Goal: Information Seeking & Learning: Understand process/instructions

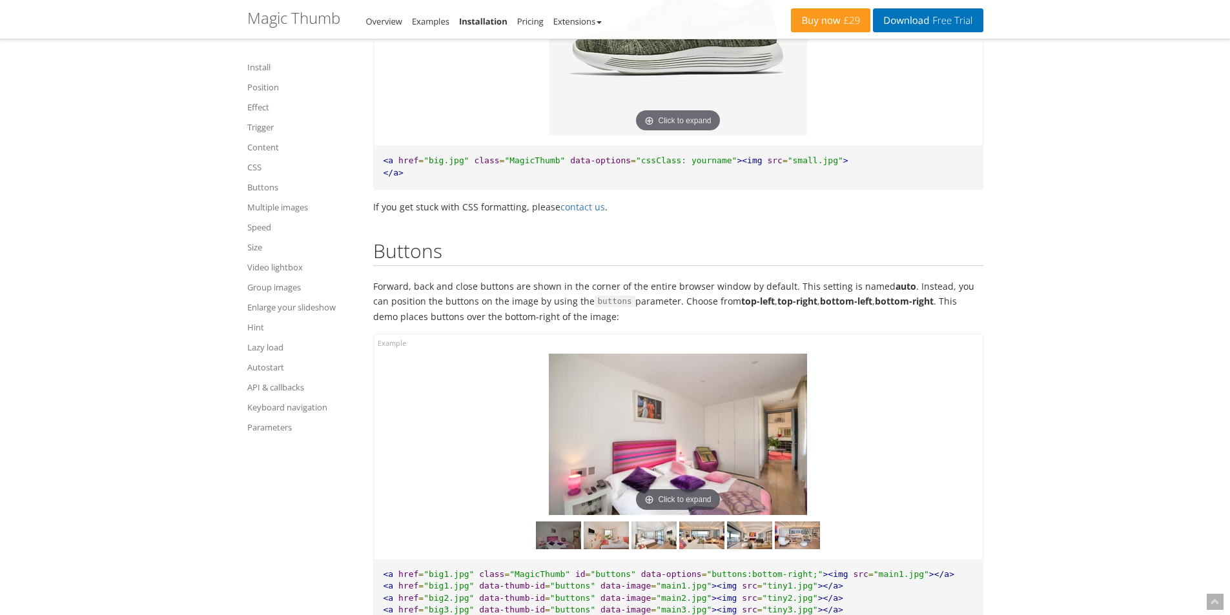
scroll to position [5945, 0]
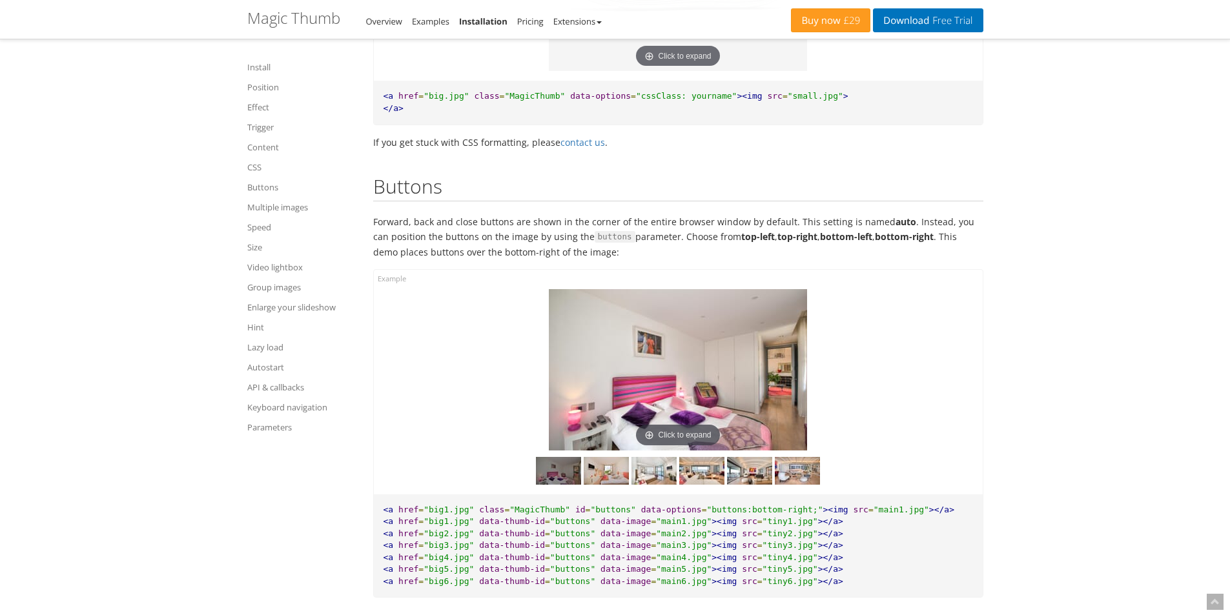
click at [848, 470] on div at bounding box center [679, 468] width 590 height 34
click at [894, 485] on div at bounding box center [679, 468] width 590 height 34
click at [790, 476] on img at bounding box center [797, 471] width 45 height 28
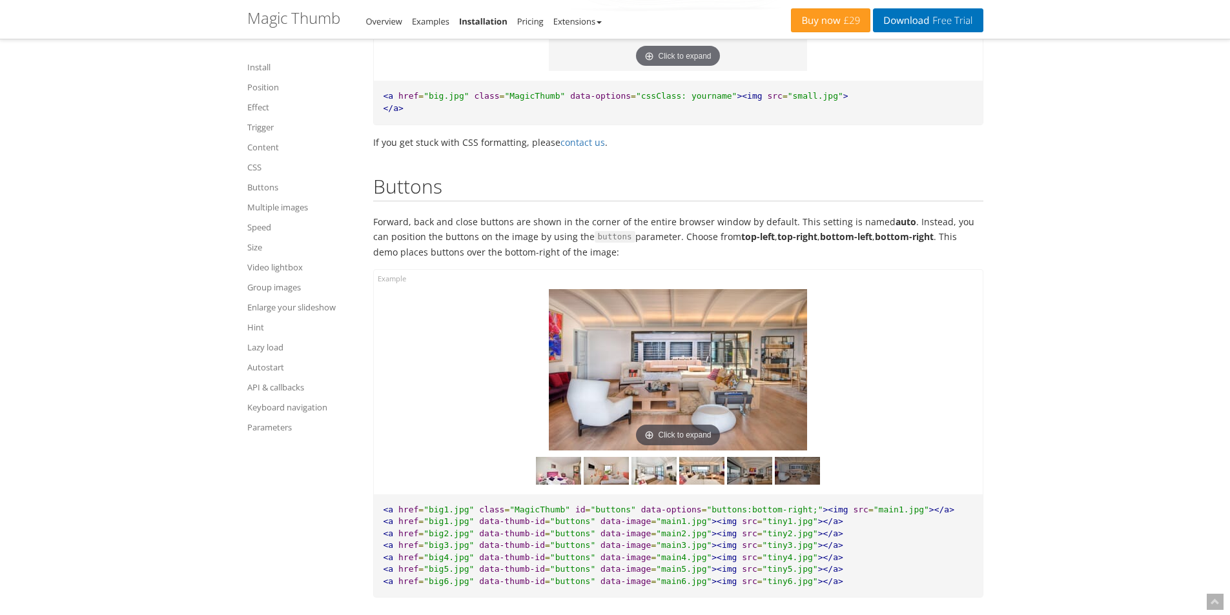
click at [750, 480] on img at bounding box center [749, 471] width 45 height 28
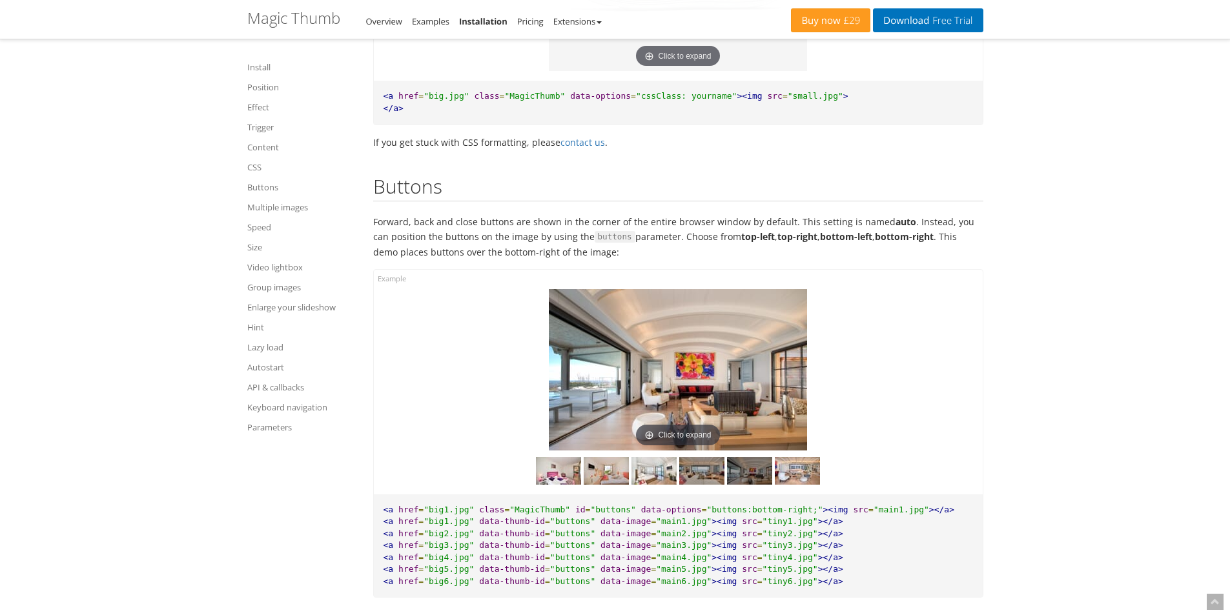
click at [717, 484] on img at bounding box center [701, 471] width 45 height 28
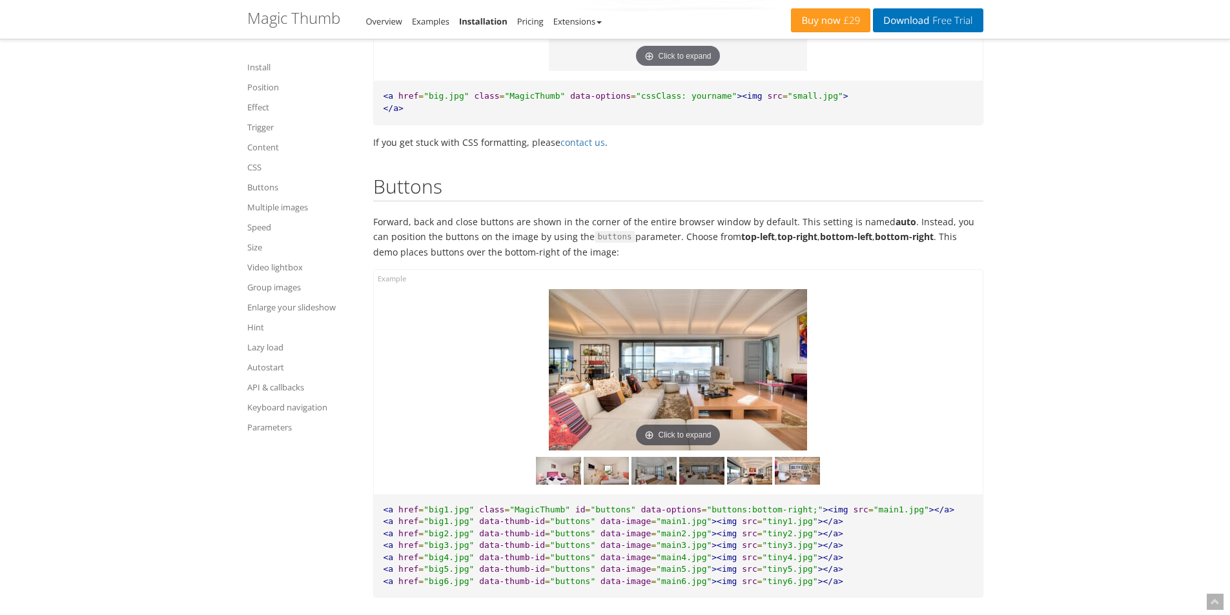
click at [664, 482] on img at bounding box center [654, 471] width 45 height 28
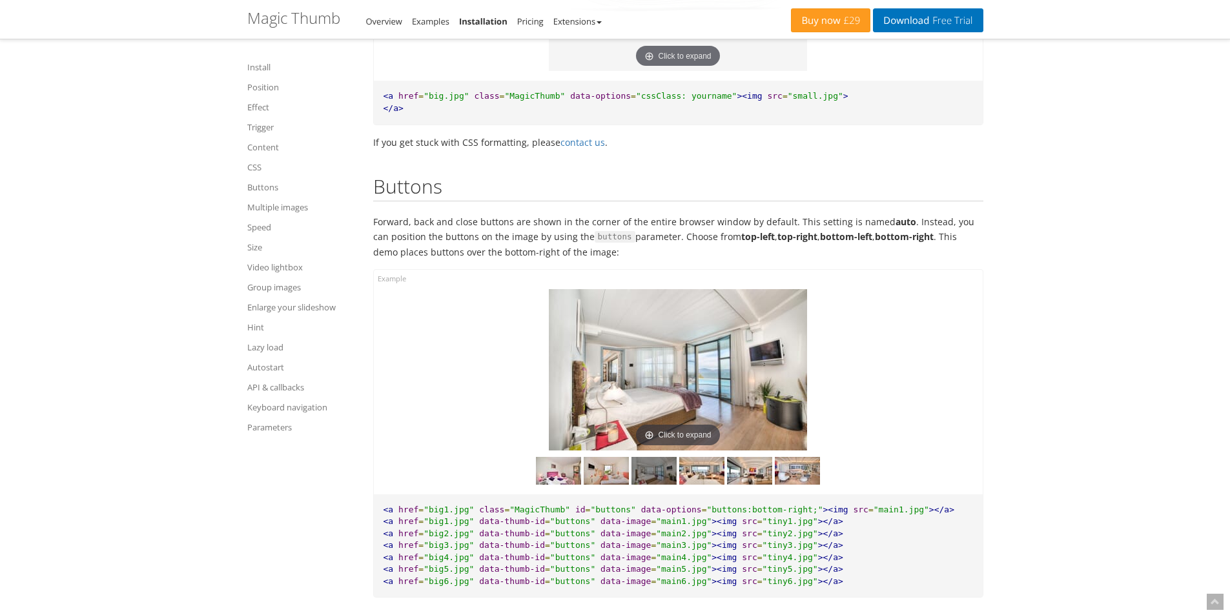
drag, startPoint x: 915, startPoint y: 452, endPoint x: 900, endPoint y: 464, distance: 19.3
click at [915, 452] on div "Click to expand" at bounding box center [678, 382] width 609 height 225
click at [798, 485] on img at bounding box center [797, 471] width 45 height 28
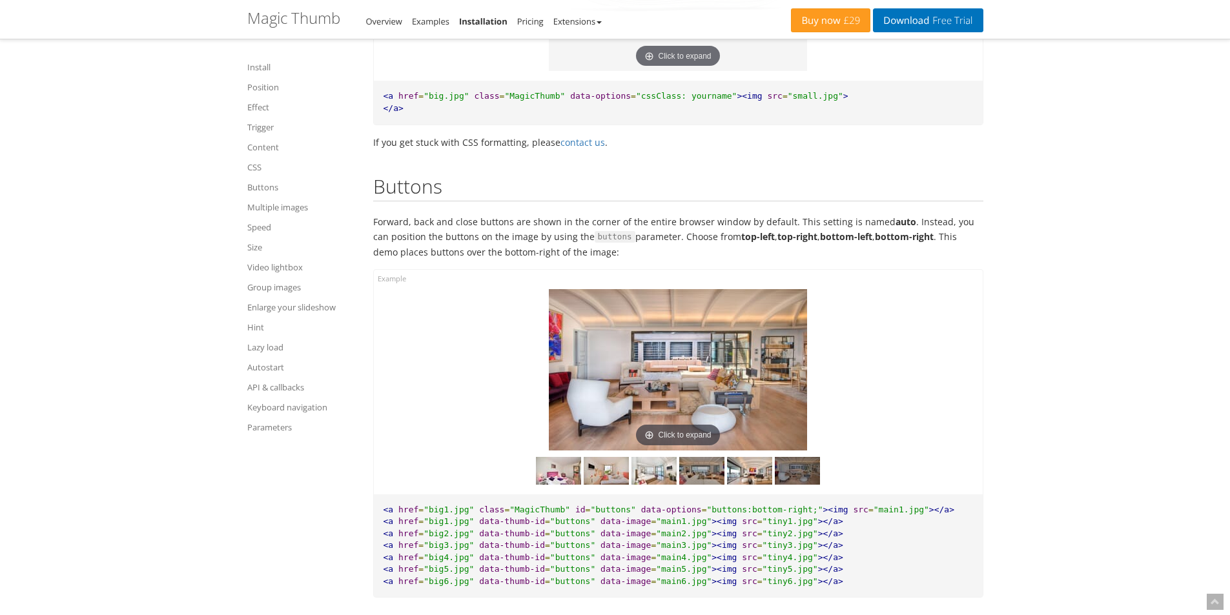
click at [721, 485] on img at bounding box center [701, 471] width 45 height 28
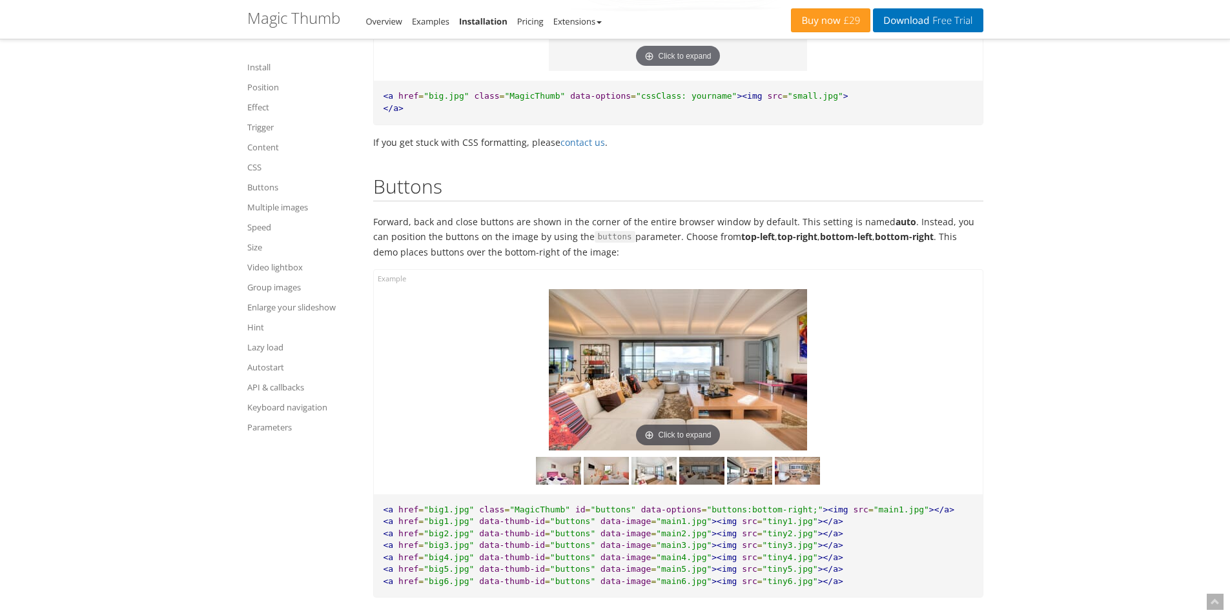
click at [776, 340] on img at bounding box center [678, 369] width 258 height 161
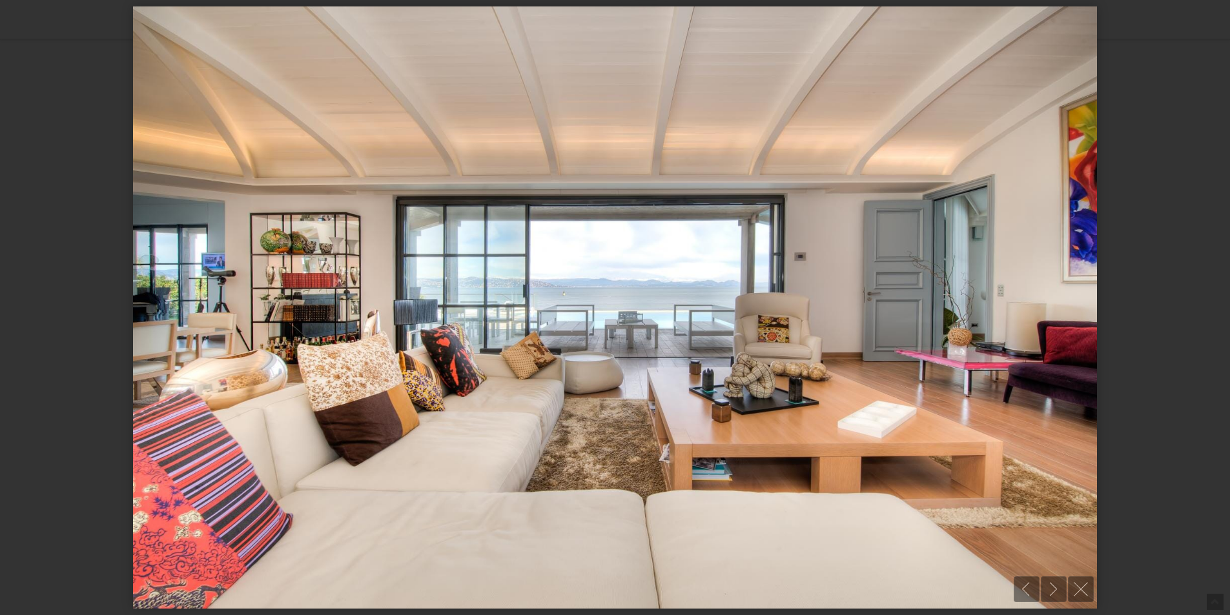
click at [776, 340] on img at bounding box center [615, 307] width 964 height 602
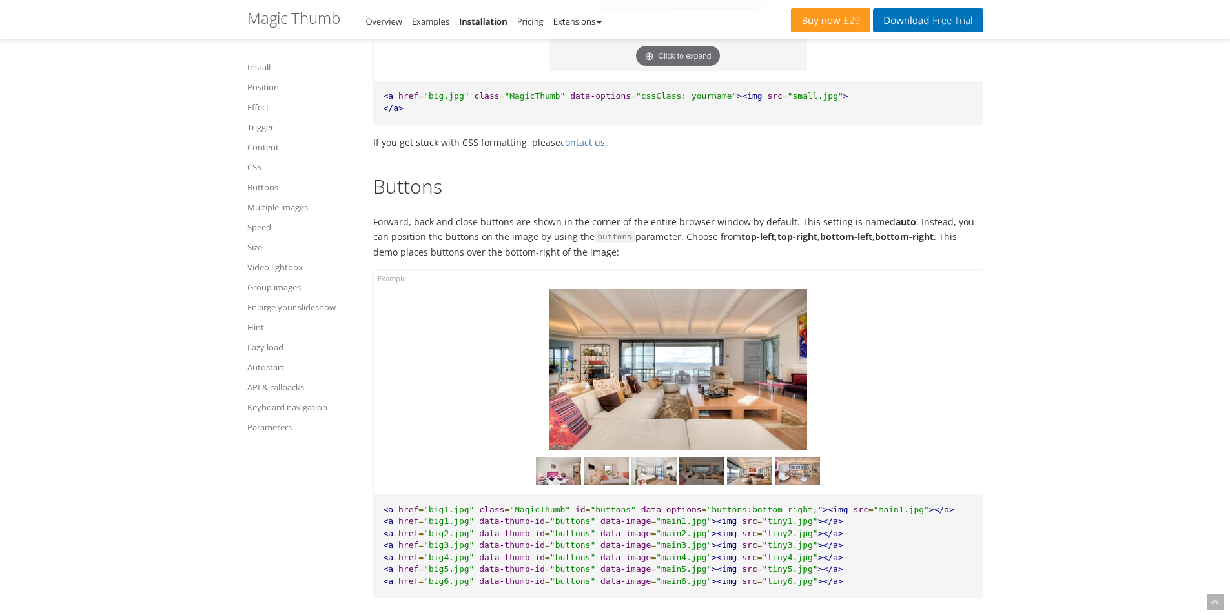
click at [776, 340] on img at bounding box center [678, 369] width 258 height 161
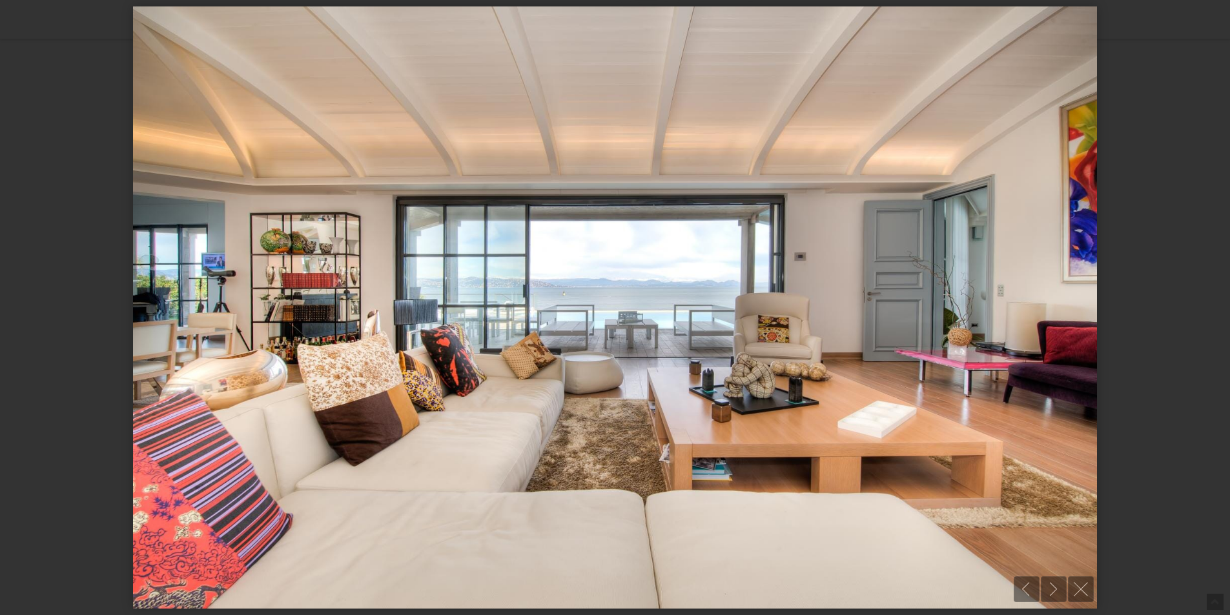
click at [776, 340] on img at bounding box center [615, 307] width 964 height 602
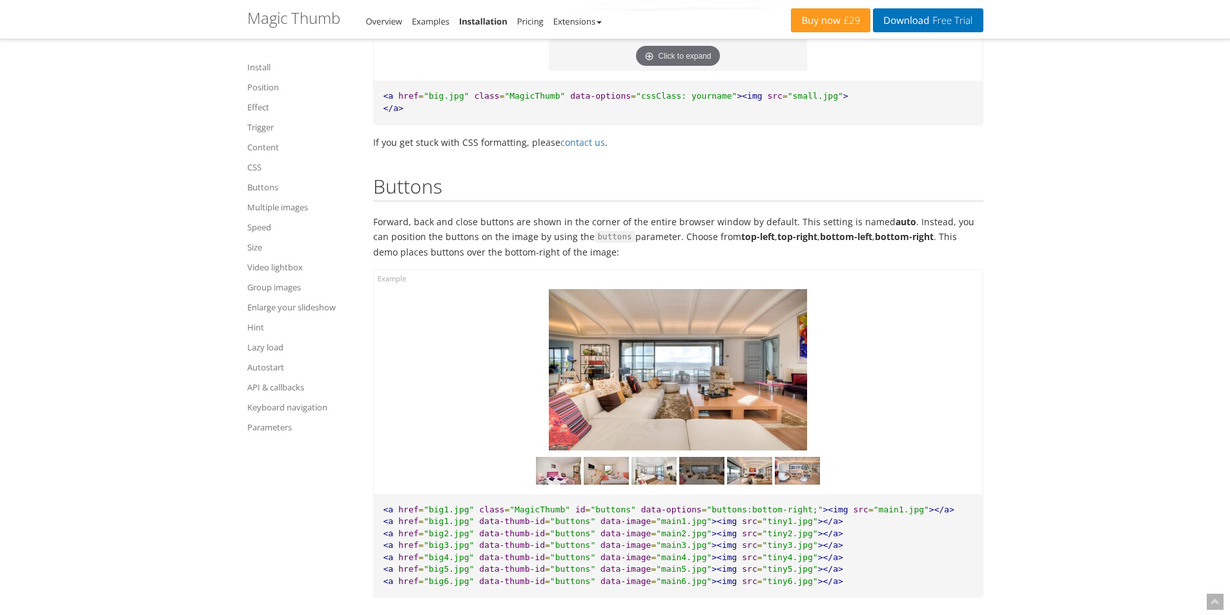
click at [780, 330] on img at bounding box center [678, 369] width 258 height 161
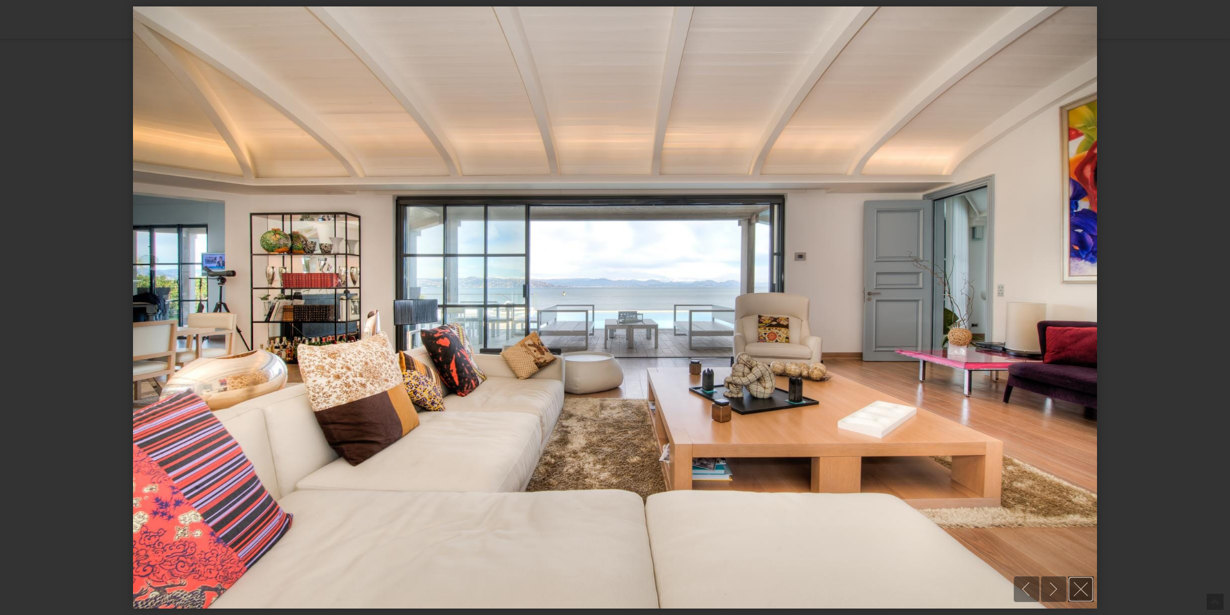
click at [1075, 590] on link at bounding box center [1081, 590] width 26 height 26
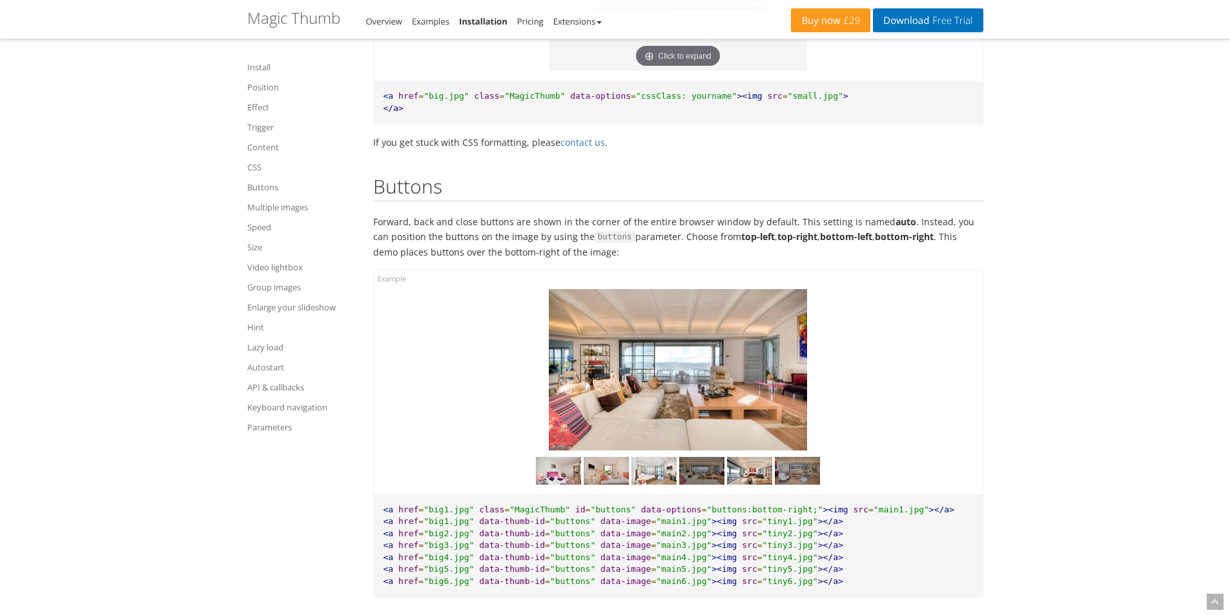
click at [804, 484] on img at bounding box center [797, 471] width 45 height 28
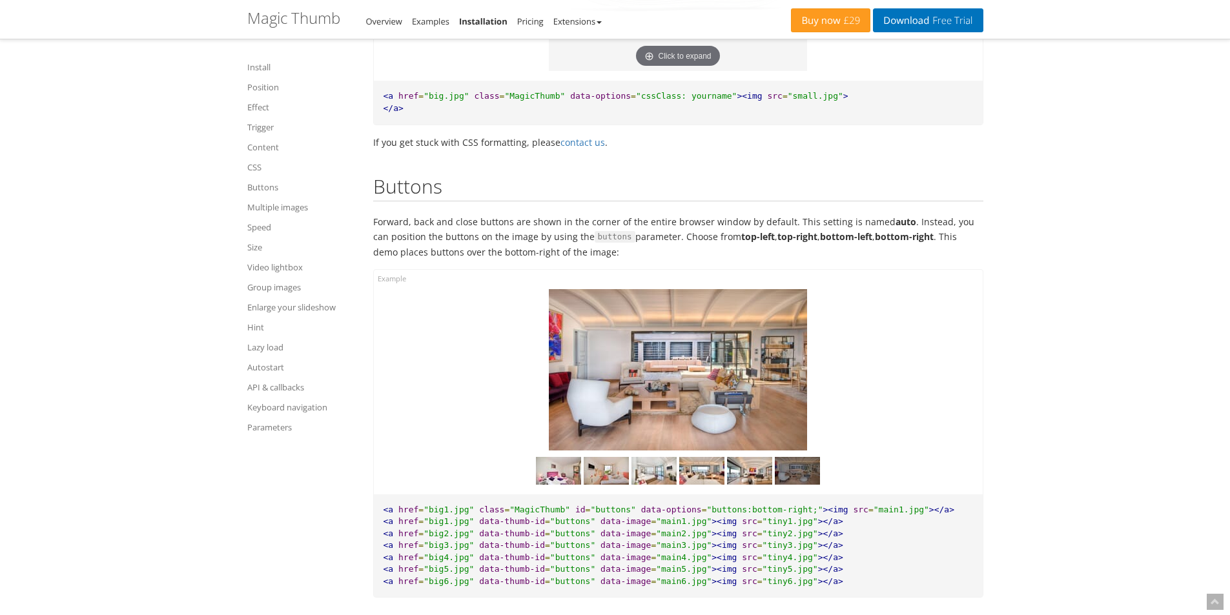
click at [782, 424] on img at bounding box center [678, 369] width 258 height 161
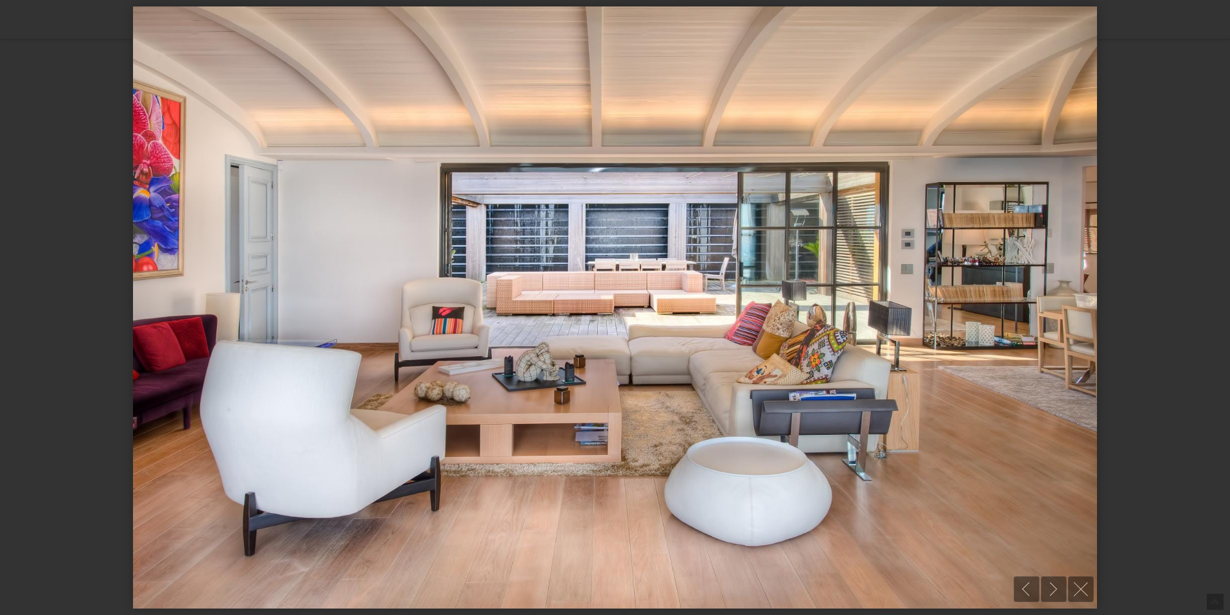
click at [787, 421] on img at bounding box center [615, 307] width 964 height 602
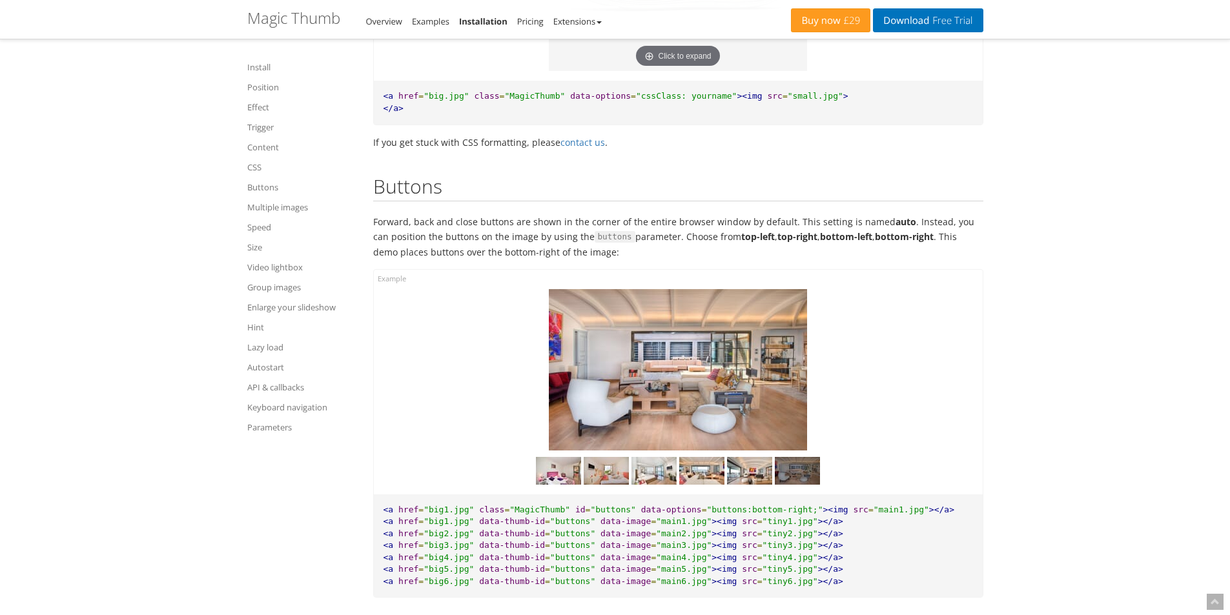
drag, startPoint x: 221, startPoint y: 493, endPoint x: 223, endPoint y: 503, distance: 10.7
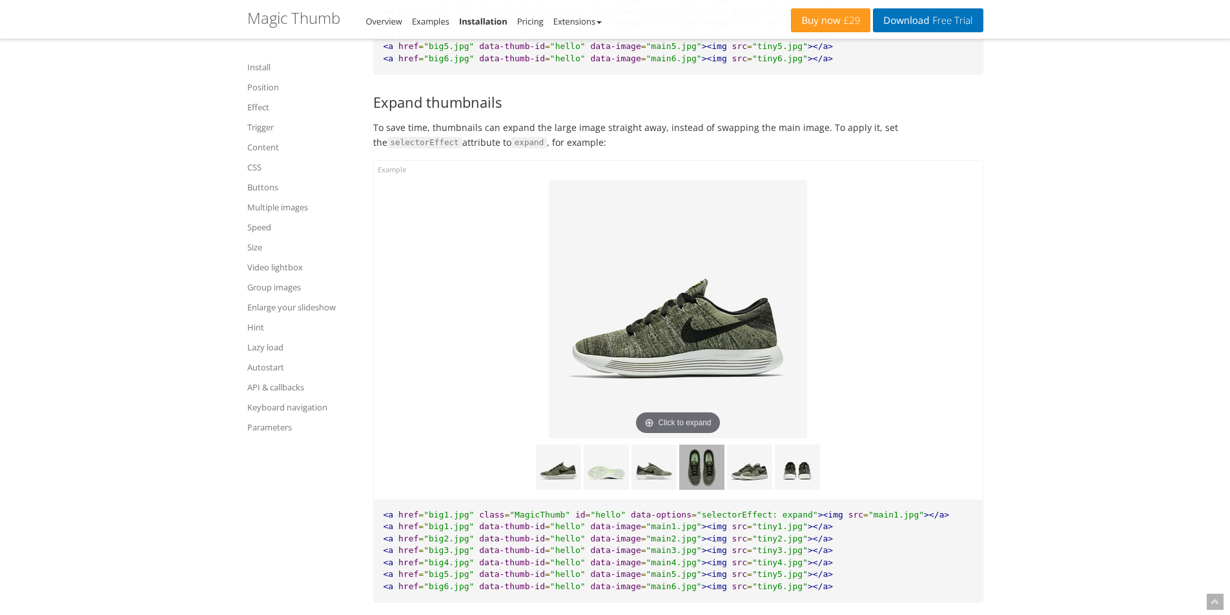
scroll to position [7624, 0]
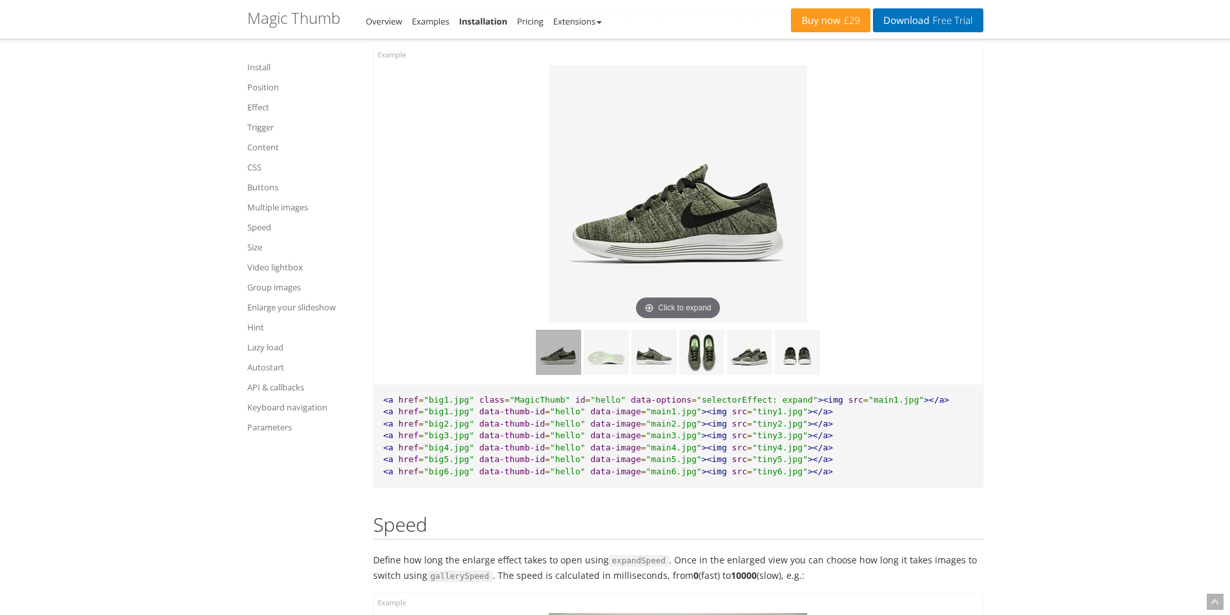
click at [569, 367] on img at bounding box center [558, 352] width 45 height 45
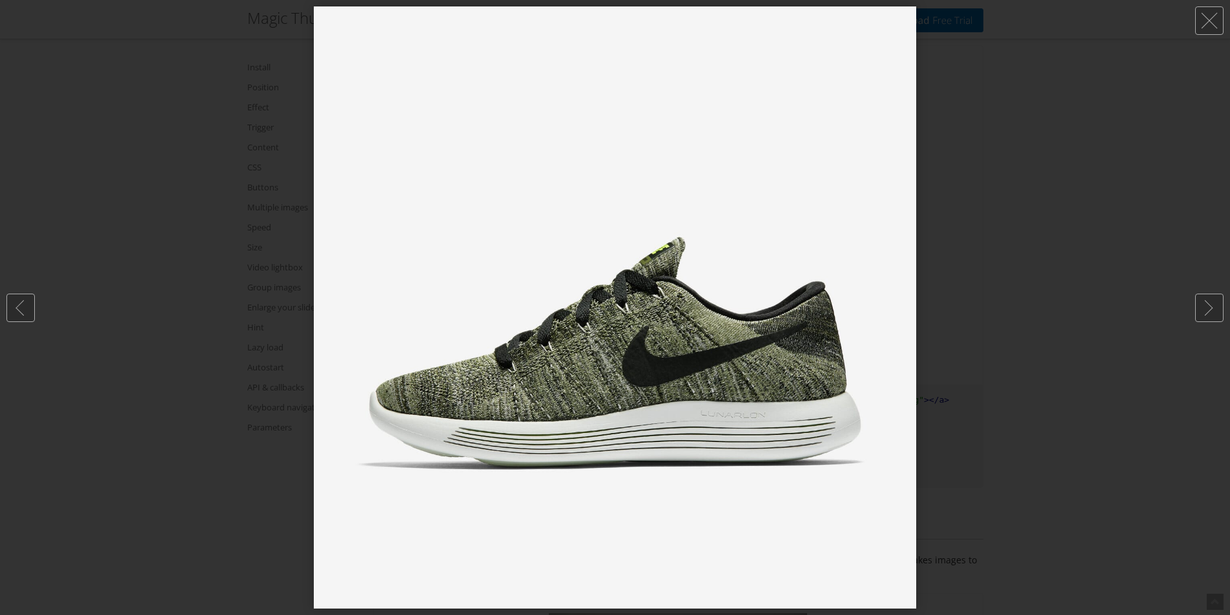
click at [1045, 276] on div at bounding box center [615, 307] width 1230 height 615
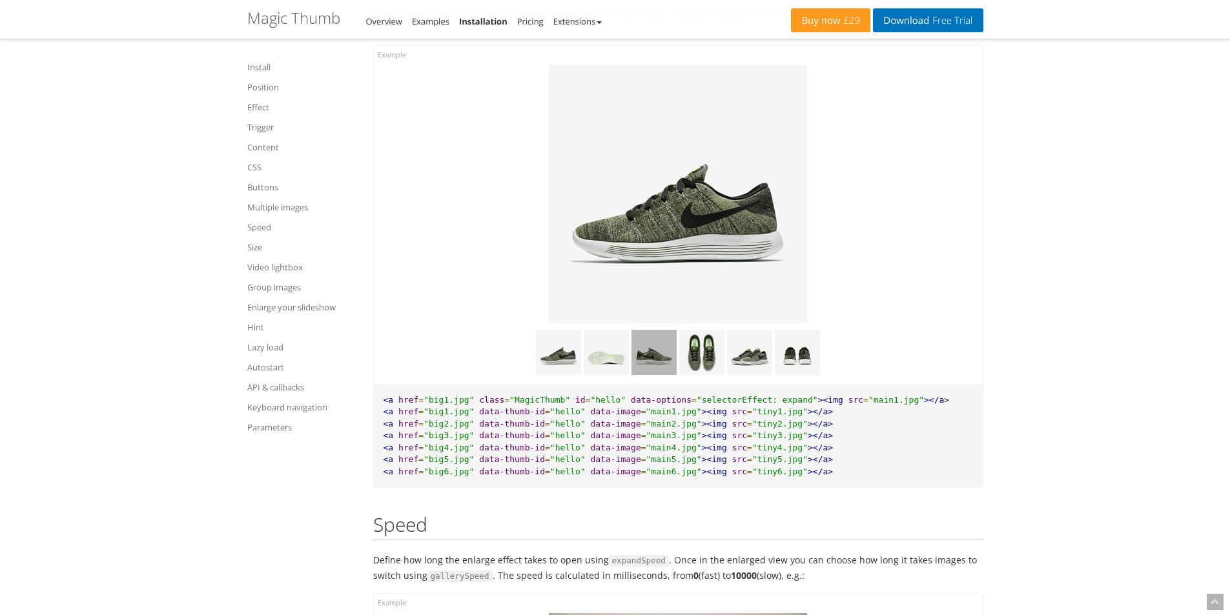
click at [655, 362] on img at bounding box center [654, 352] width 45 height 45
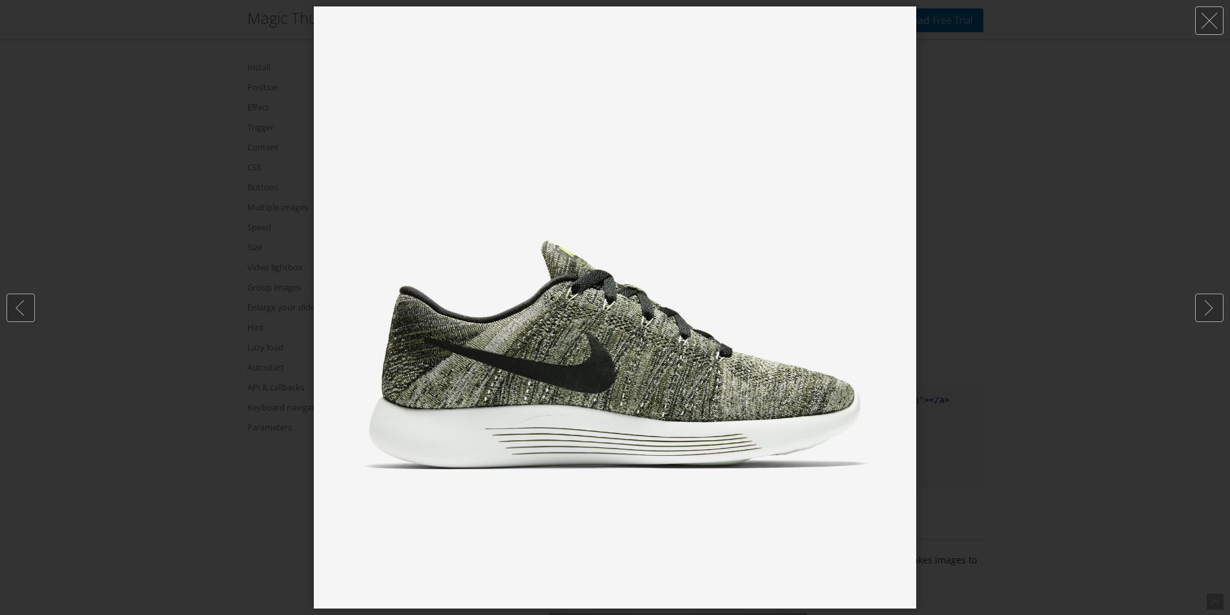
click at [1040, 290] on div at bounding box center [615, 307] width 1230 height 615
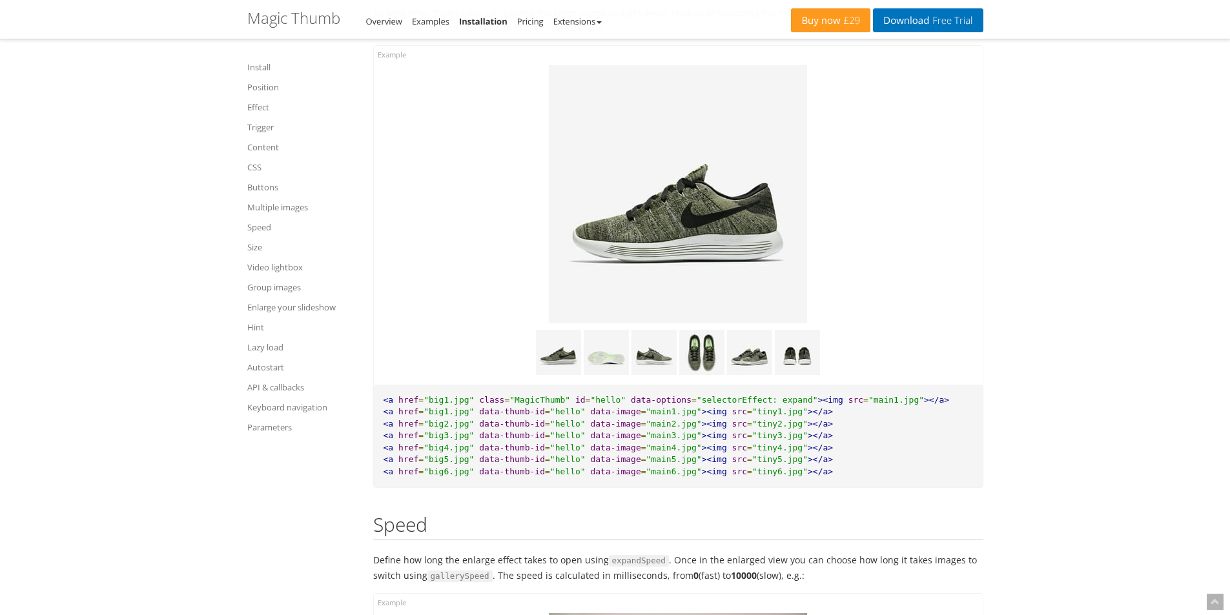
click at [703, 258] on img at bounding box center [678, 194] width 258 height 258
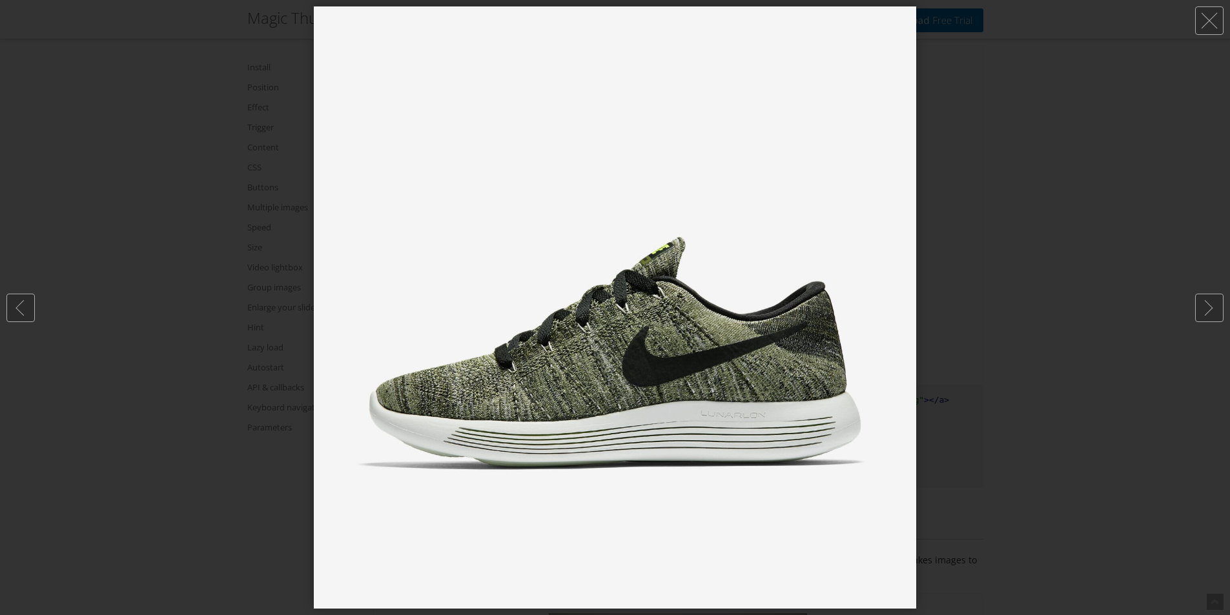
click at [988, 248] on div at bounding box center [615, 307] width 1230 height 615
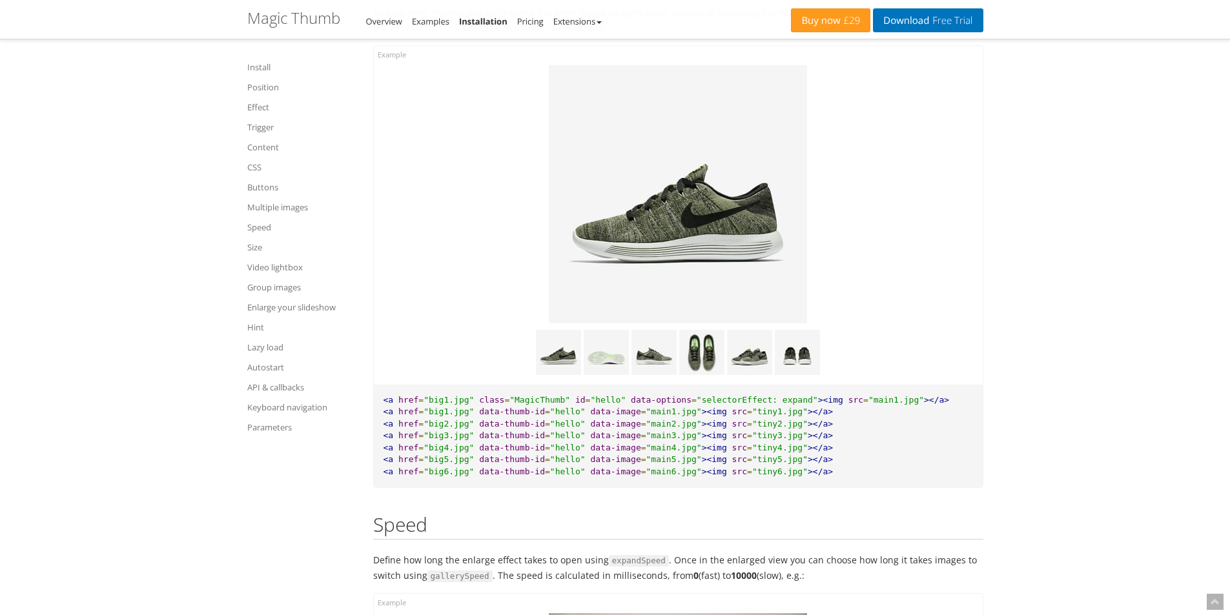
click at [741, 280] on img at bounding box center [678, 194] width 258 height 258
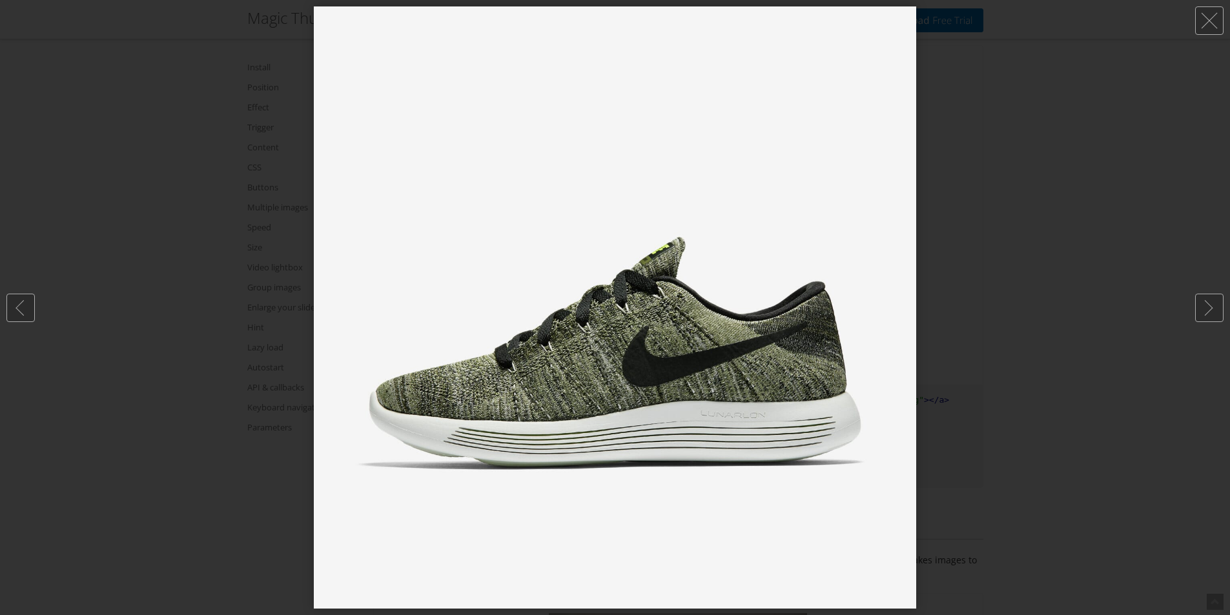
drag, startPoint x: 987, startPoint y: 253, endPoint x: 886, endPoint y: 299, distance: 111.3
click at [982, 258] on div at bounding box center [615, 307] width 1230 height 615
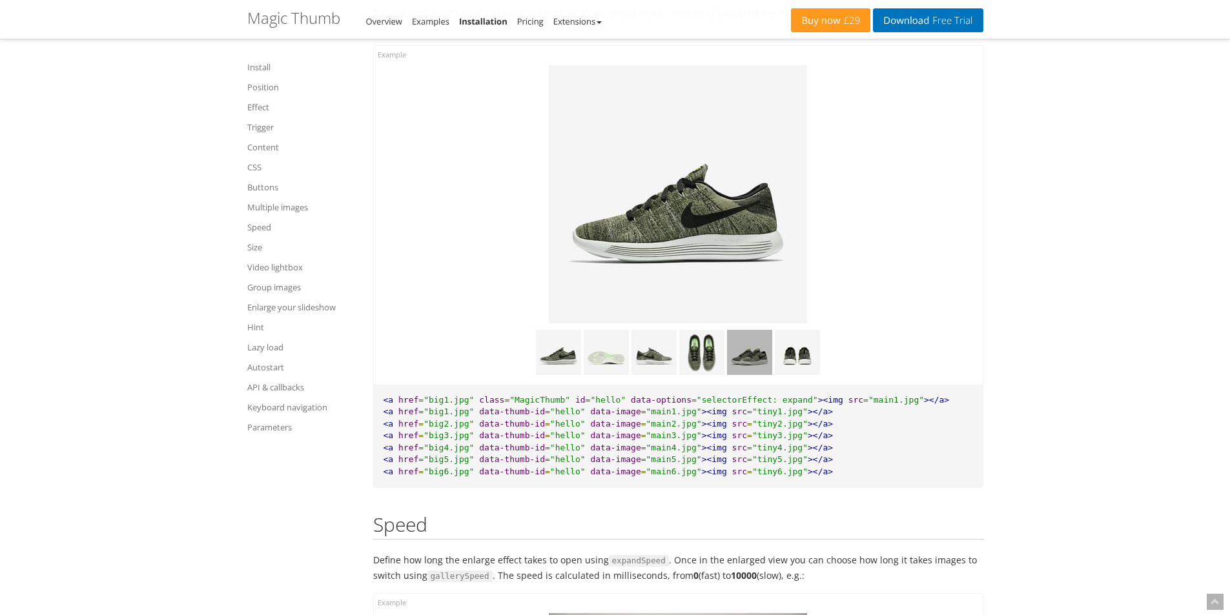
click at [743, 363] on img at bounding box center [749, 352] width 45 height 45
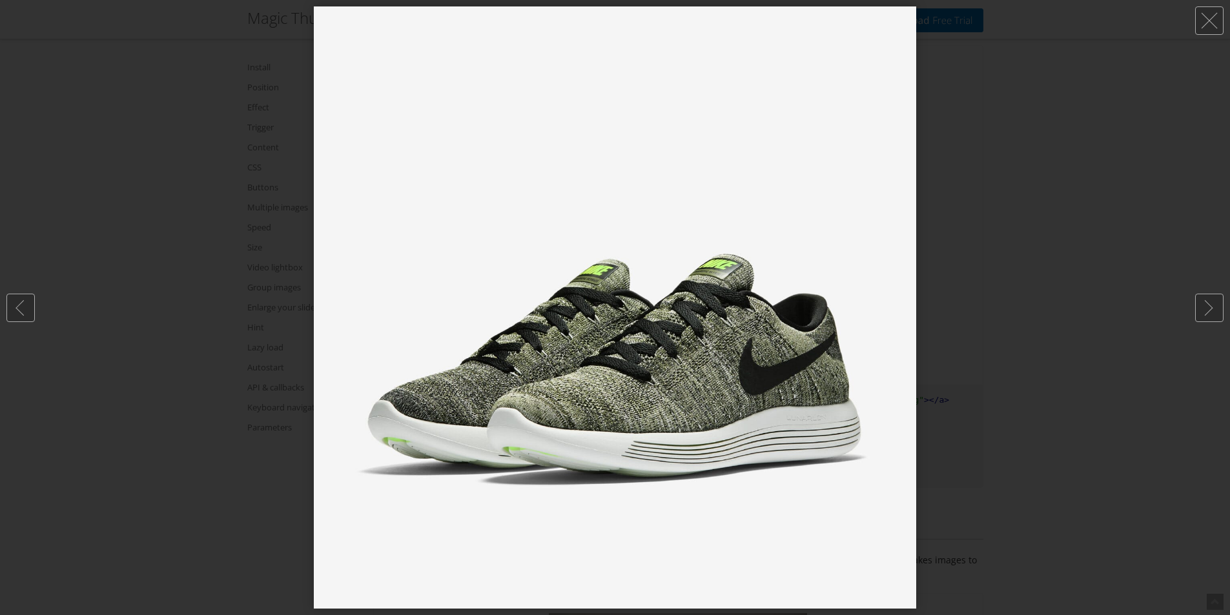
click at [1033, 266] on div at bounding box center [615, 307] width 1230 height 615
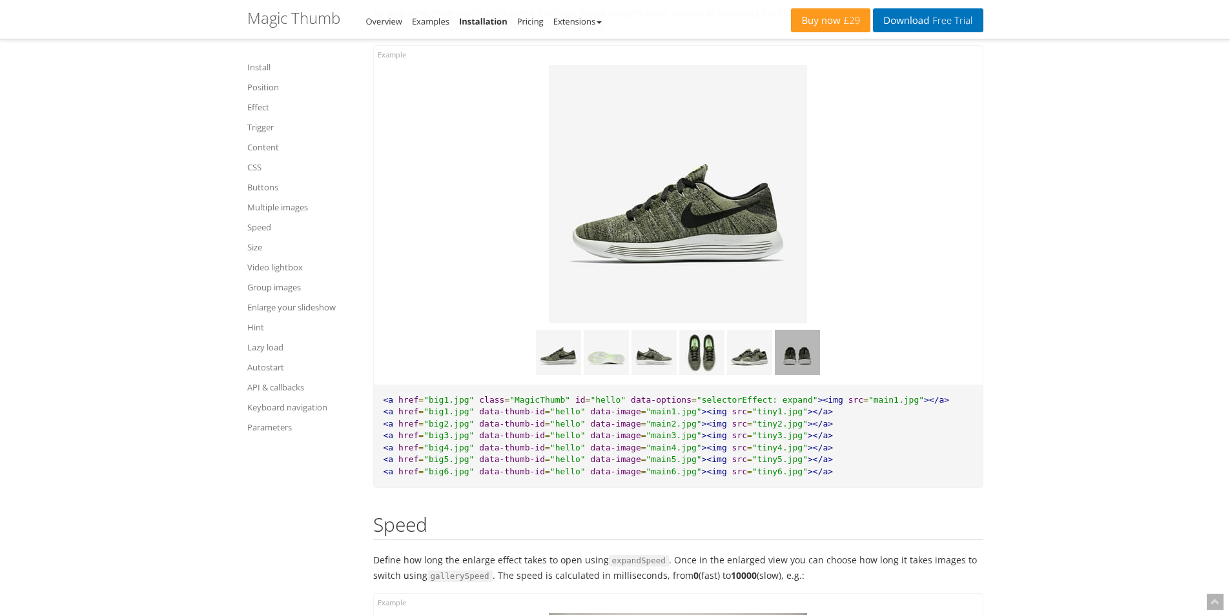
click at [791, 368] on img at bounding box center [797, 352] width 45 height 45
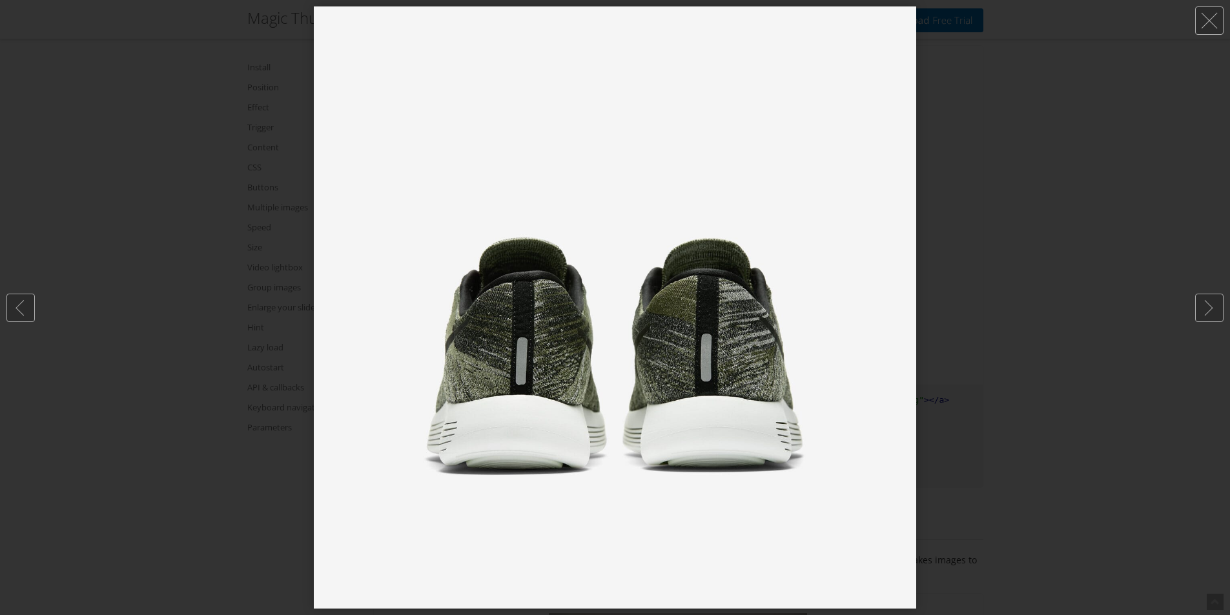
click at [998, 323] on div at bounding box center [615, 307] width 1230 height 615
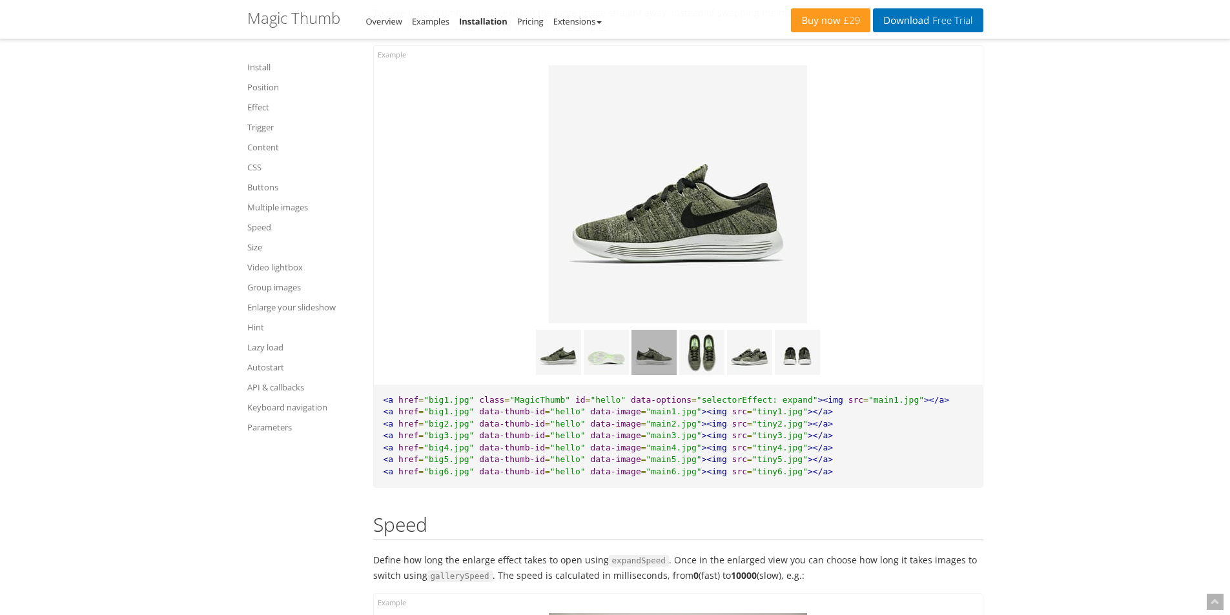
click at [659, 375] on img at bounding box center [654, 352] width 45 height 45
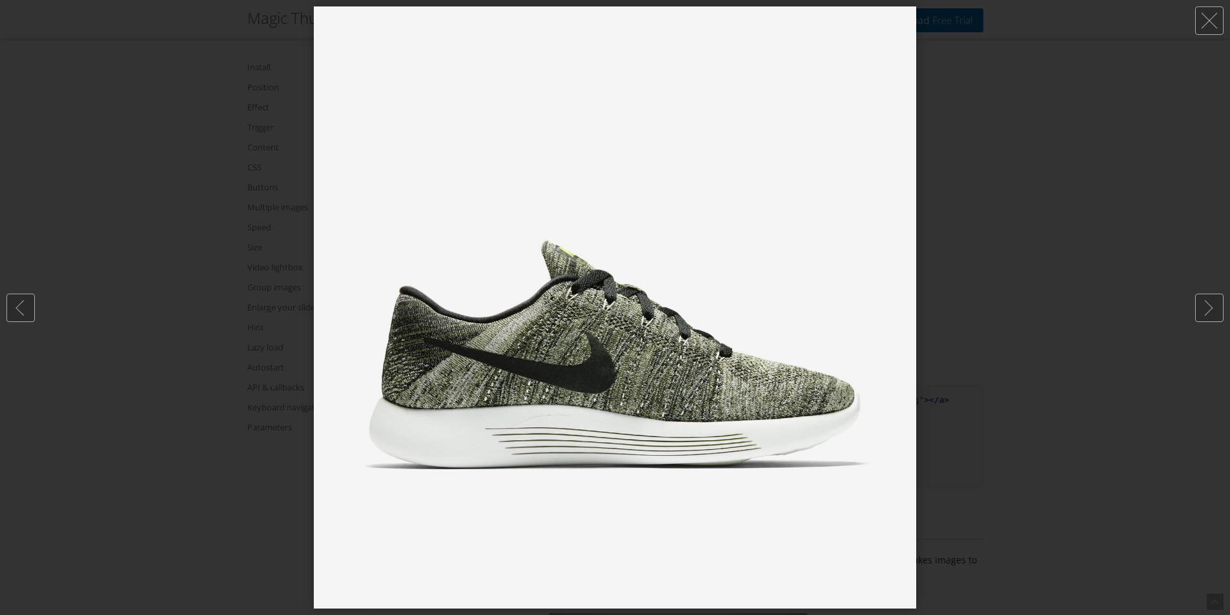
drag, startPoint x: 997, startPoint y: 325, endPoint x: 971, endPoint y: 333, distance: 27.6
click at [996, 325] on div at bounding box center [615, 307] width 1230 height 615
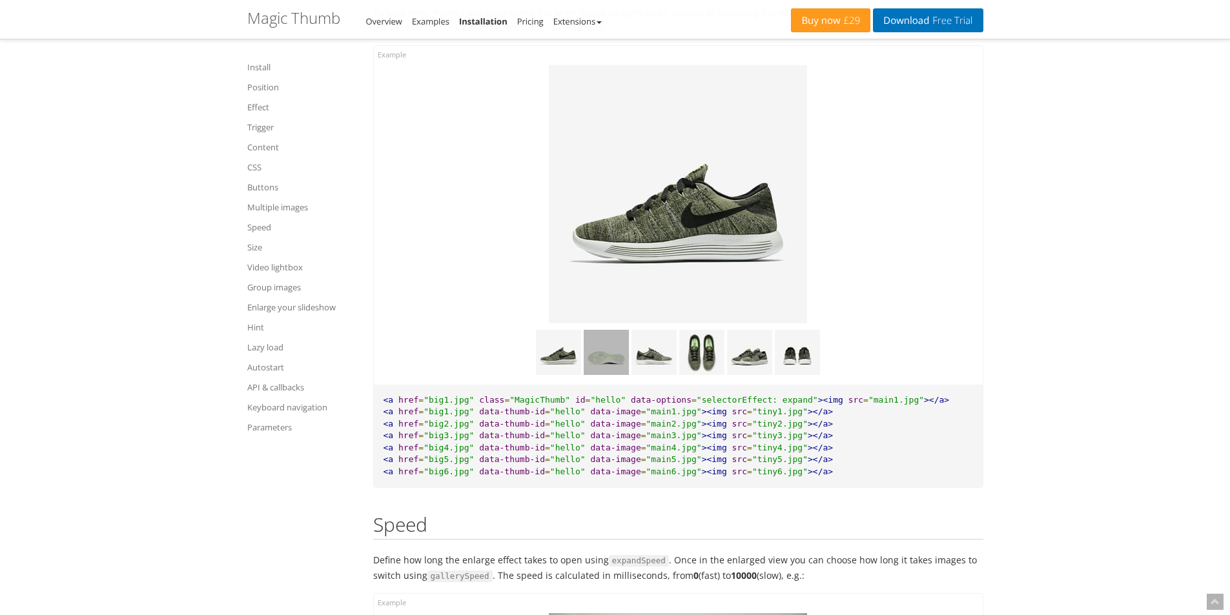
click at [607, 375] on img at bounding box center [606, 352] width 45 height 45
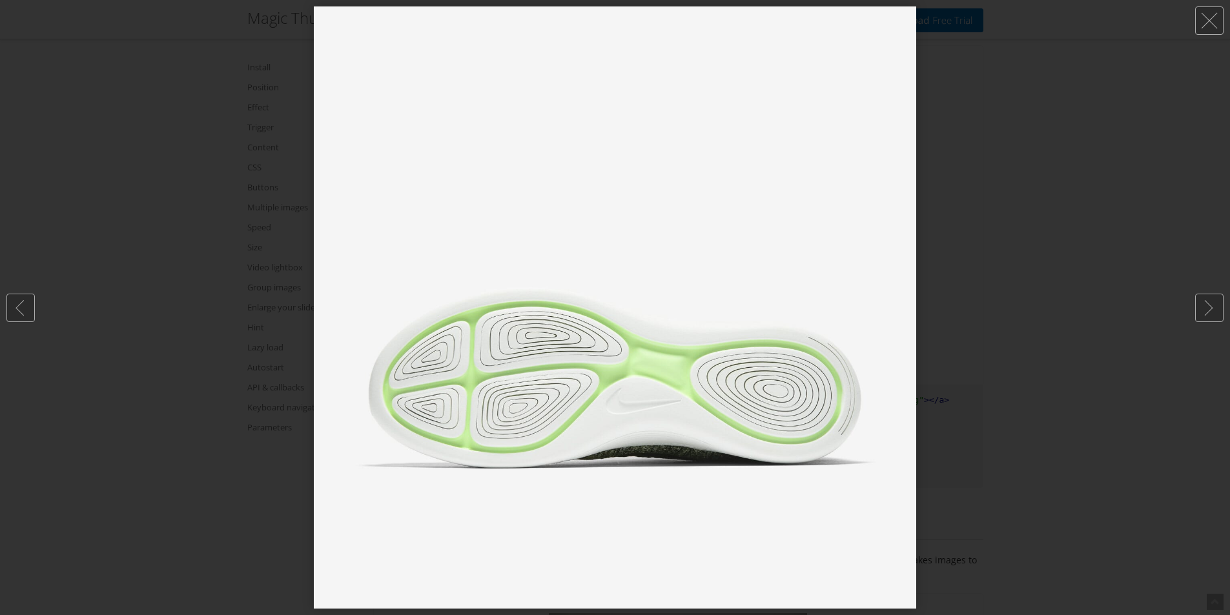
click at [970, 286] on div at bounding box center [615, 307] width 1230 height 615
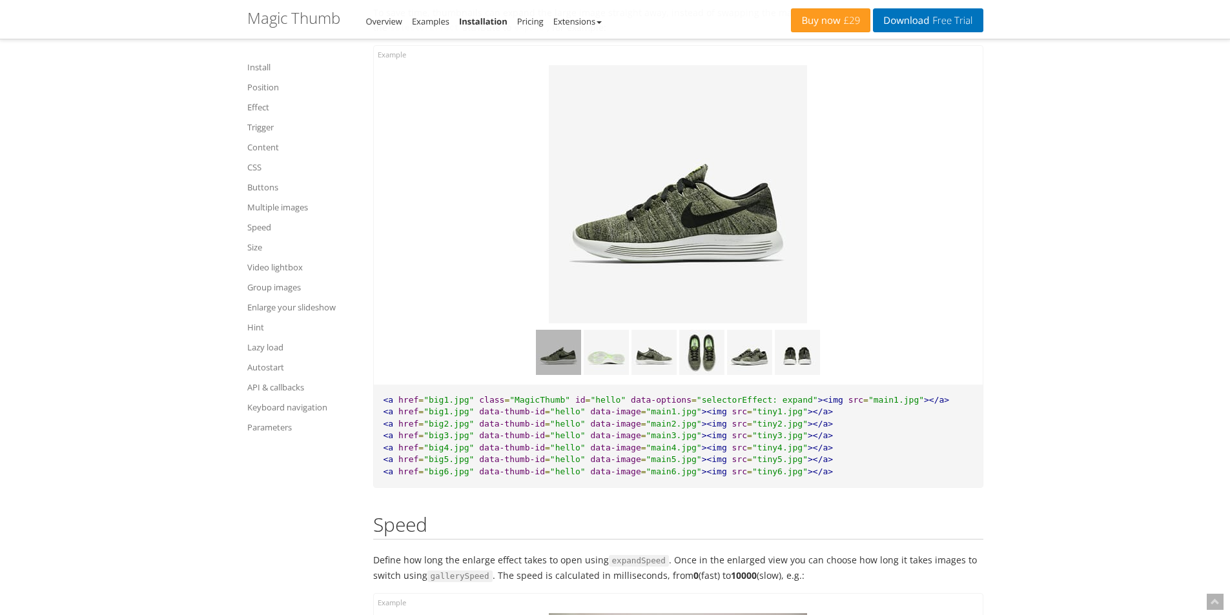
click at [555, 368] on img at bounding box center [558, 352] width 45 height 45
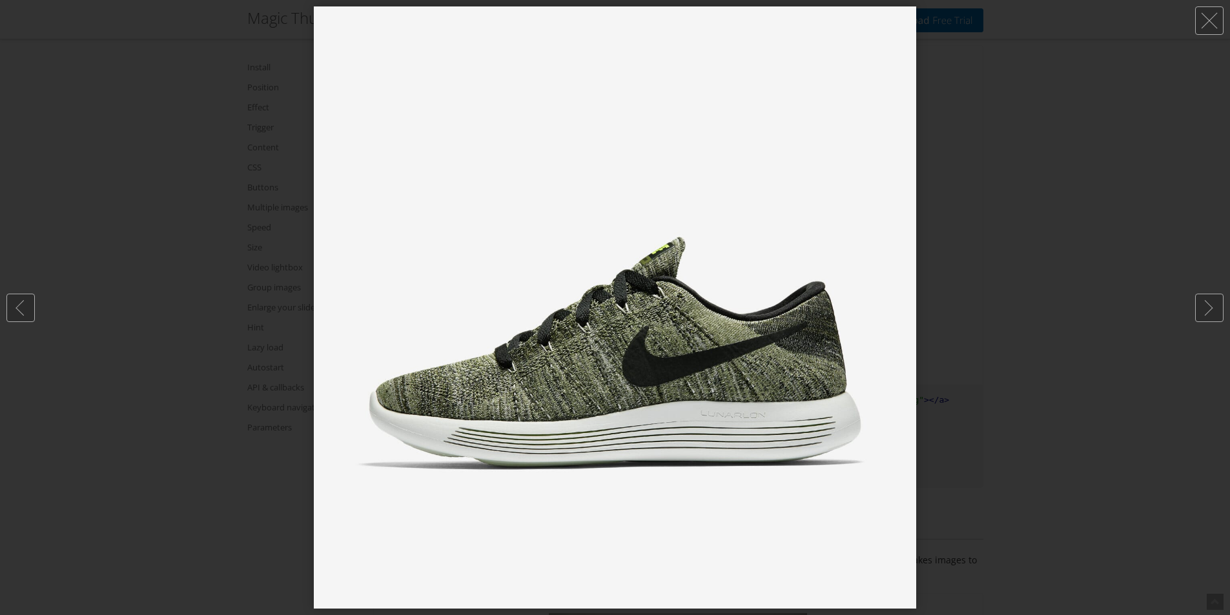
click at [1032, 294] on div at bounding box center [615, 307] width 1230 height 615
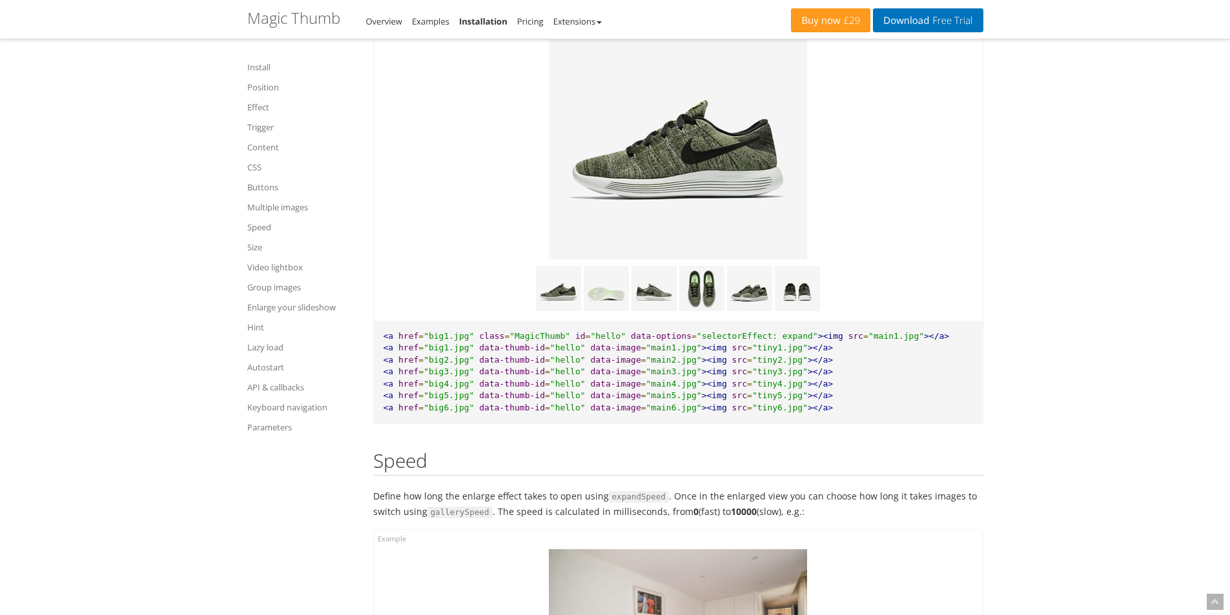
scroll to position [7689, 0]
click at [805, 310] on img at bounding box center [797, 287] width 45 height 45
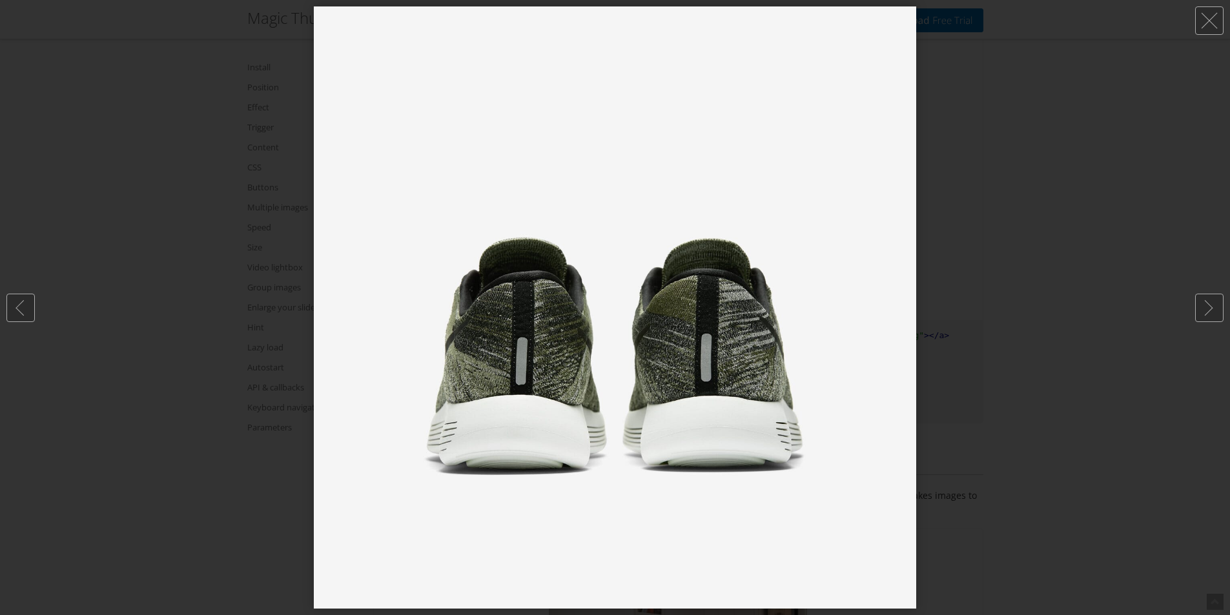
drag, startPoint x: 1023, startPoint y: 265, endPoint x: 1017, endPoint y: 270, distance: 7.4
click at [1023, 266] on div at bounding box center [615, 307] width 1230 height 615
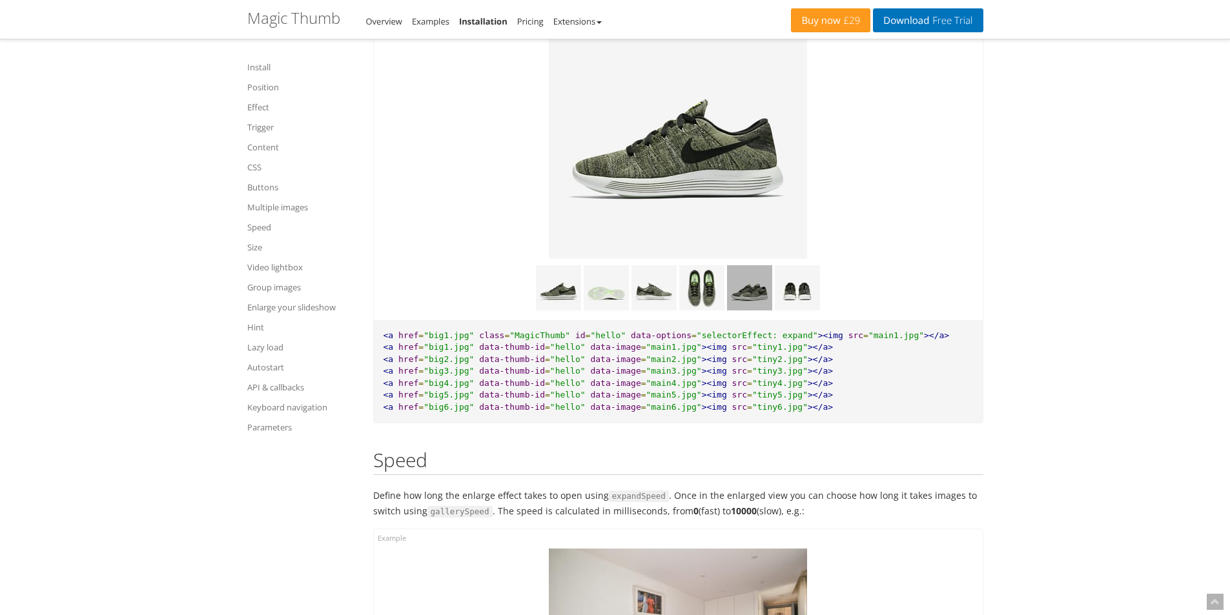
click at [757, 311] on img at bounding box center [749, 287] width 45 height 45
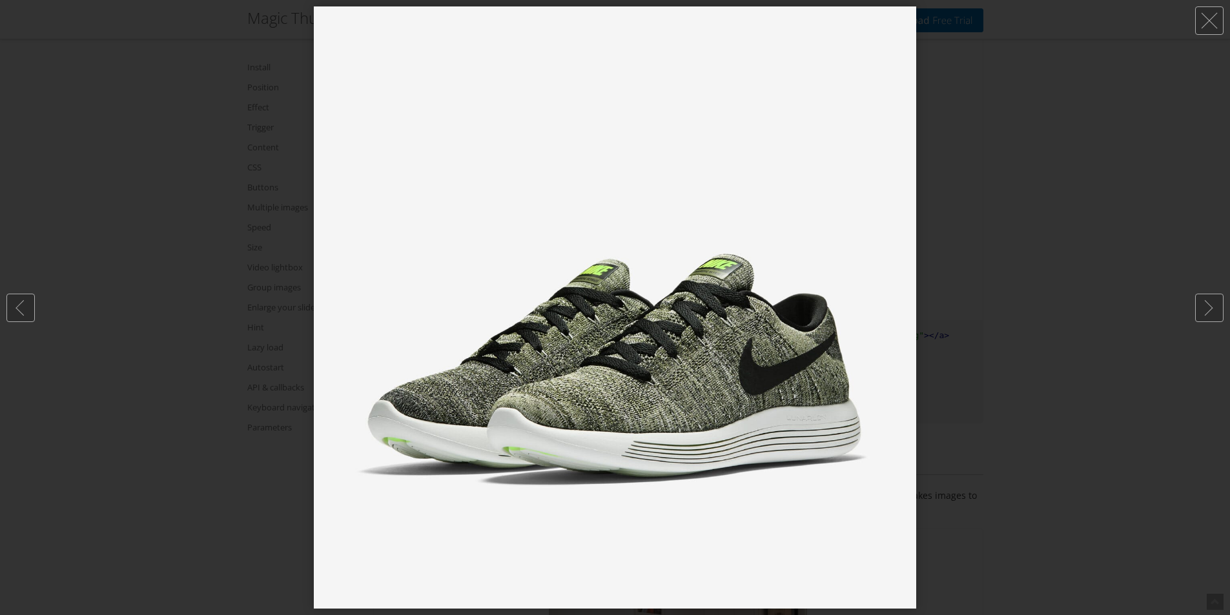
click at [1018, 269] on div at bounding box center [615, 307] width 1230 height 615
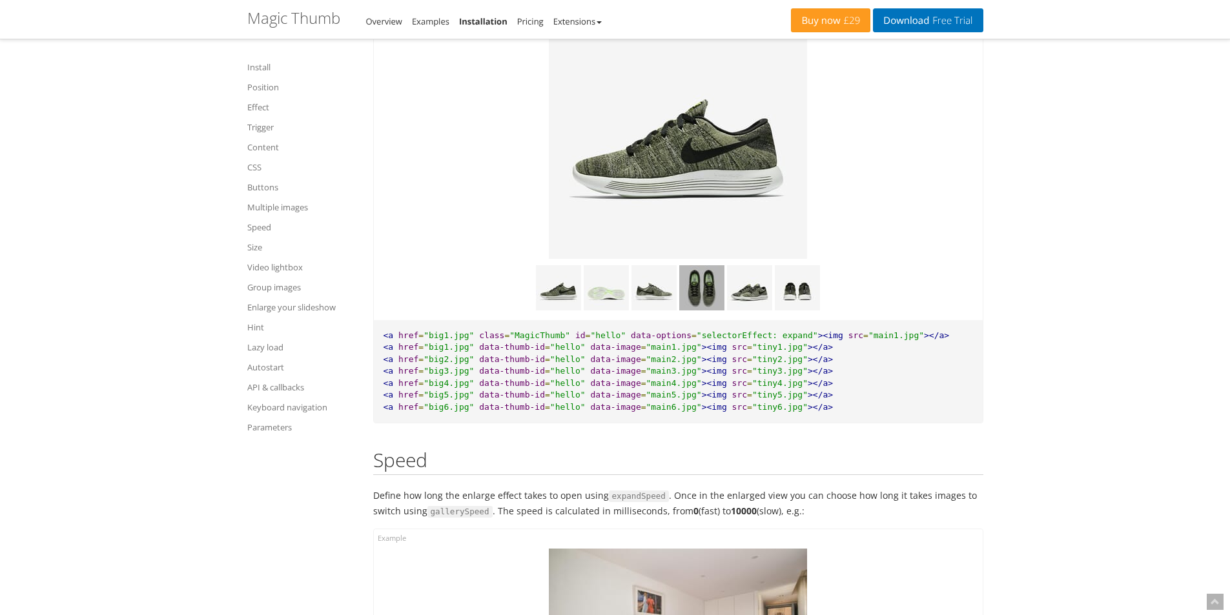
click at [707, 311] on img at bounding box center [701, 287] width 45 height 45
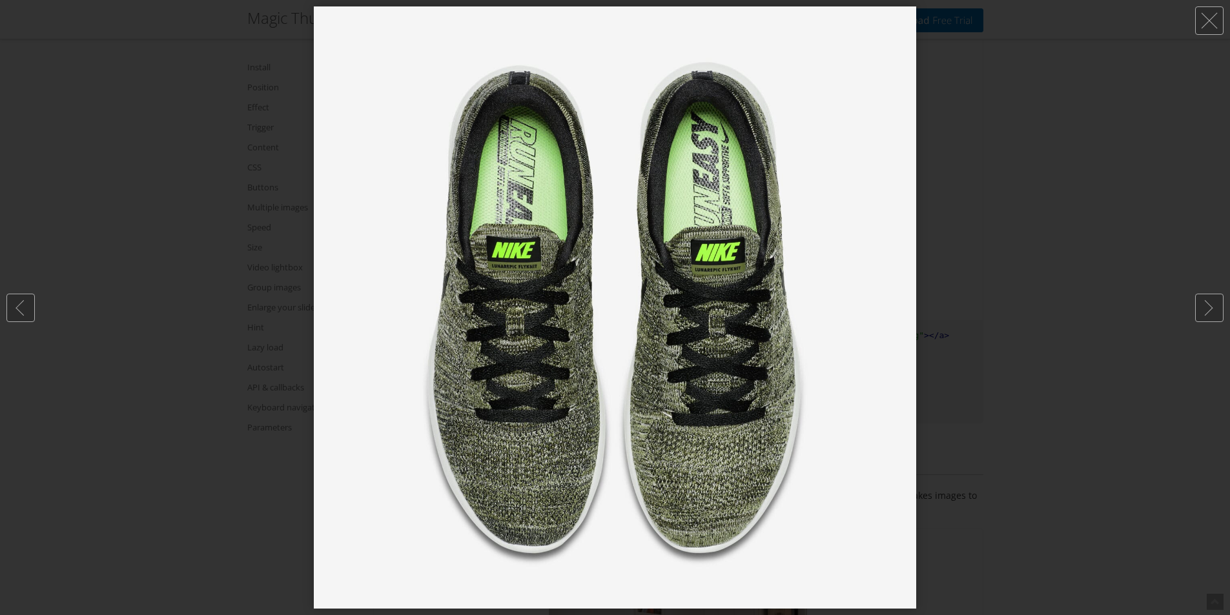
click at [1013, 270] on div at bounding box center [615, 307] width 1230 height 615
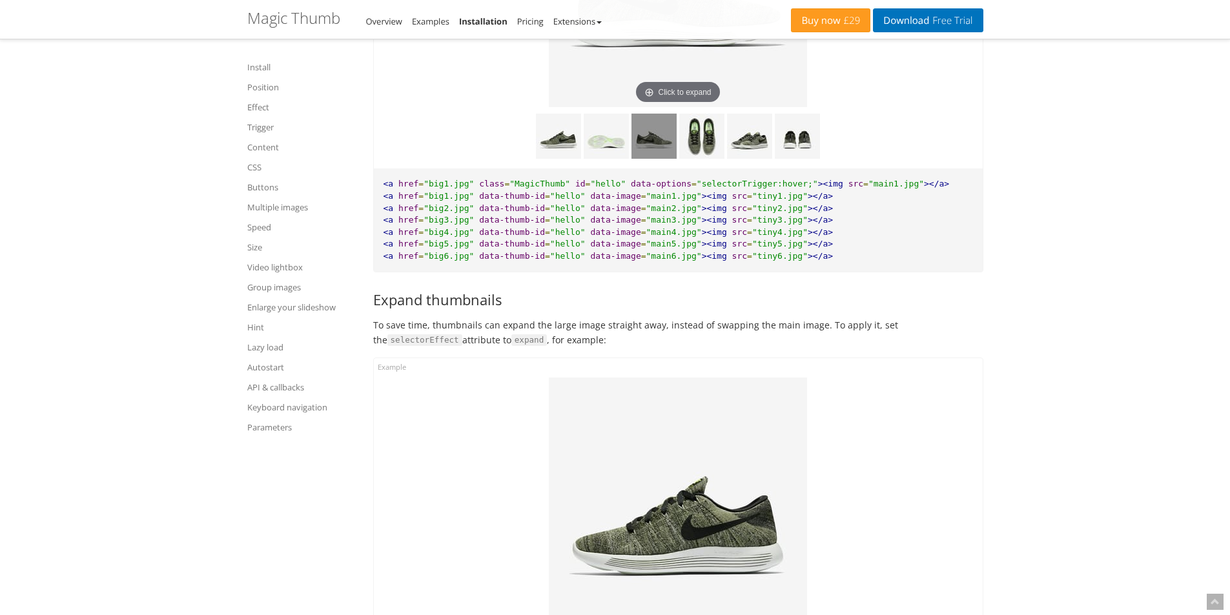
scroll to position [7237, 0]
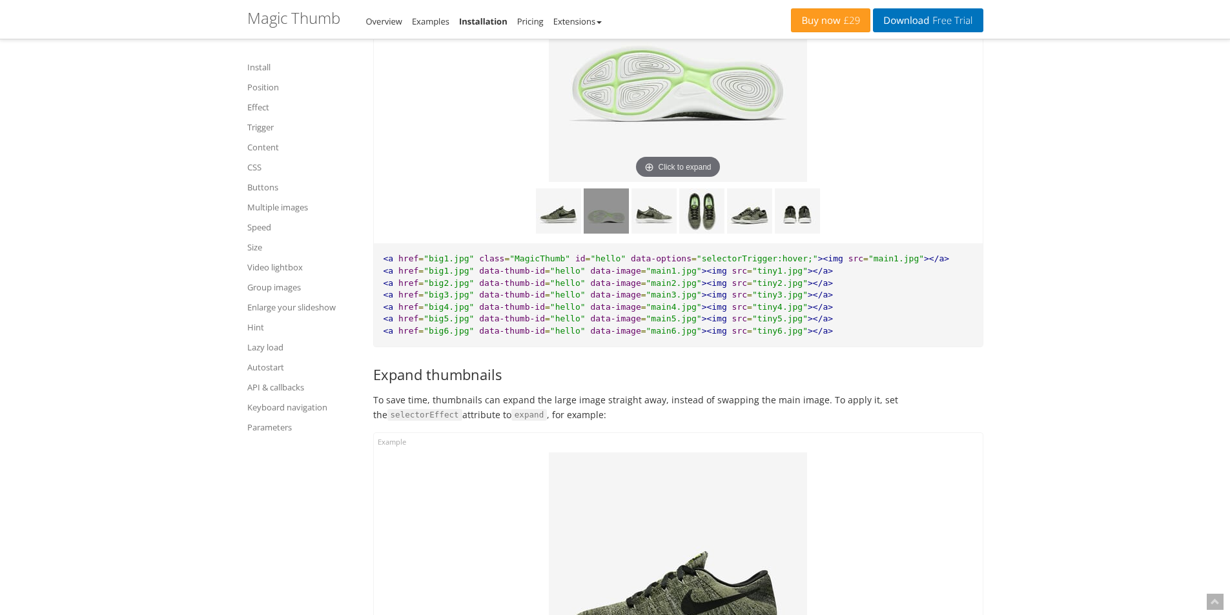
click at [599, 232] on img at bounding box center [606, 211] width 45 height 45
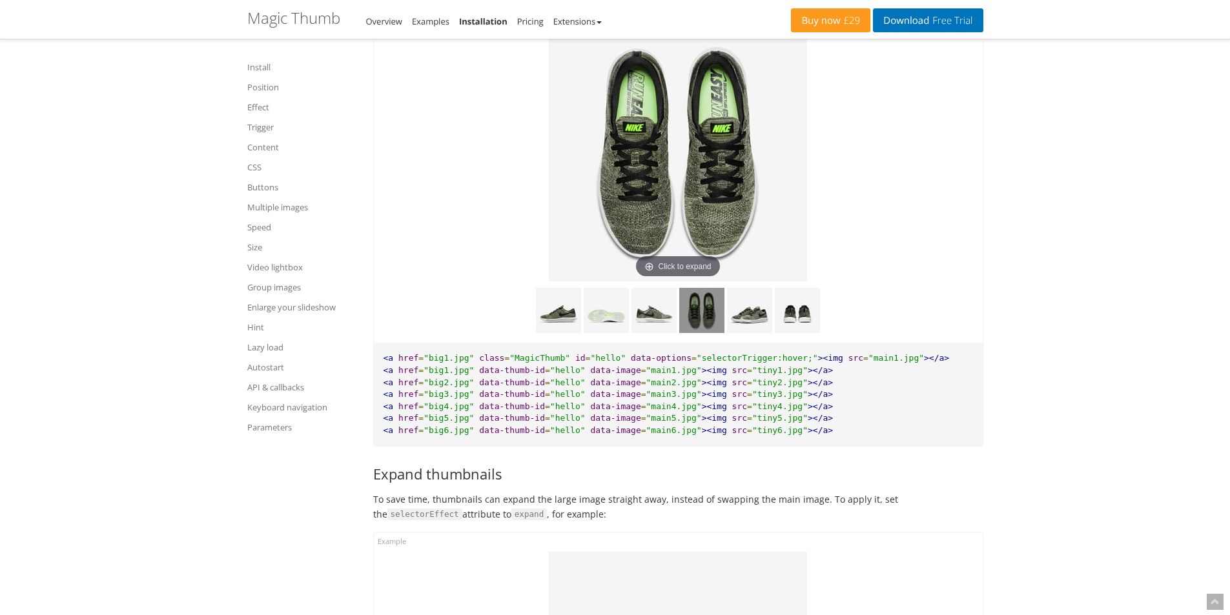
scroll to position [6979, 0]
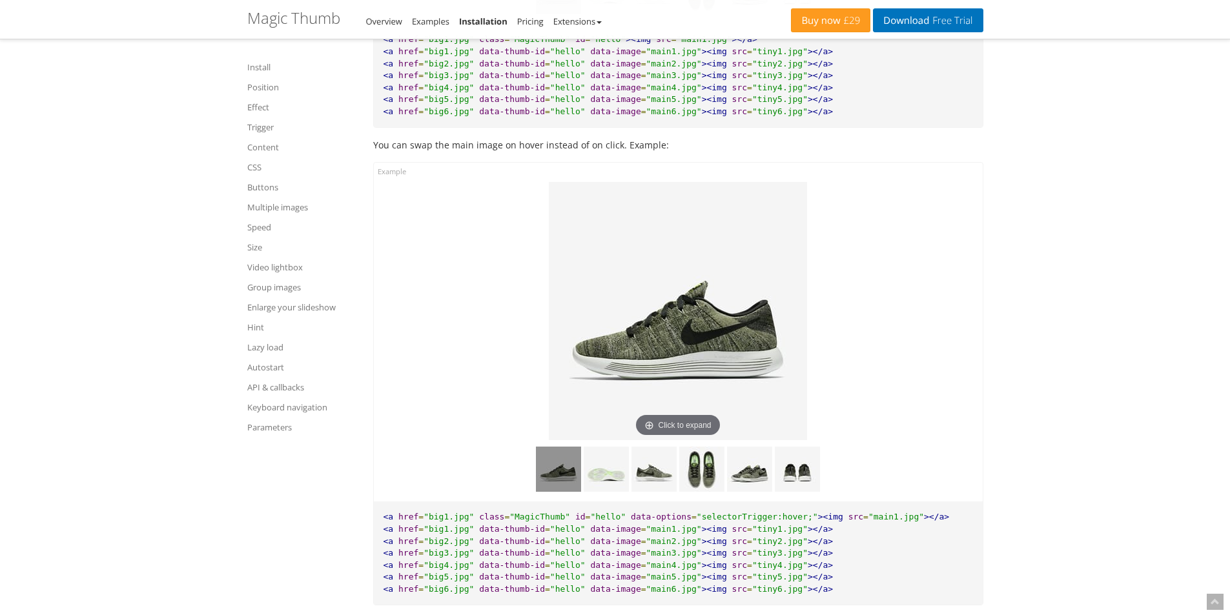
click at [544, 482] on img at bounding box center [558, 469] width 45 height 45
click at [550, 482] on img at bounding box center [558, 469] width 45 height 45
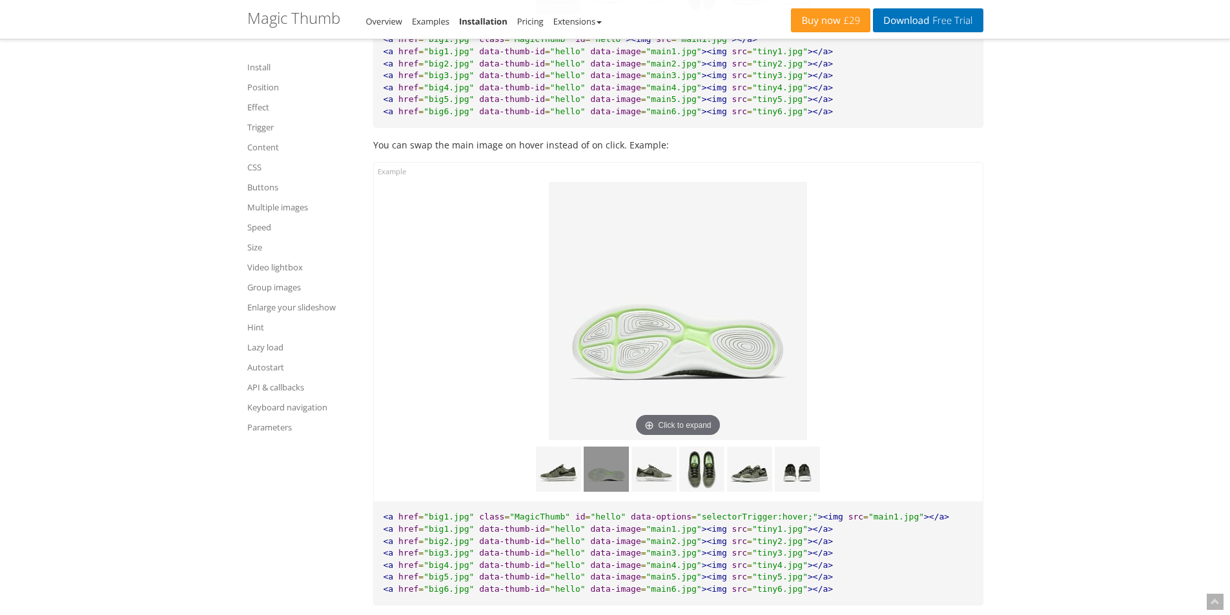
click at [606, 489] on img at bounding box center [606, 469] width 45 height 45
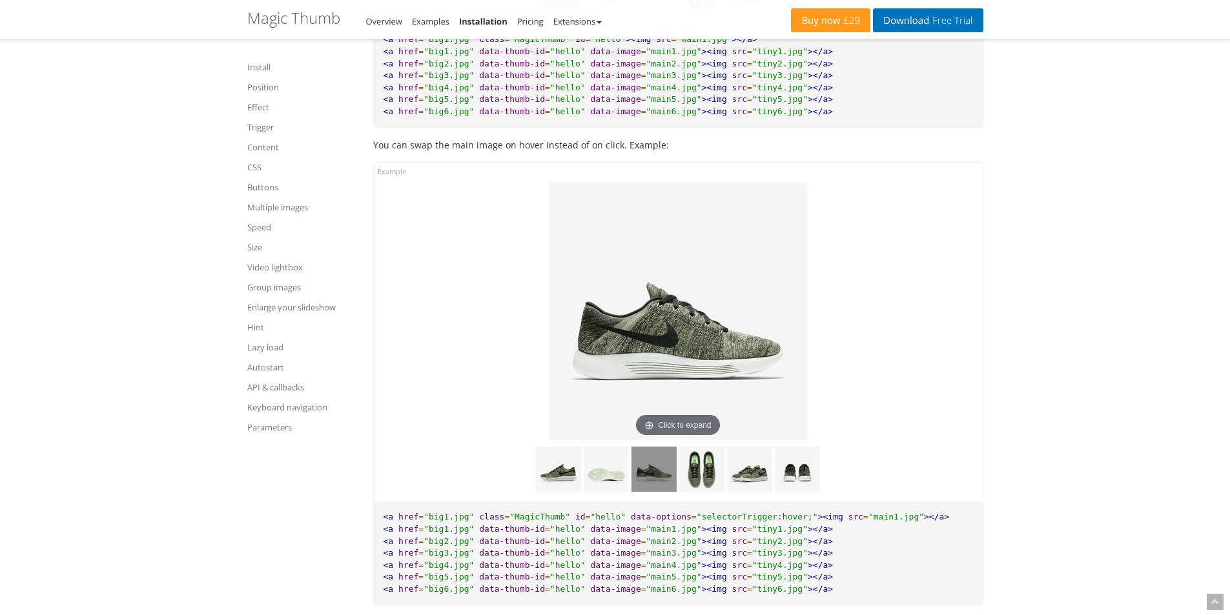
click at [658, 492] on img at bounding box center [654, 469] width 45 height 45
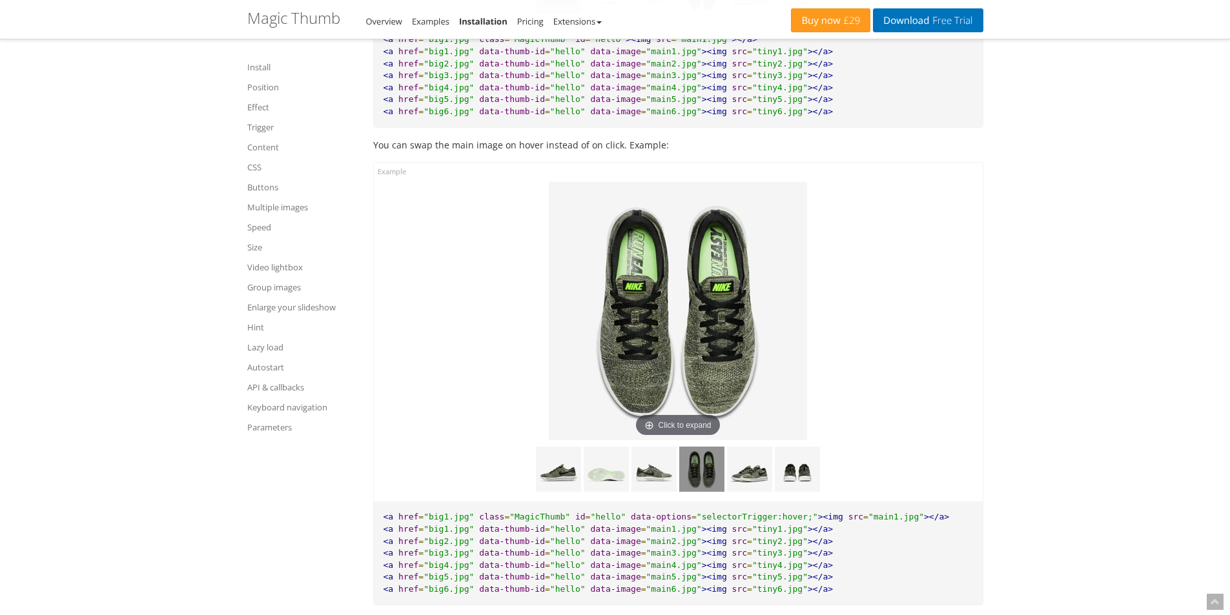
click at [712, 492] on img at bounding box center [701, 469] width 45 height 45
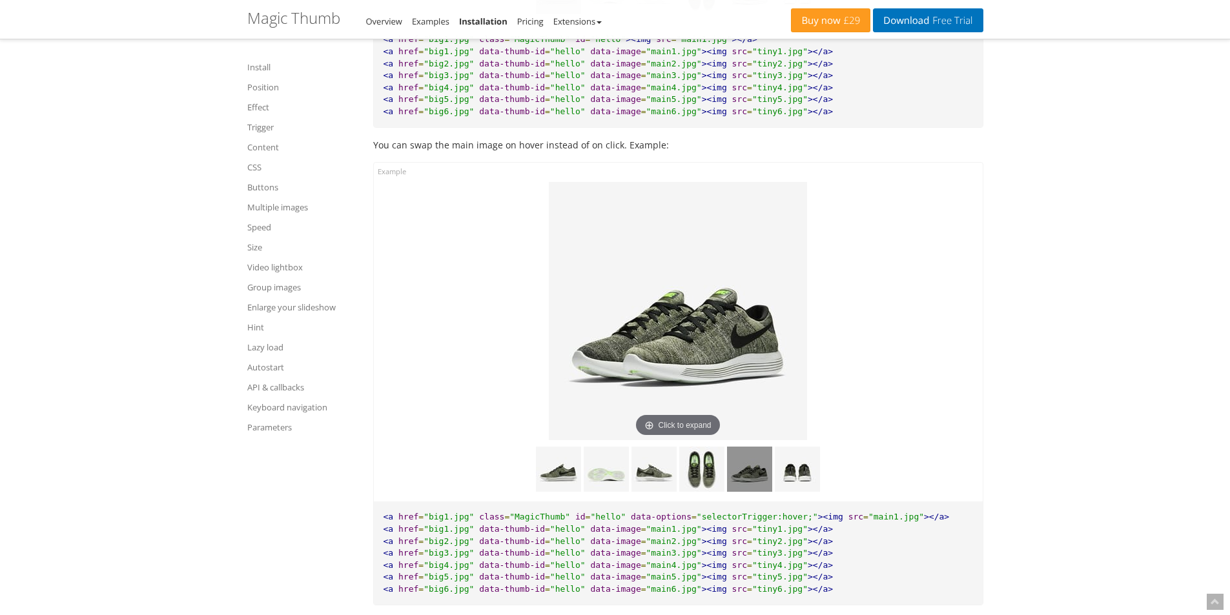
click at [744, 491] on img at bounding box center [749, 469] width 45 height 45
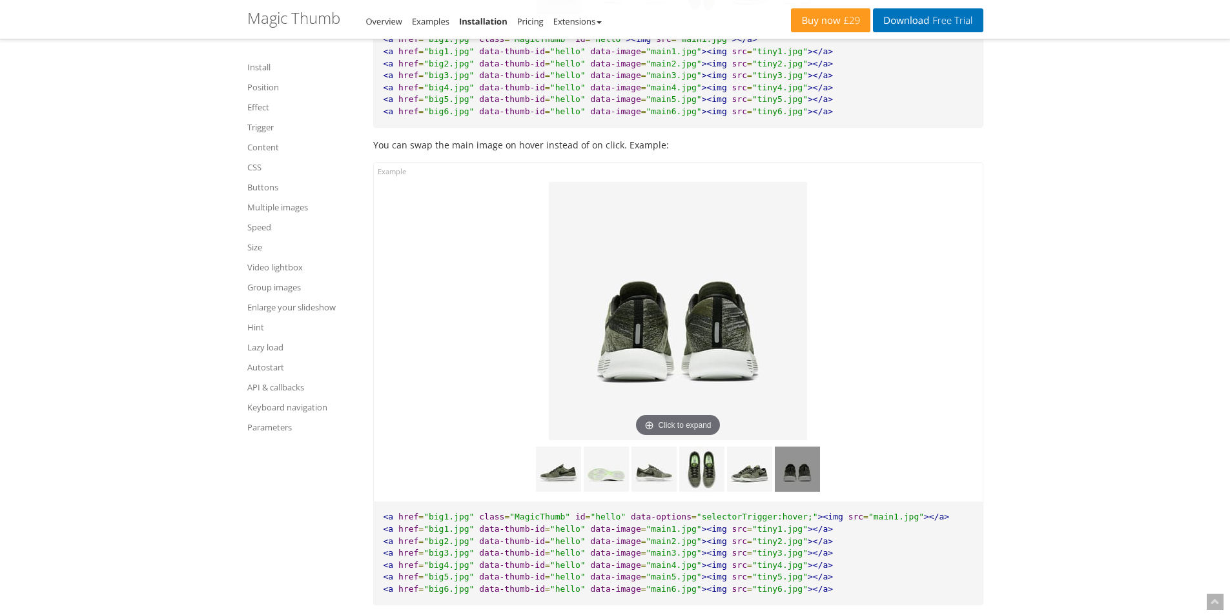
click at [814, 489] on img at bounding box center [797, 469] width 45 height 45
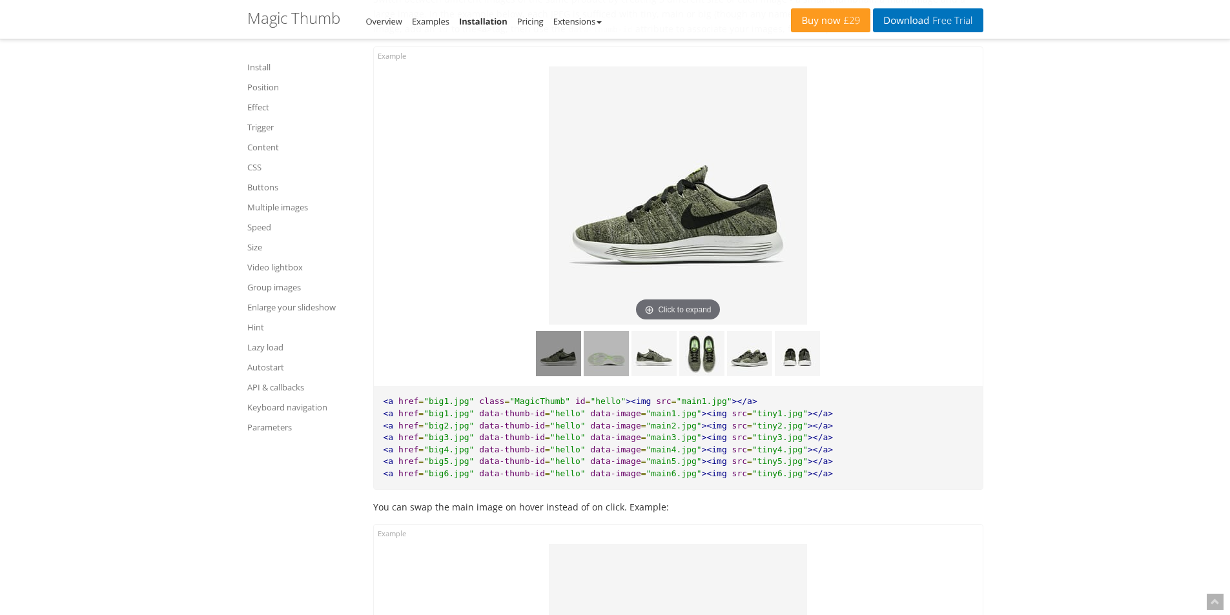
scroll to position [6591, 0]
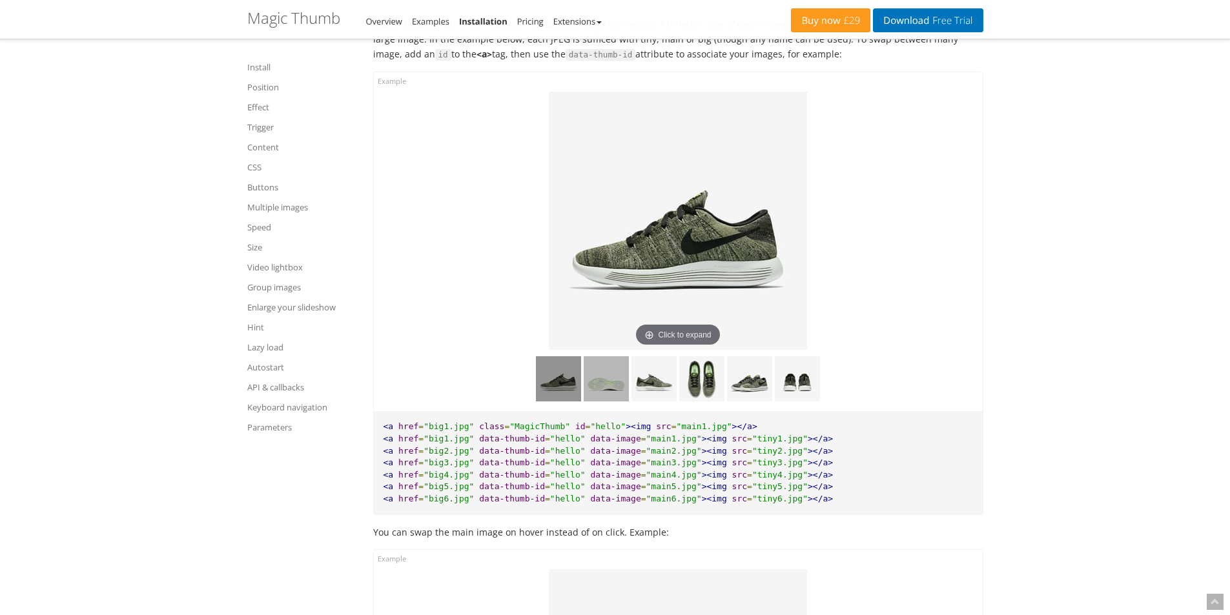
click at [600, 402] on img at bounding box center [606, 378] width 45 height 45
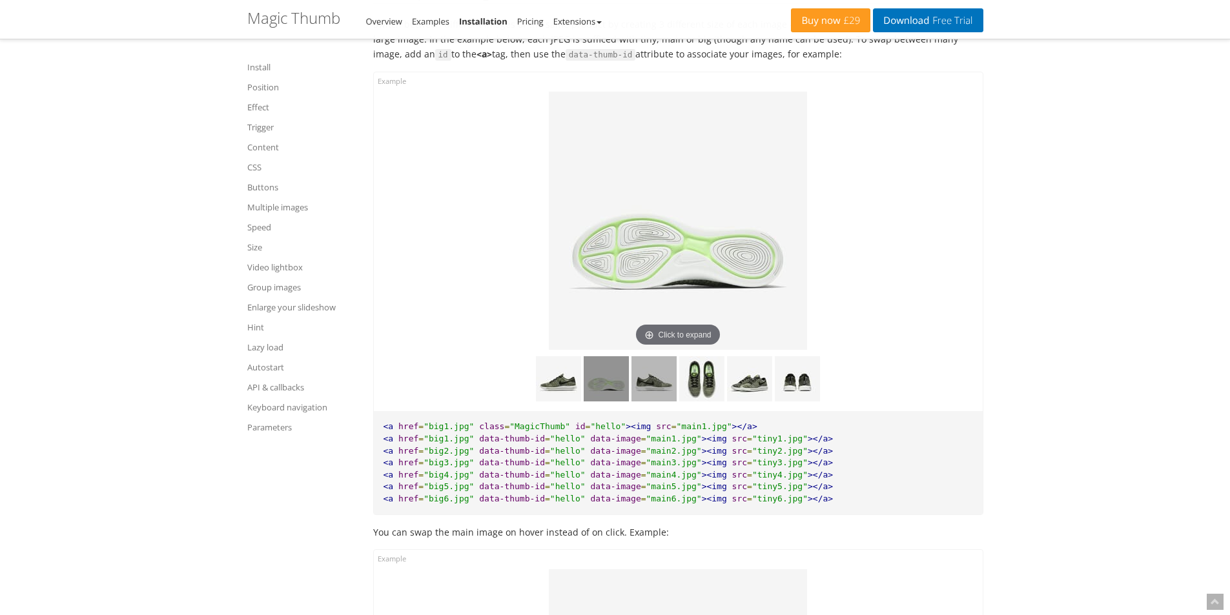
click at [647, 402] on img at bounding box center [654, 378] width 45 height 45
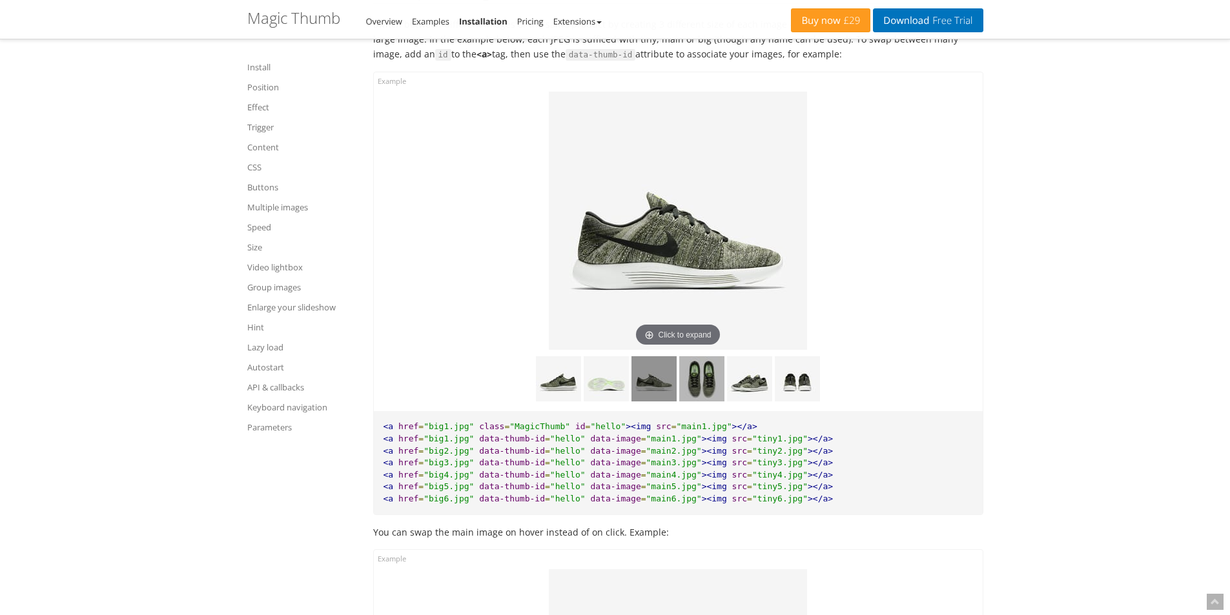
click at [709, 402] on img at bounding box center [701, 378] width 45 height 45
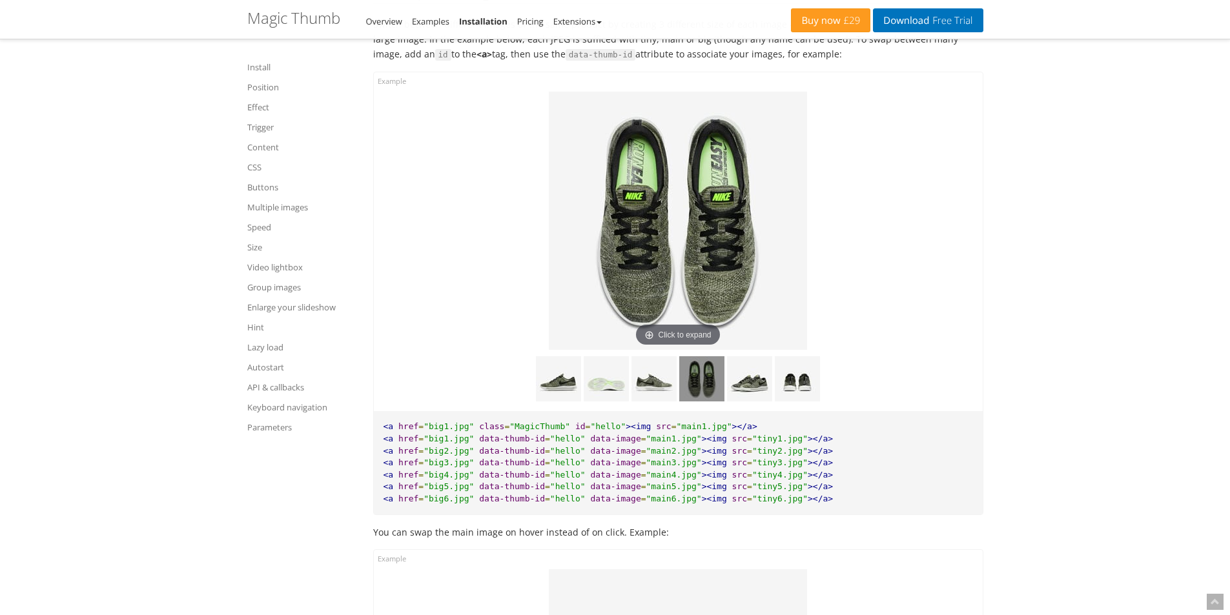
click at [731, 289] on img at bounding box center [678, 221] width 258 height 258
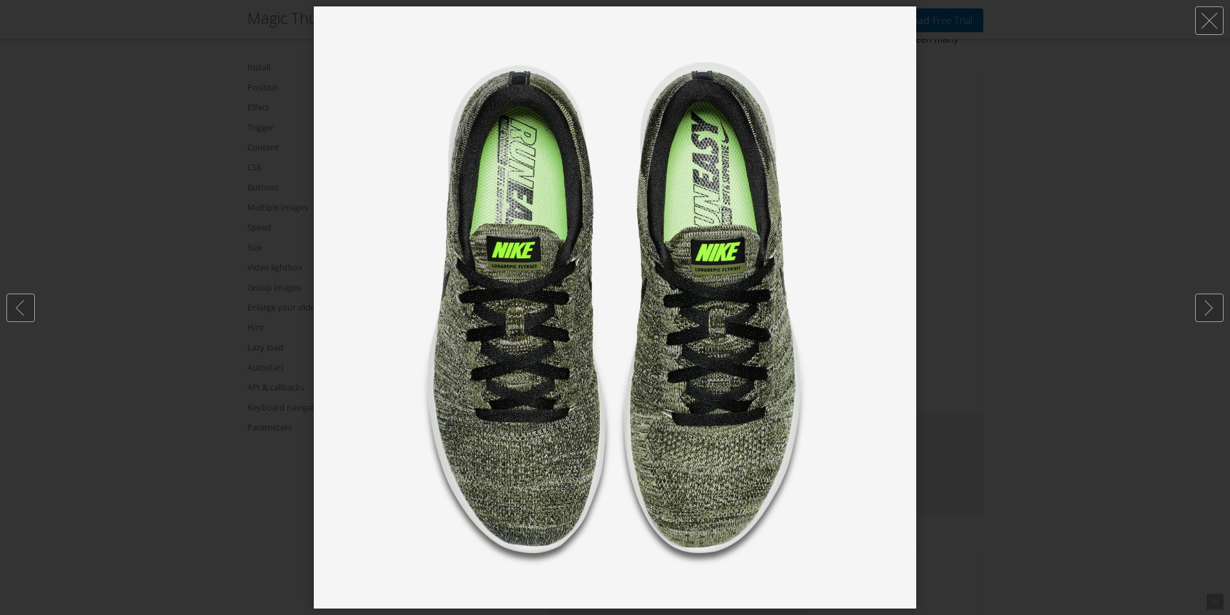
click at [875, 330] on img at bounding box center [615, 307] width 602 height 602
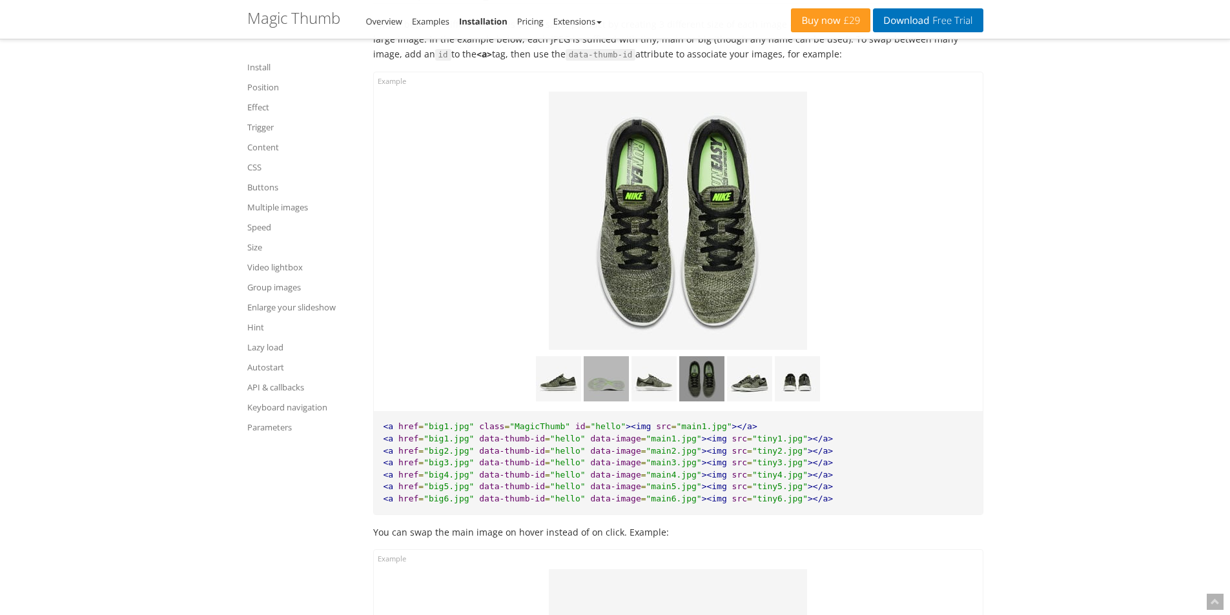
click at [613, 398] on img at bounding box center [606, 378] width 45 height 45
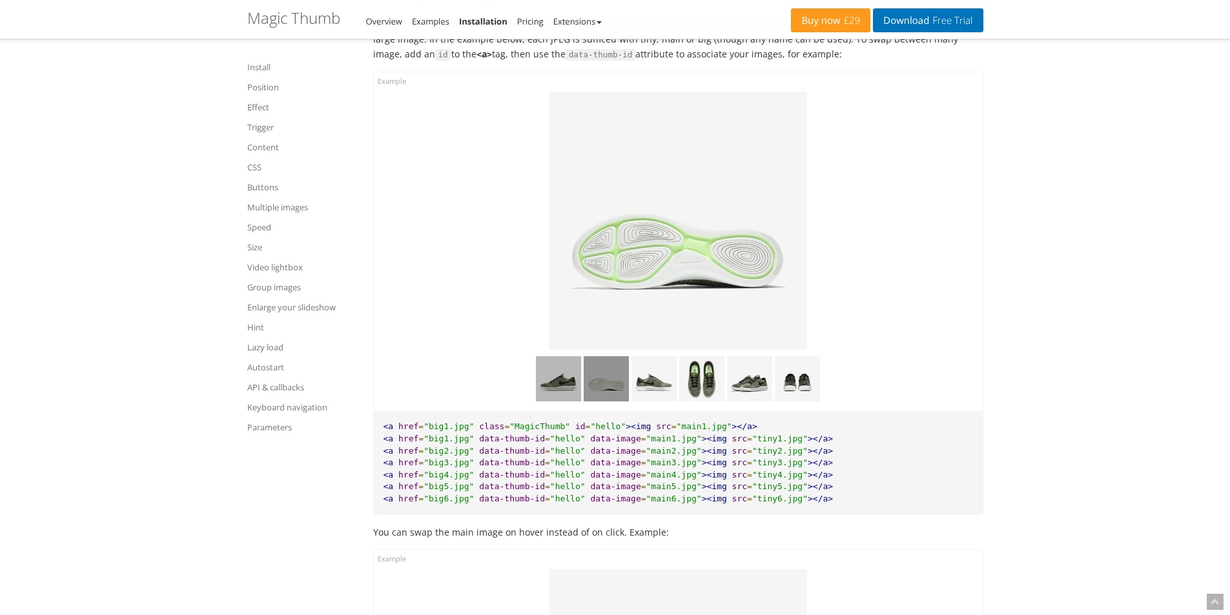
click at [571, 394] on img at bounding box center [558, 378] width 45 height 45
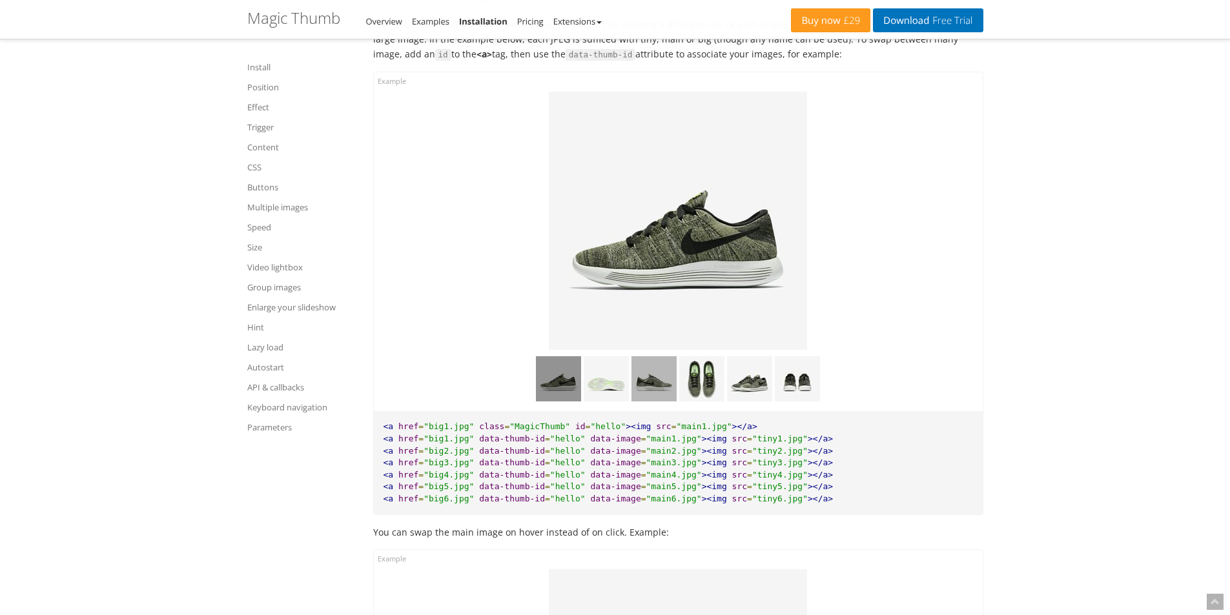
click at [632, 395] on img at bounding box center [654, 378] width 45 height 45
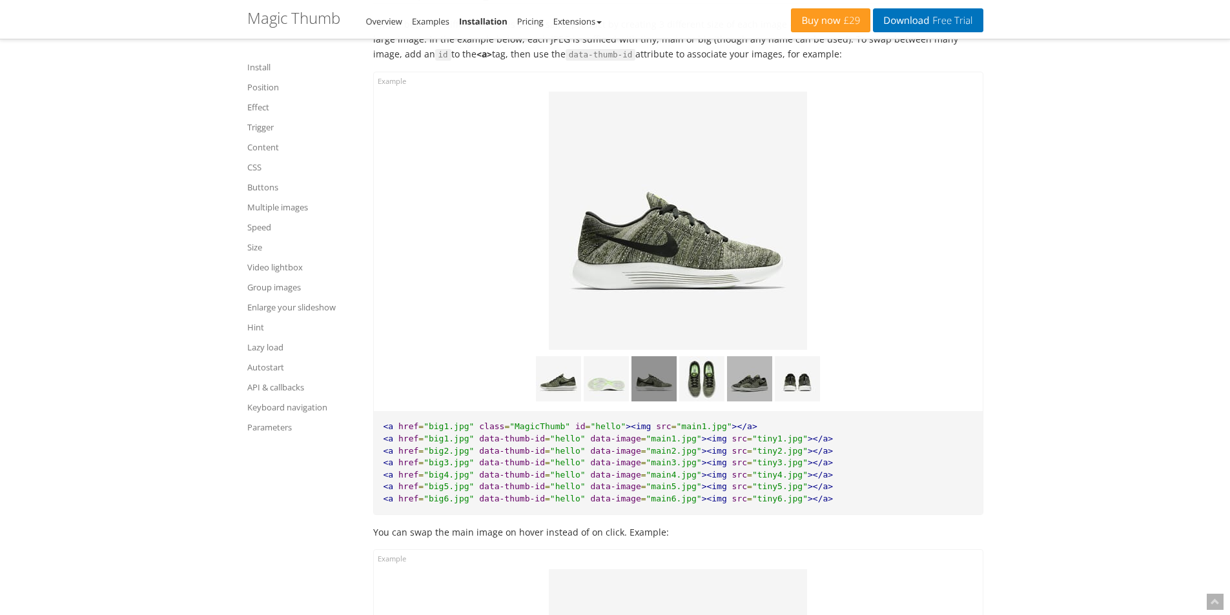
click at [732, 402] on img at bounding box center [749, 378] width 45 height 45
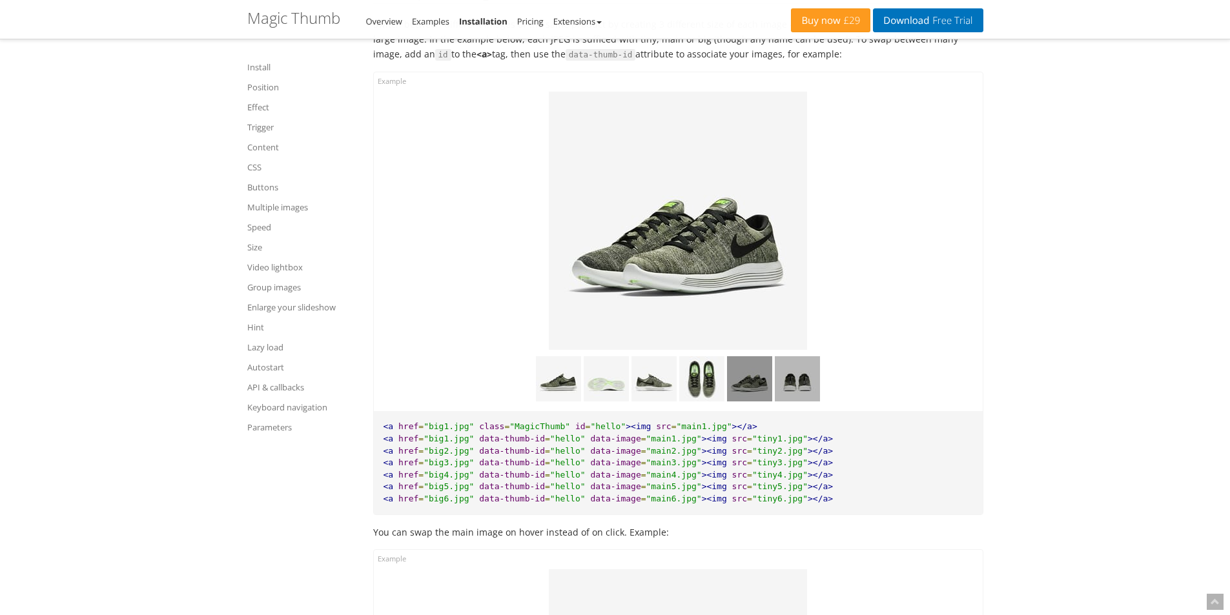
click at [791, 396] on img at bounding box center [797, 378] width 45 height 45
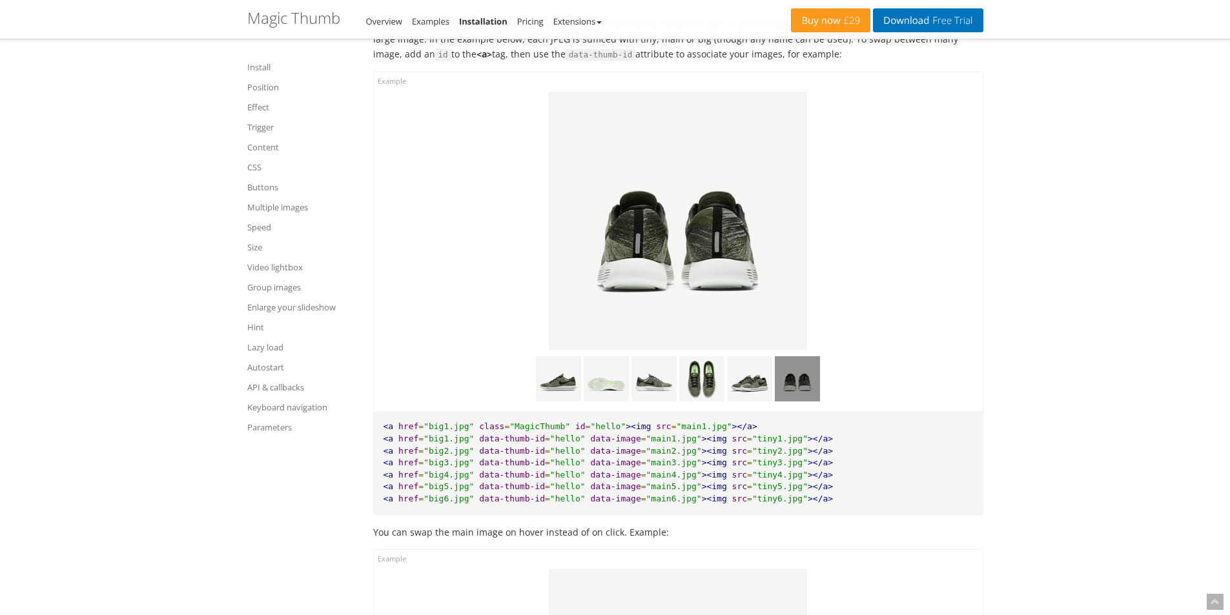
click at [720, 276] on img at bounding box center [678, 221] width 258 height 258
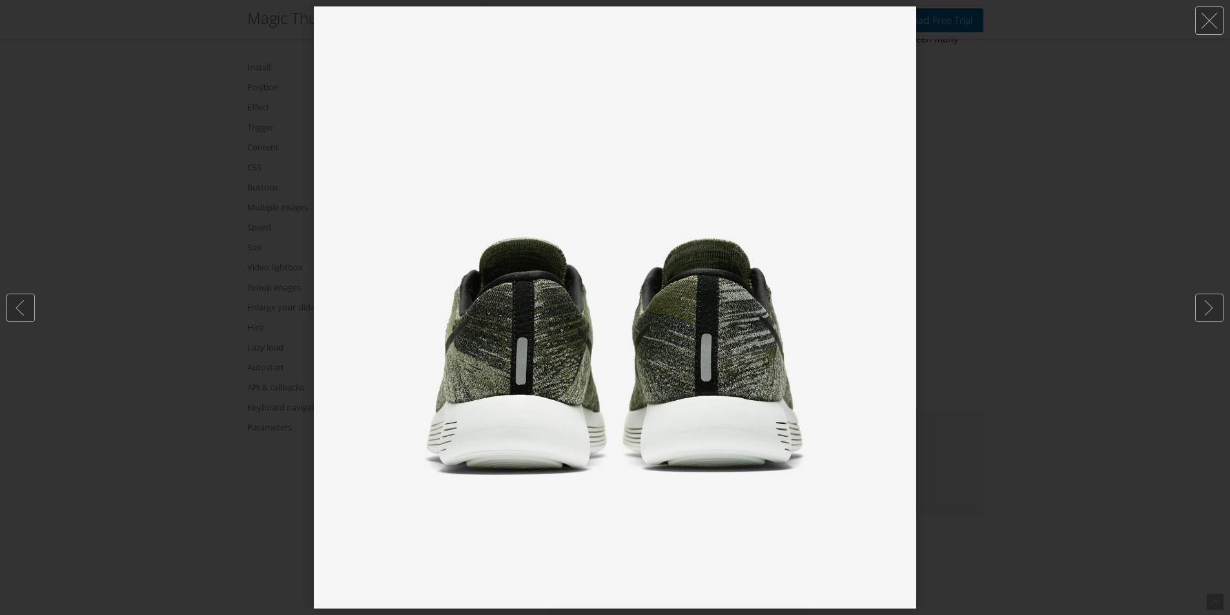
click at [992, 257] on div at bounding box center [615, 307] width 1230 height 615
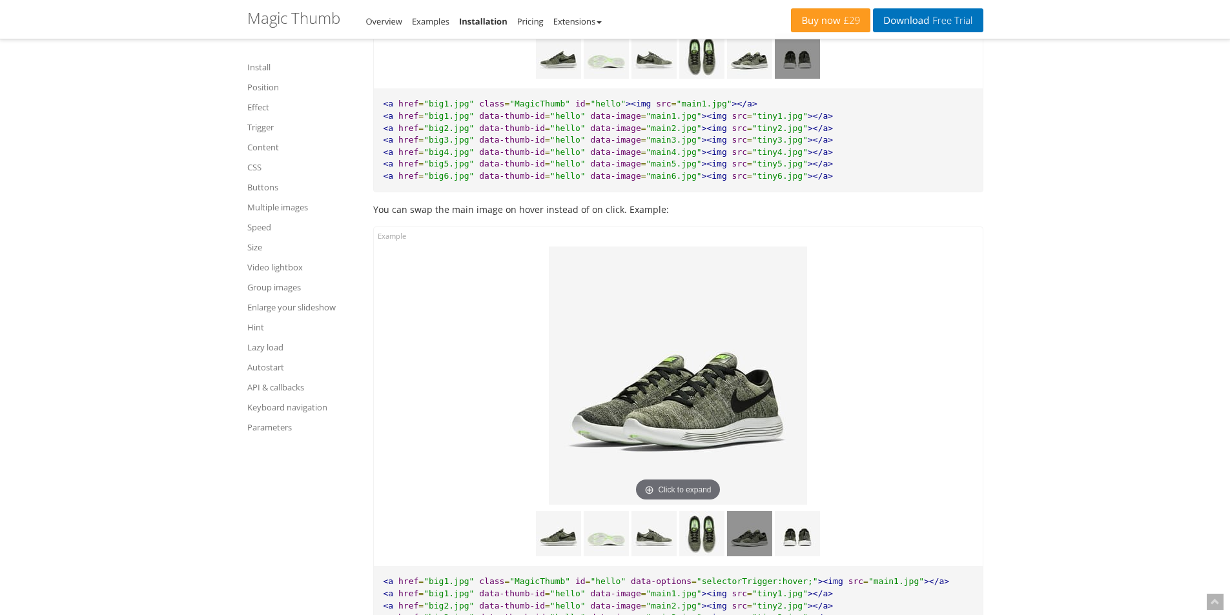
scroll to position [7108, 0]
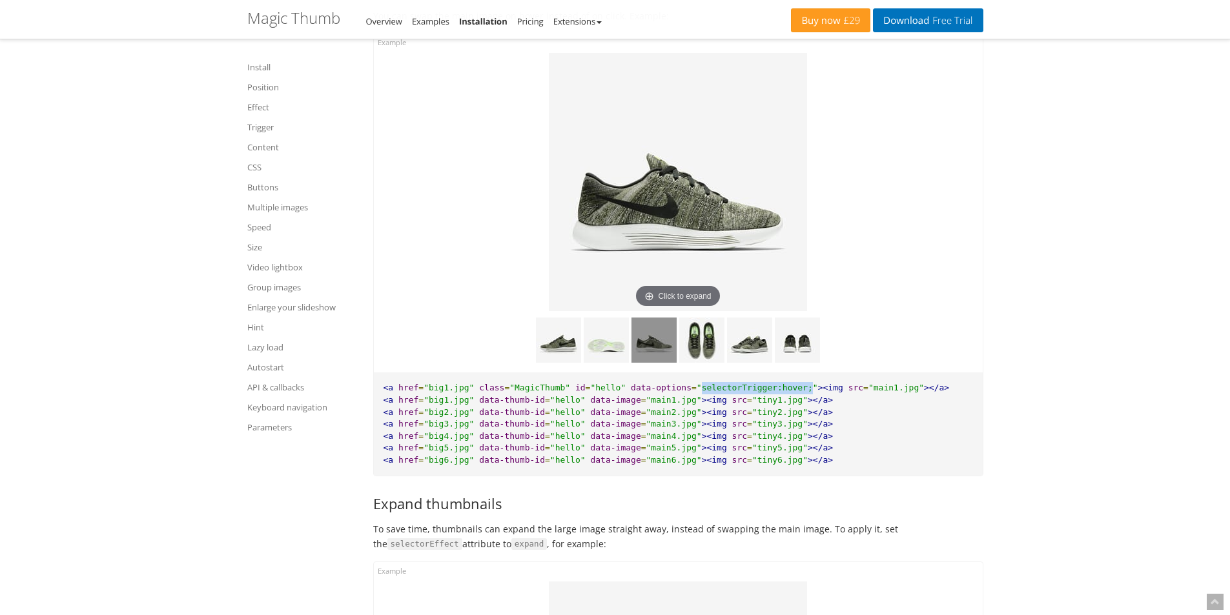
drag, startPoint x: 675, startPoint y: 401, endPoint x: 776, endPoint y: 400, distance: 100.7
click at [776, 393] on span ""selectorTrigger:hover;"" at bounding box center [757, 388] width 121 height 10
copy span "selectorTrigger:hover;"
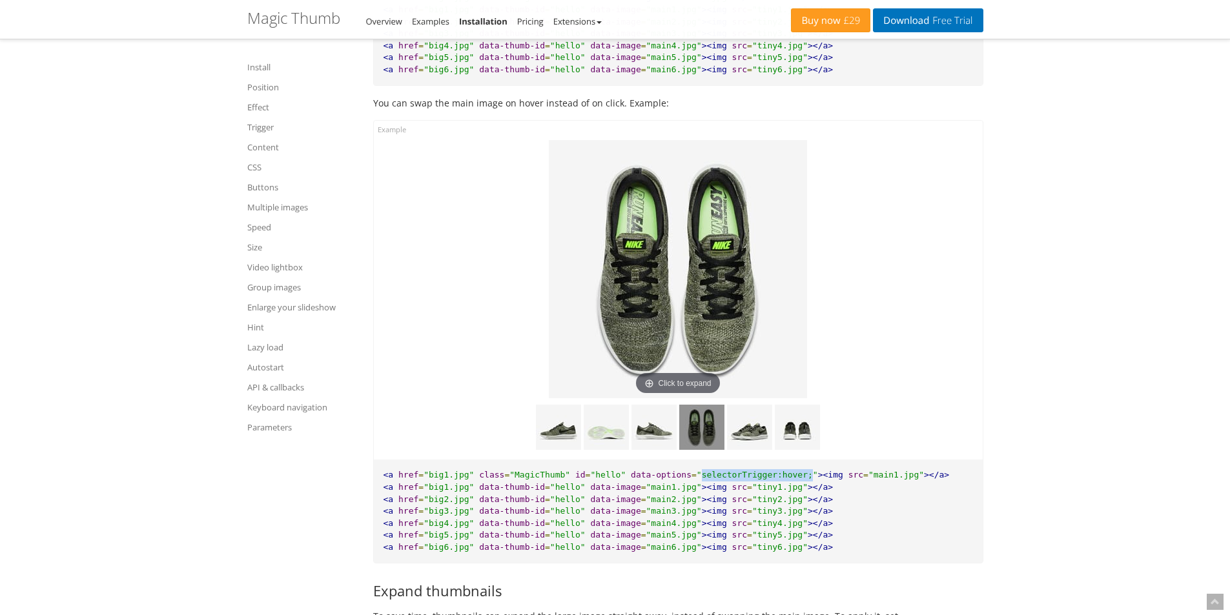
scroll to position [7043, 0]
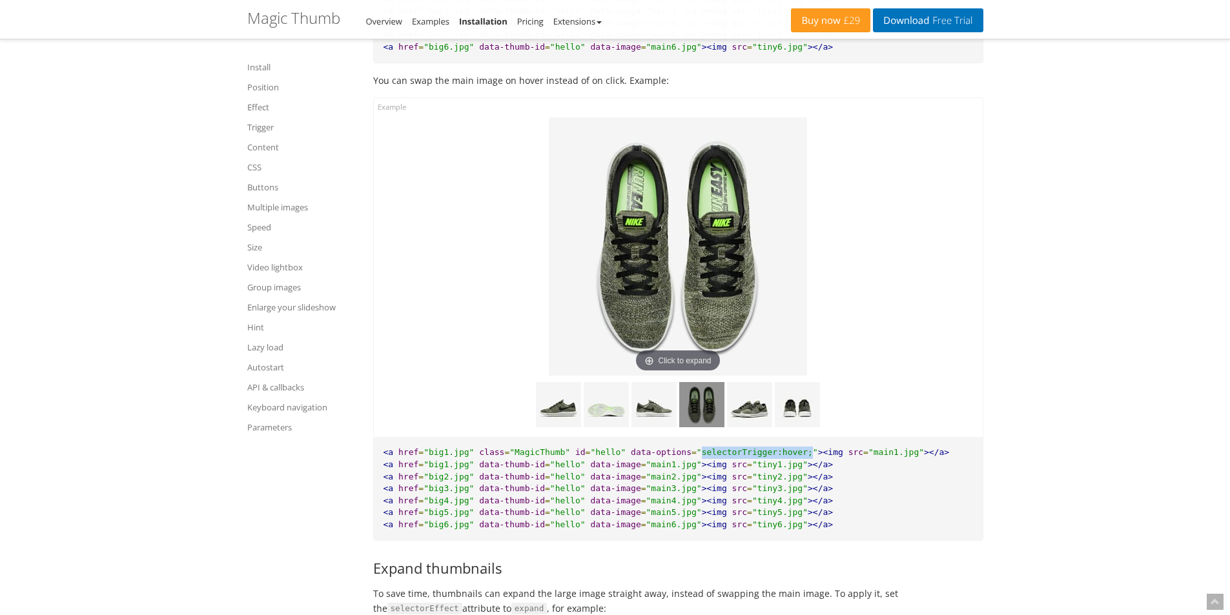
copy span "selectorTrigger:hover;"
drag, startPoint x: 608, startPoint y: 468, endPoint x: 781, endPoint y: 468, distance: 173.7
click at [781, 468] on pre "<a href = "big1.jpg" class = "MagicThumb" id = "hello" data-options = "selector…" at bounding box center [678, 488] width 609 height 103
copy pre "data-options = "selectorTrigger:hover;""
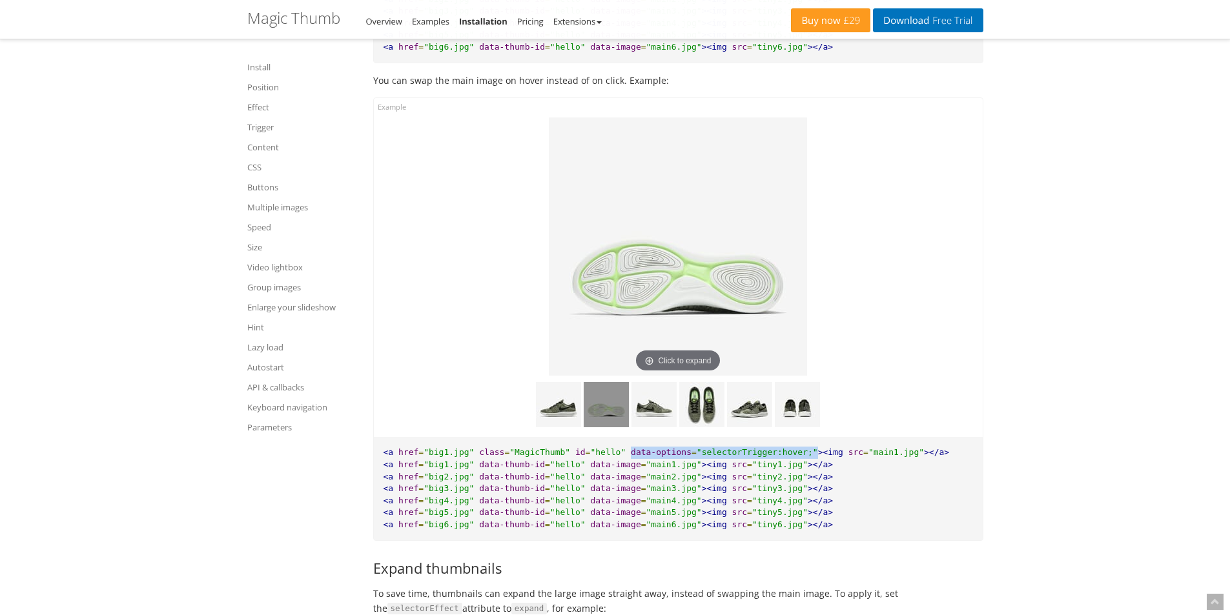
click at [605, 420] on img at bounding box center [606, 404] width 45 height 45
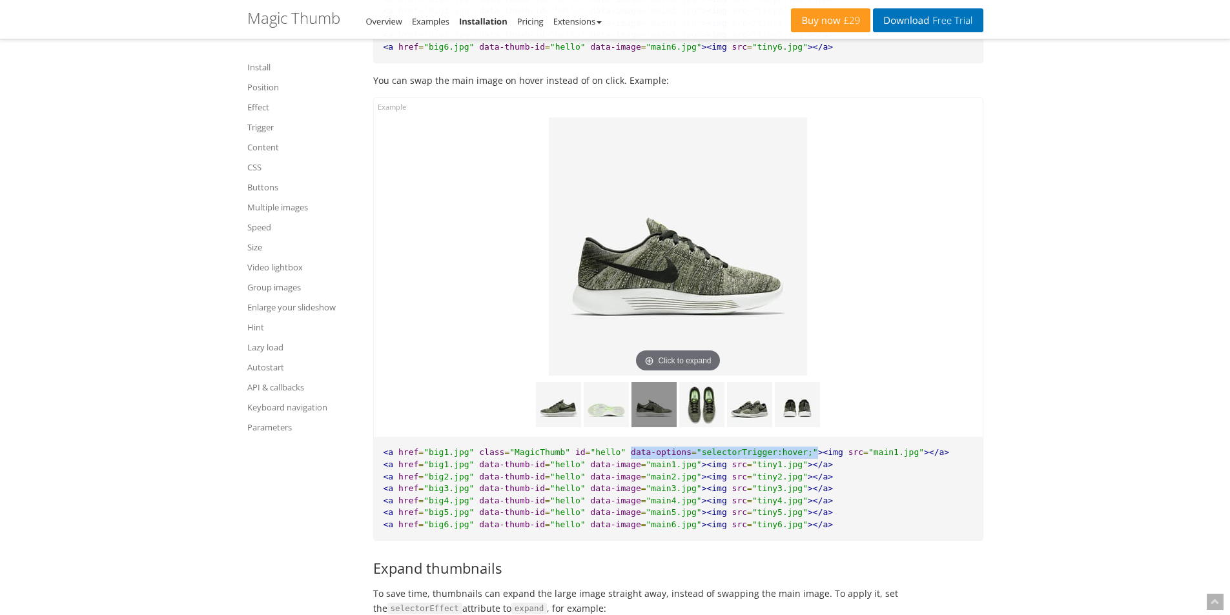
click at [650, 423] on img at bounding box center [654, 404] width 45 height 45
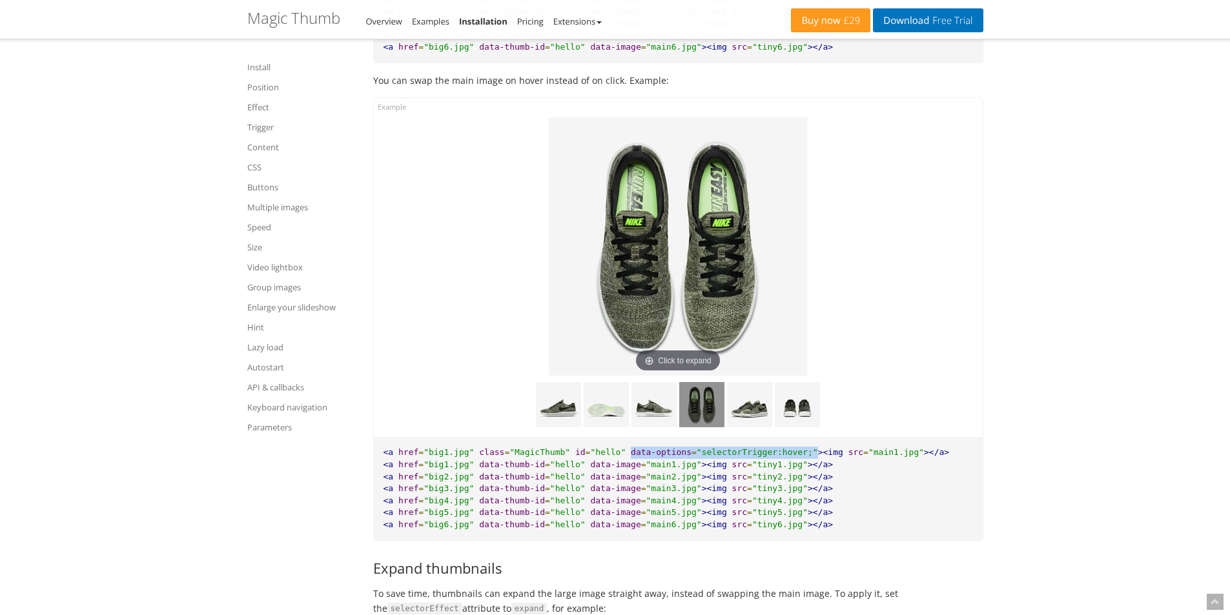
click at [691, 422] on img at bounding box center [701, 404] width 45 height 45
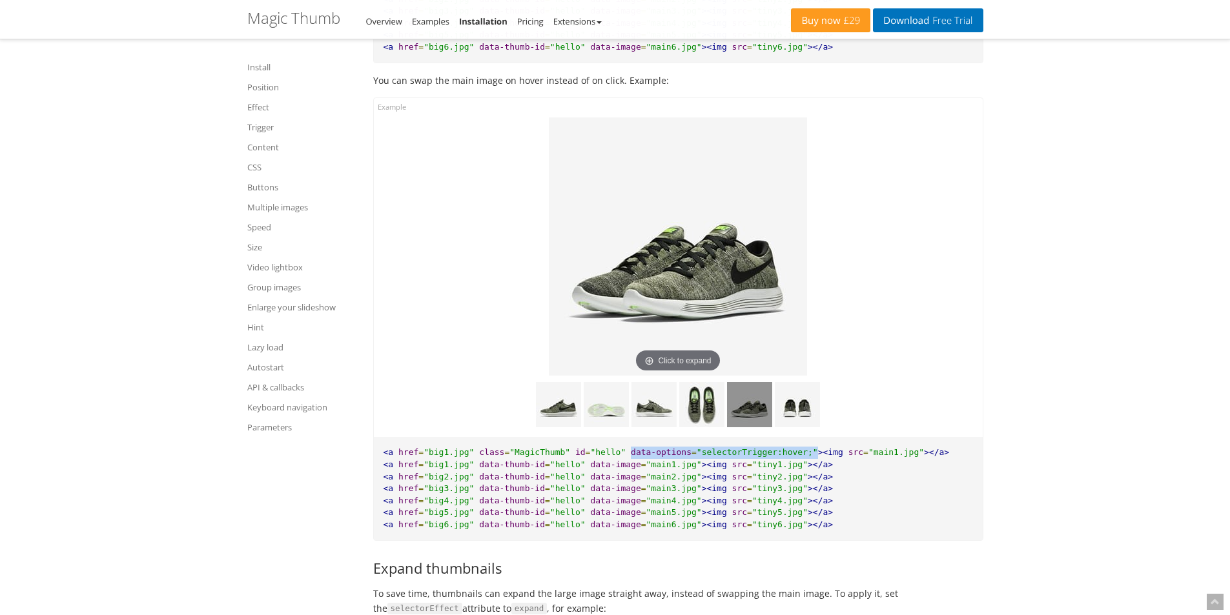
click at [745, 424] on img at bounding box center [749, 404] width 45 height 45
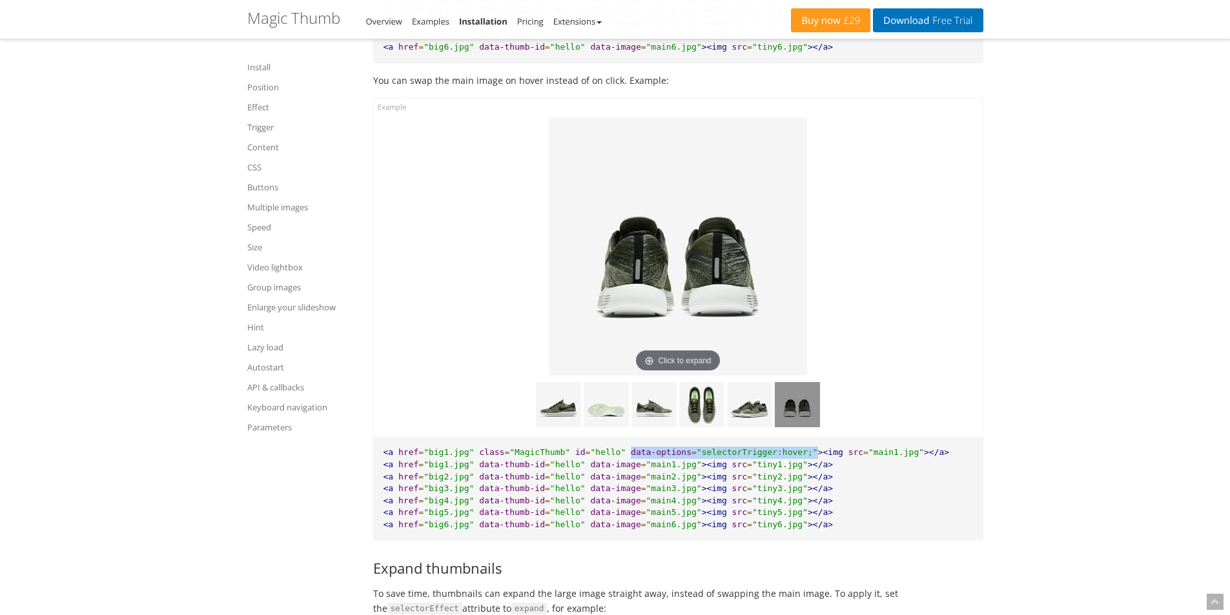
click at [792, 426] on img at bounding box center [797, 404] width 45 height 45
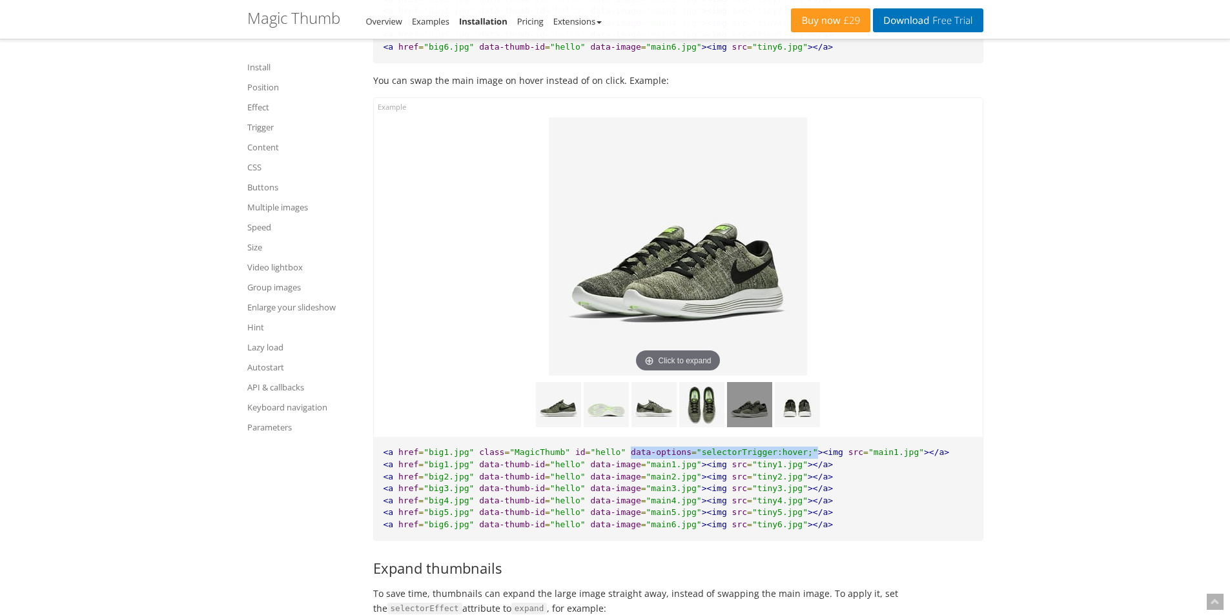
click at [761, 427] on img at bounding box center [749, 404] width 45 height 45
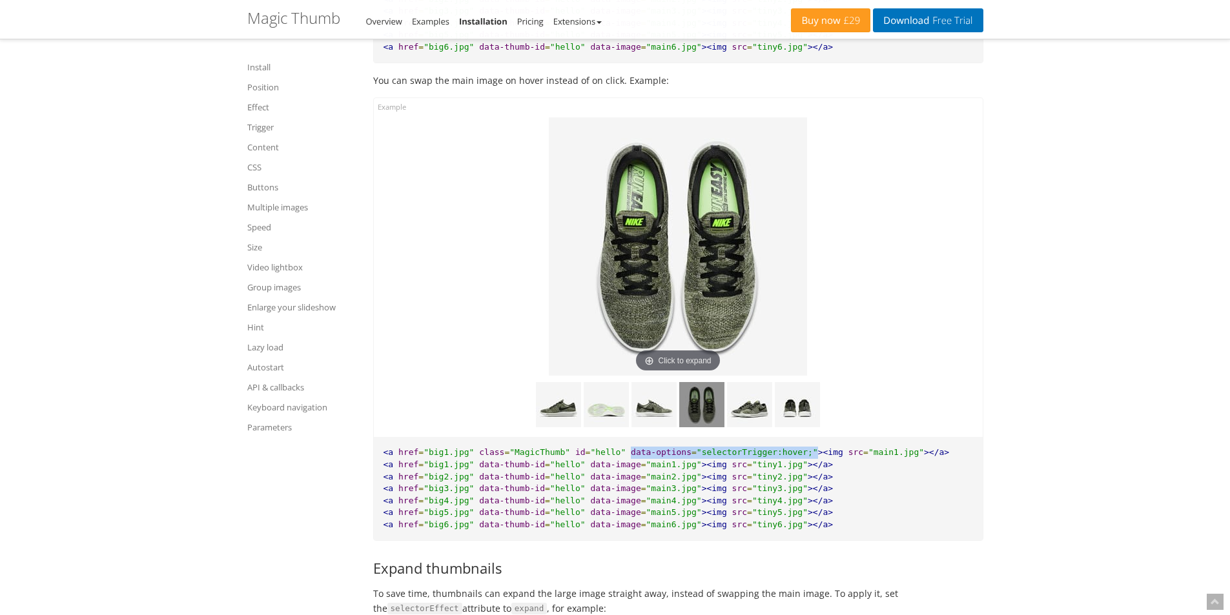
click at [706, 427] on img at bounding box center [701, 404] width 45 height 45
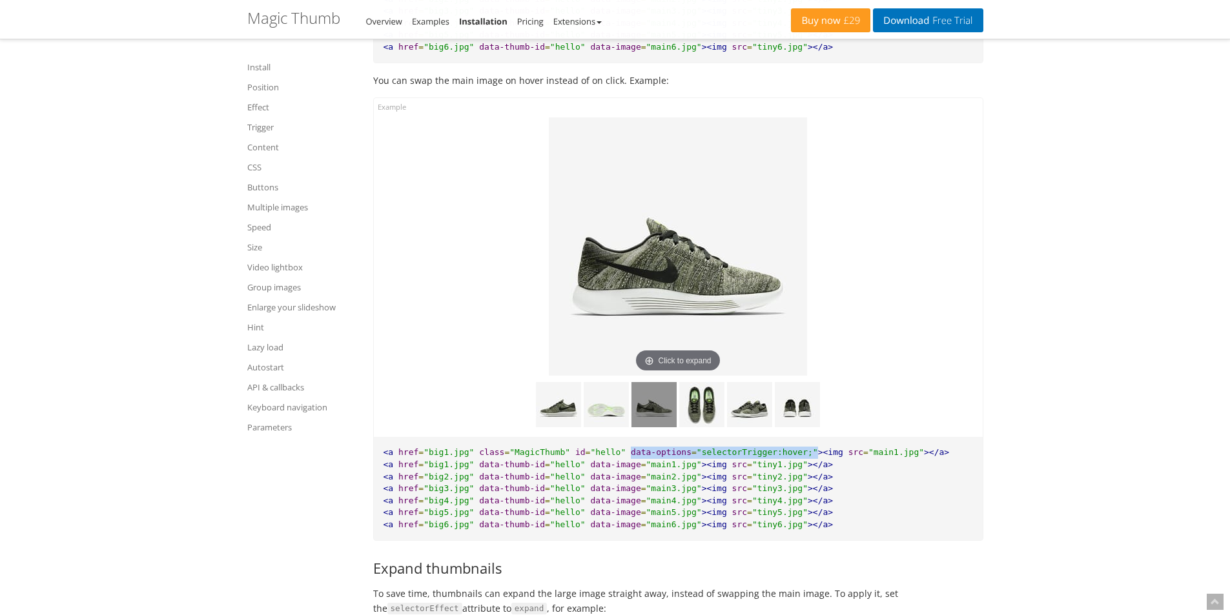
click at [653, 427] on img at bounding box center [654, 404] width 45 height 45
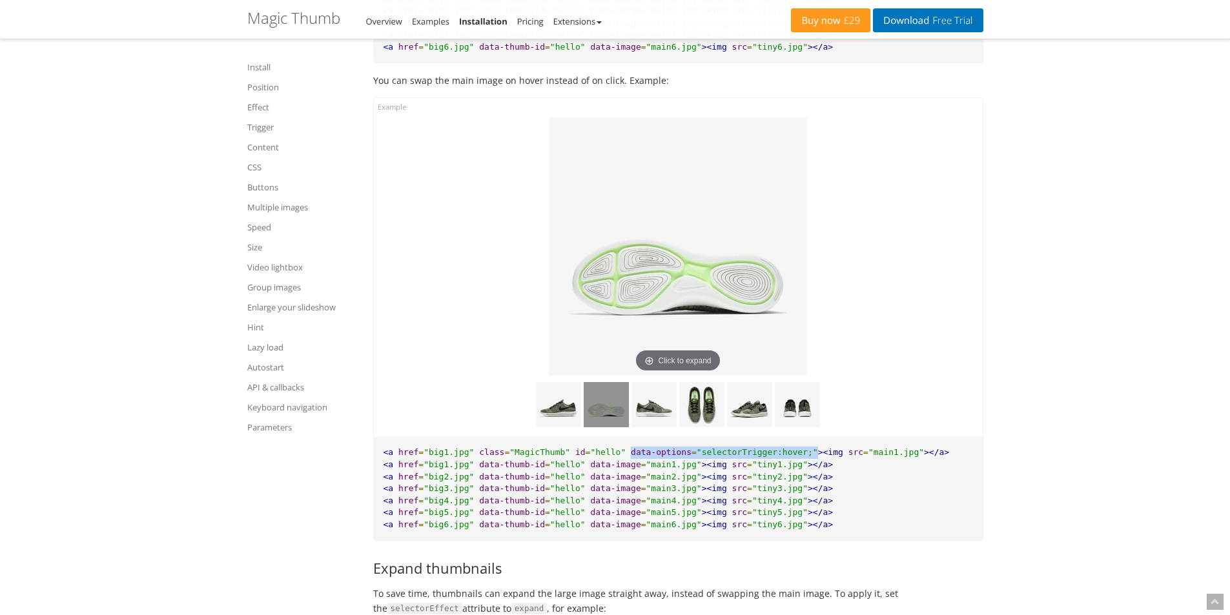
click at [608, 426] on img at bounding box center [606, 404] width 45 height 45
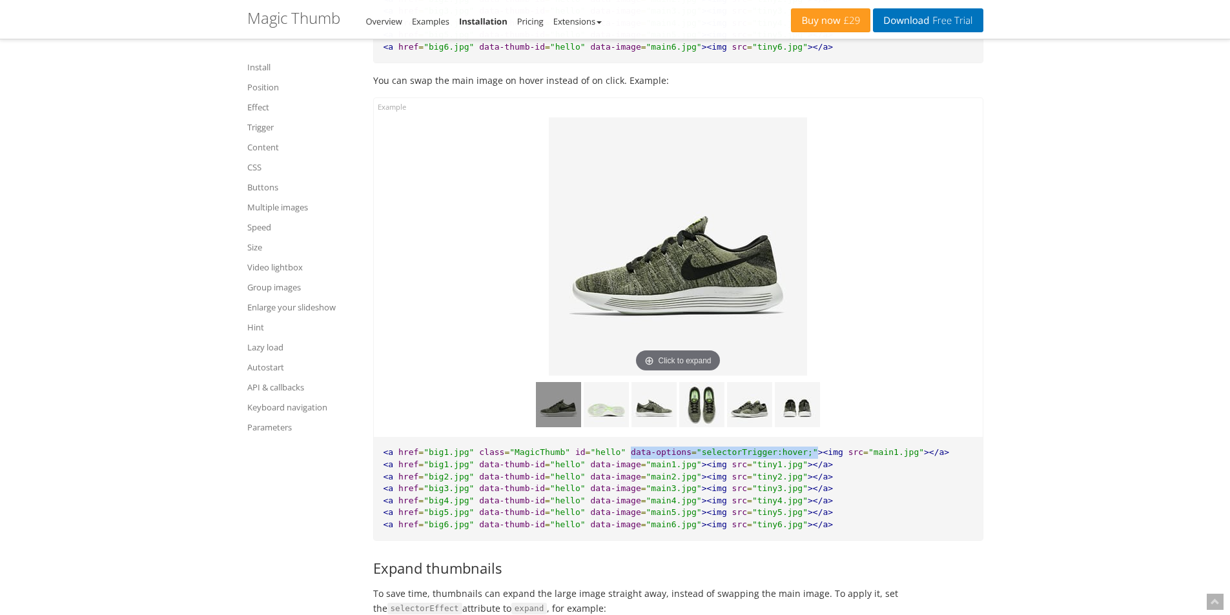
click at [557, 424] on img at bounding box center [558, 404] width 45 height 45
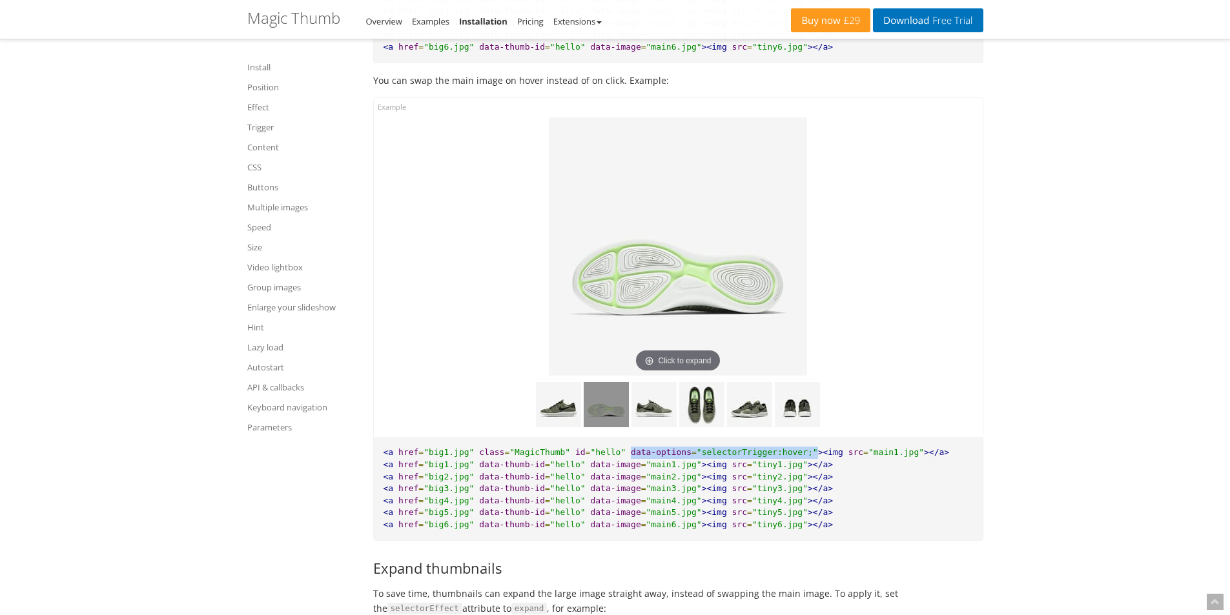
click at [611, 423] on img at bounding box center [606, 404] width 45 height 45
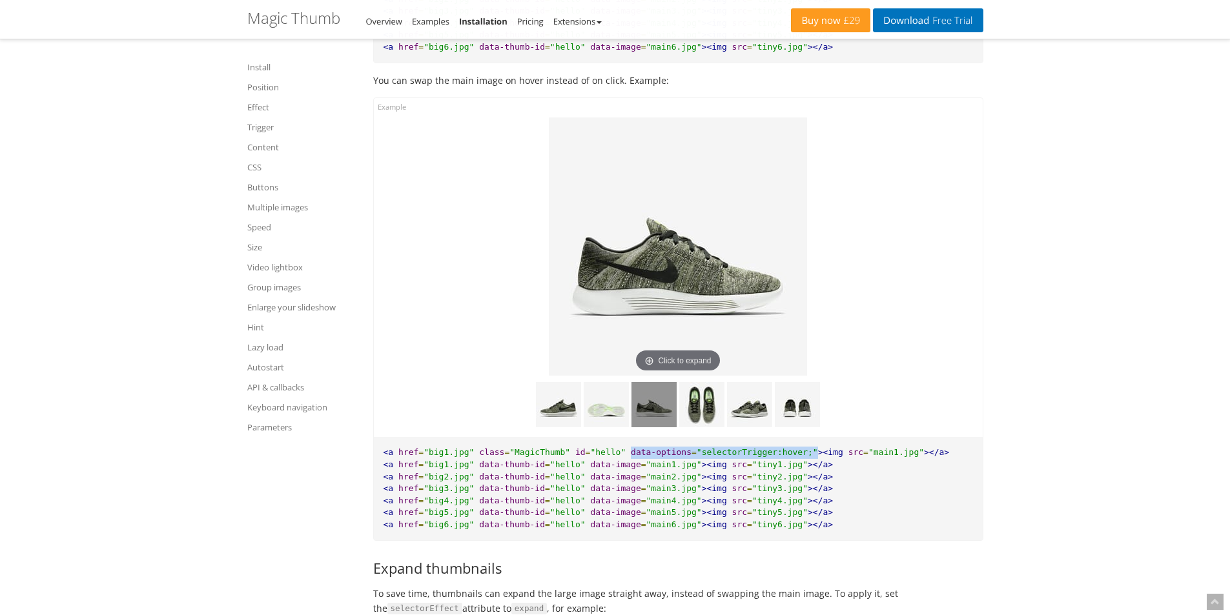
click at [659, 423] on img at bounding box center [654, 404] width 45 height 45
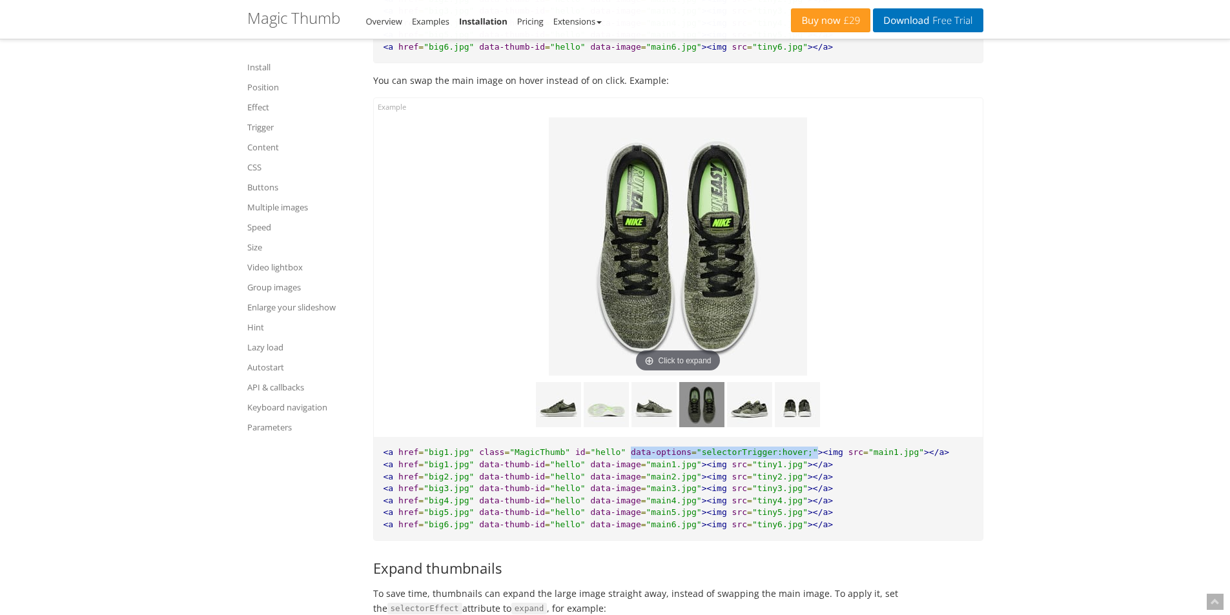
click at [701, 425] on img at bounding box center [701, 404] width 45 height 45
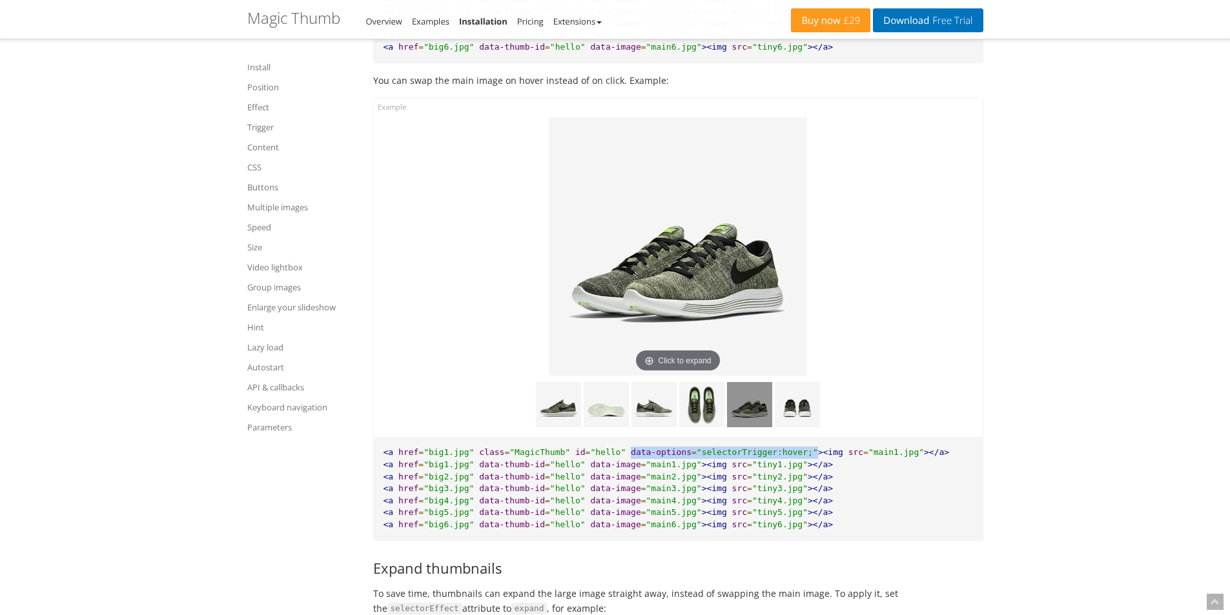
click at [738, 425] on img at bounding box center [749, 404] width 45 height 45
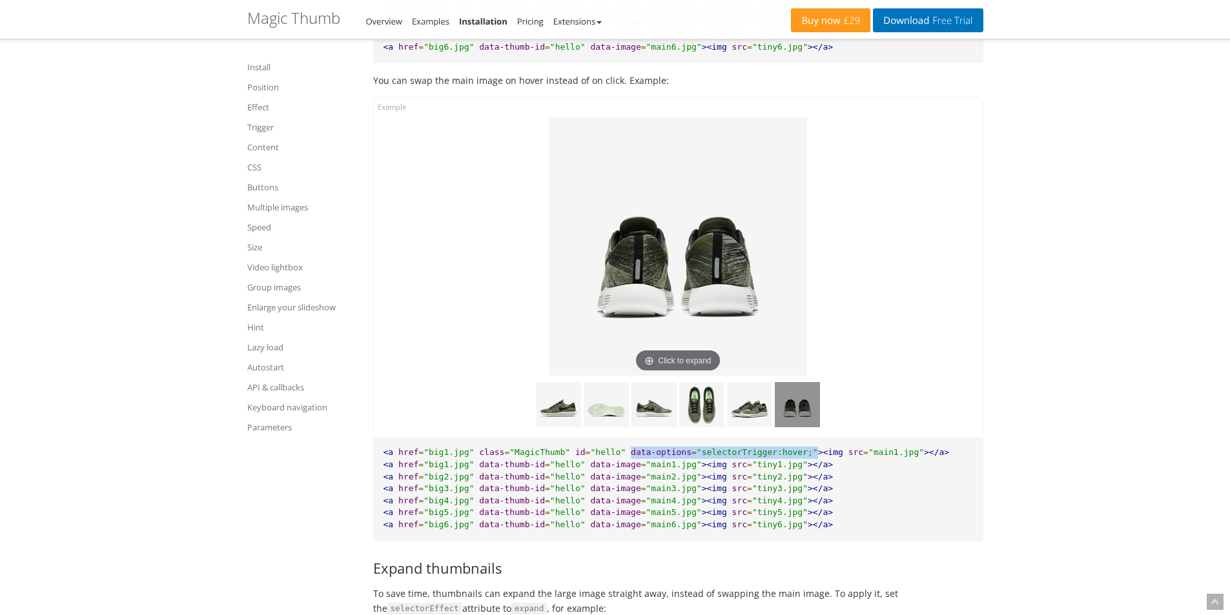
click at [802, 425] on img at bounding box center [797, 404] width 45 height 45
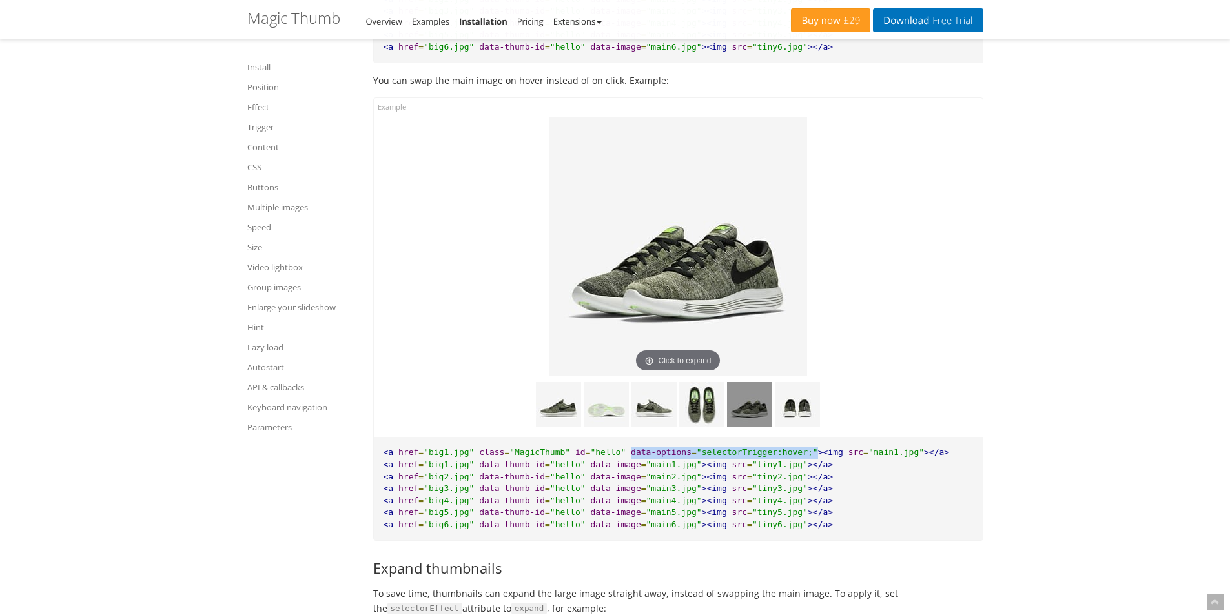
click at [761, 425] on img at bounding box center [749, 404] width 45 height 45
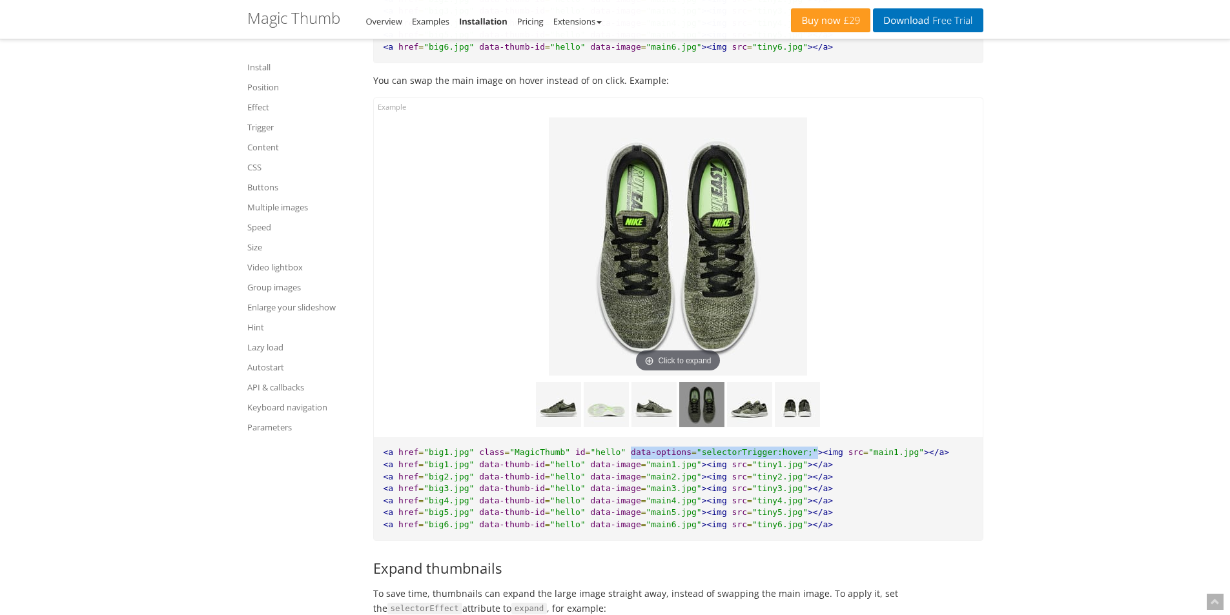
click at [712, 420] on img at bounding box center [701, 404] width 45 height 45
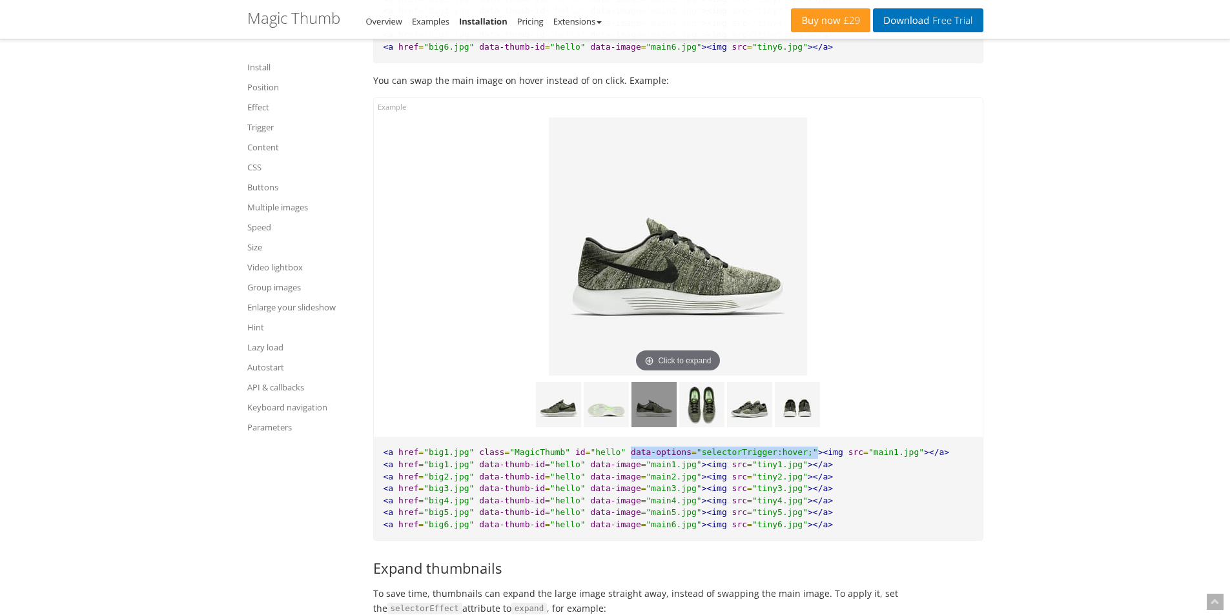
click at [659, 417] on img at bounding box center [654, 404] width 45 height 45
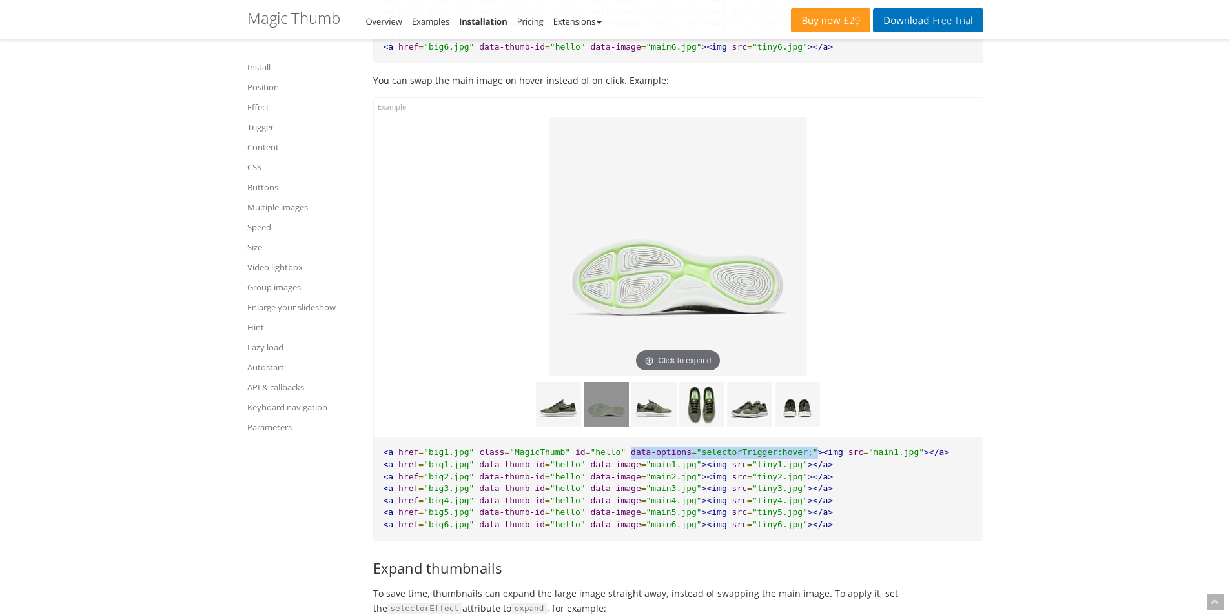
click at [590, 418] on img at bounding box center [606, 404] width 45 height 45
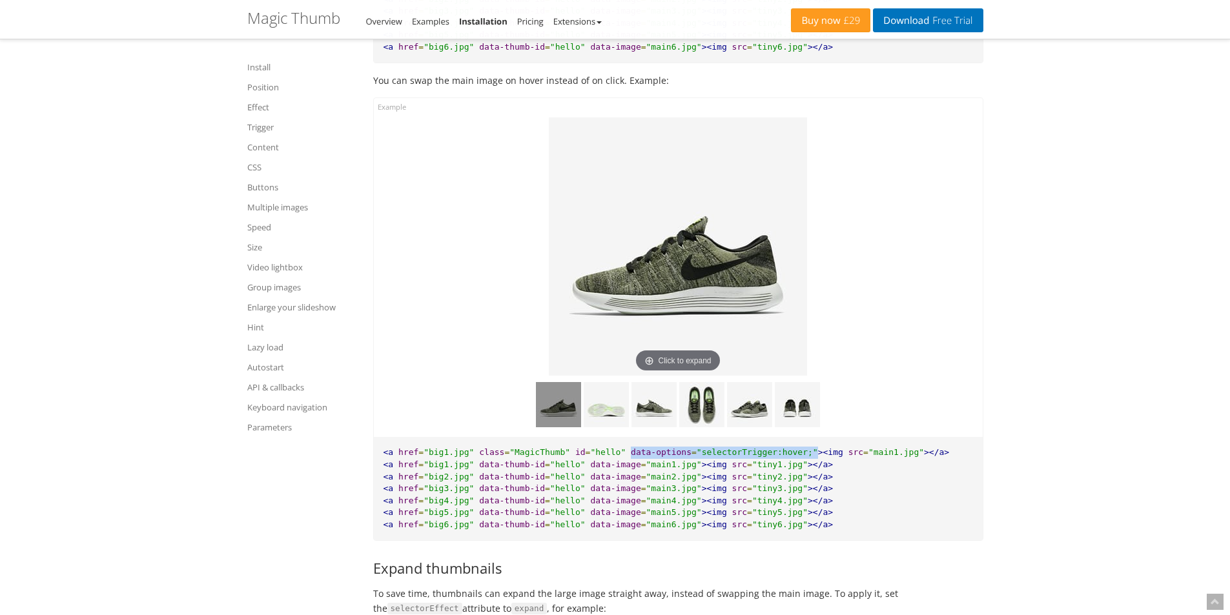
click at [566, 420] on img at bounding box center [558, 404] width 45 height 45
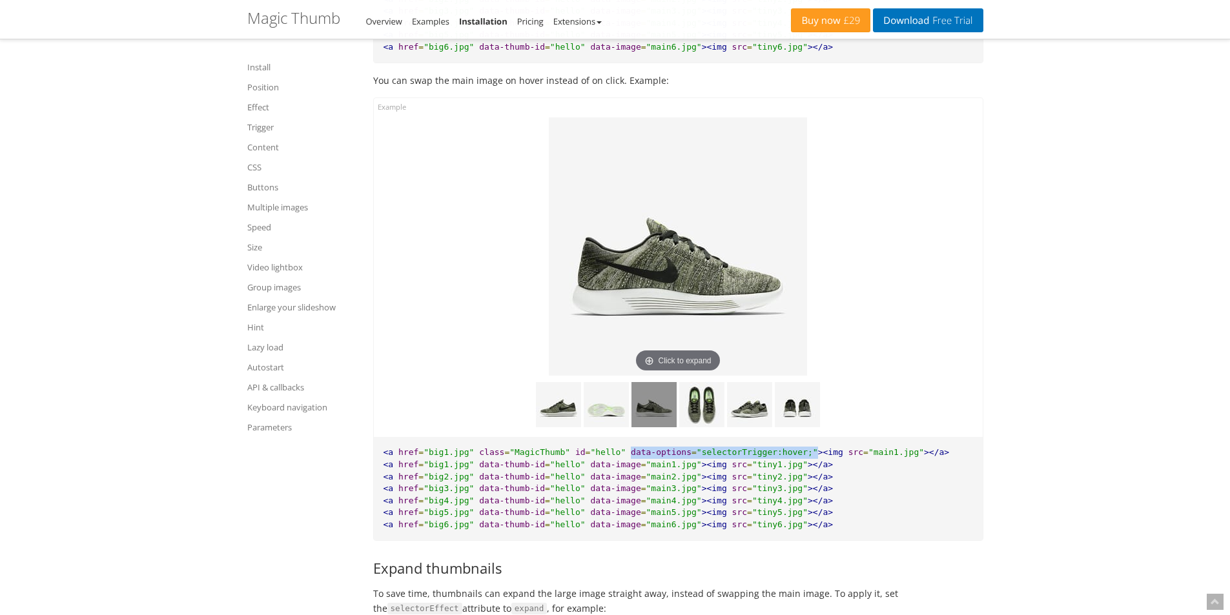
click at [658, 427] on img at bounding box center [654, 404] width 45 height 45
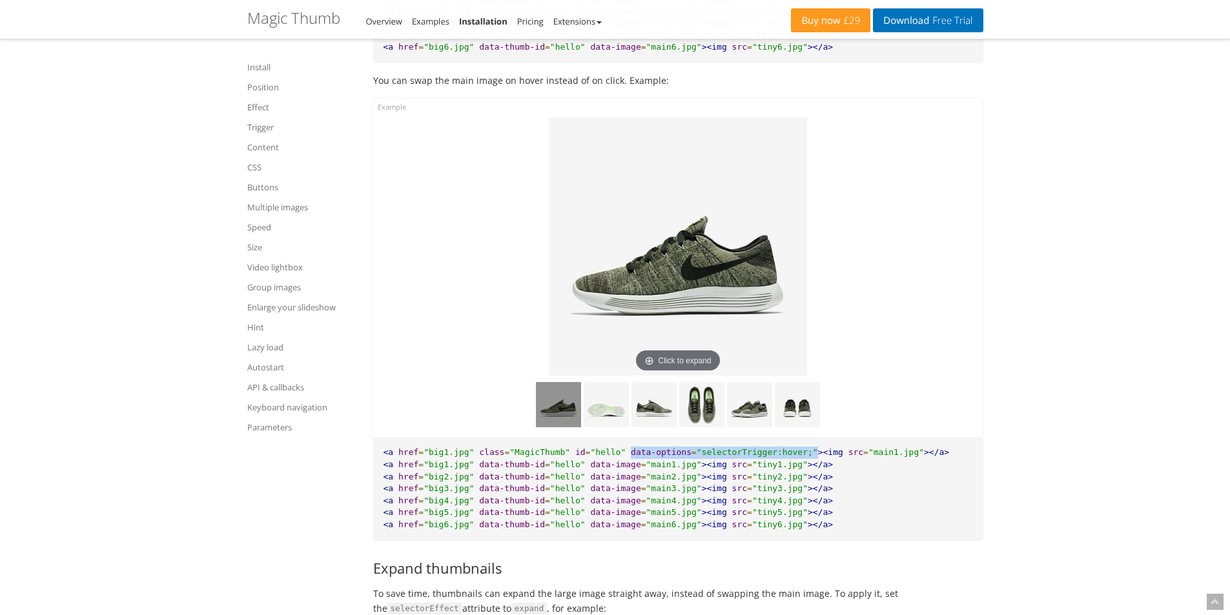
click at [555, 427] on img at bounding box center [558, 404] width 45 height 45
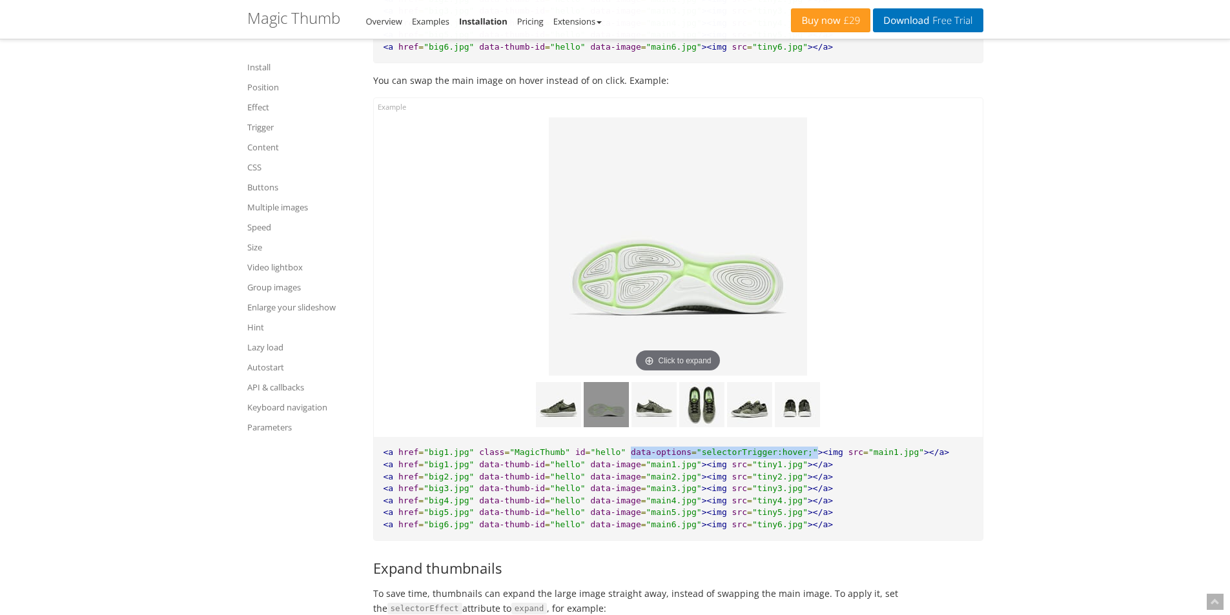
click at [598, 427] on img at bounding box center [606, 404] width 45 height 45
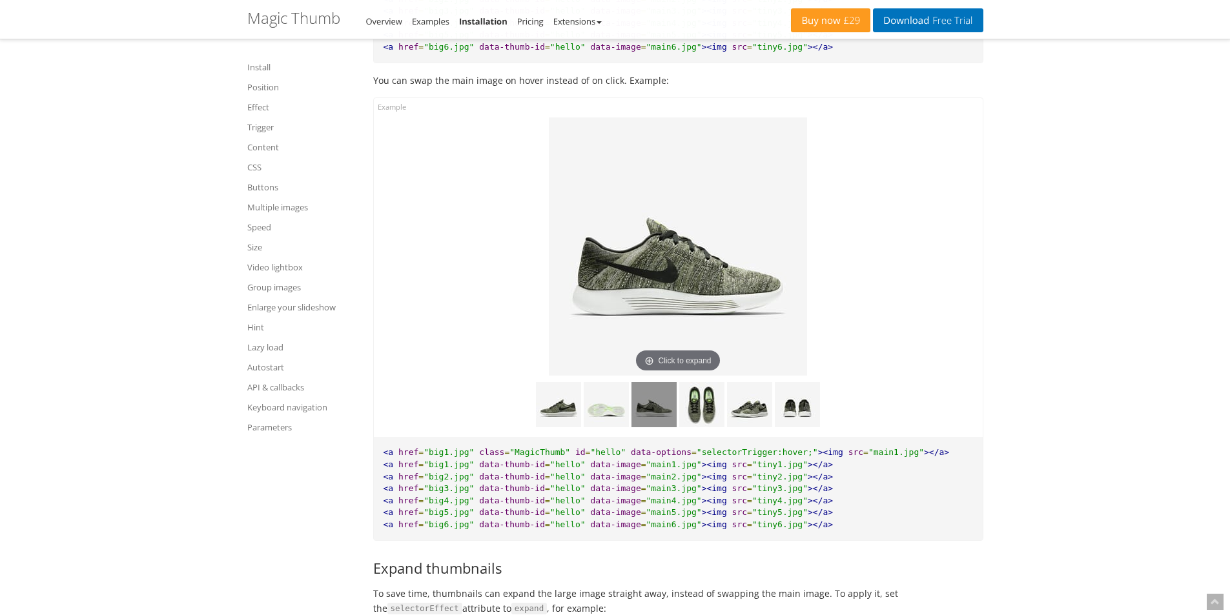
click at [968, 375] on div "Click to expand" at bounding box center [678, 267] width 609 height 339
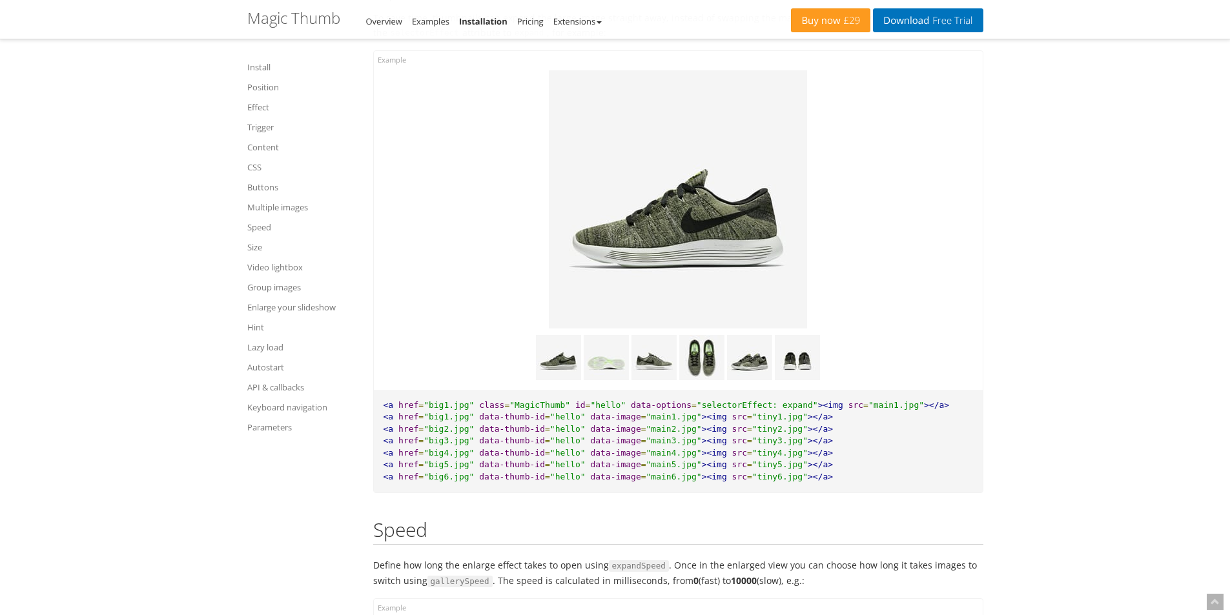
scroll to position [7624, 0]
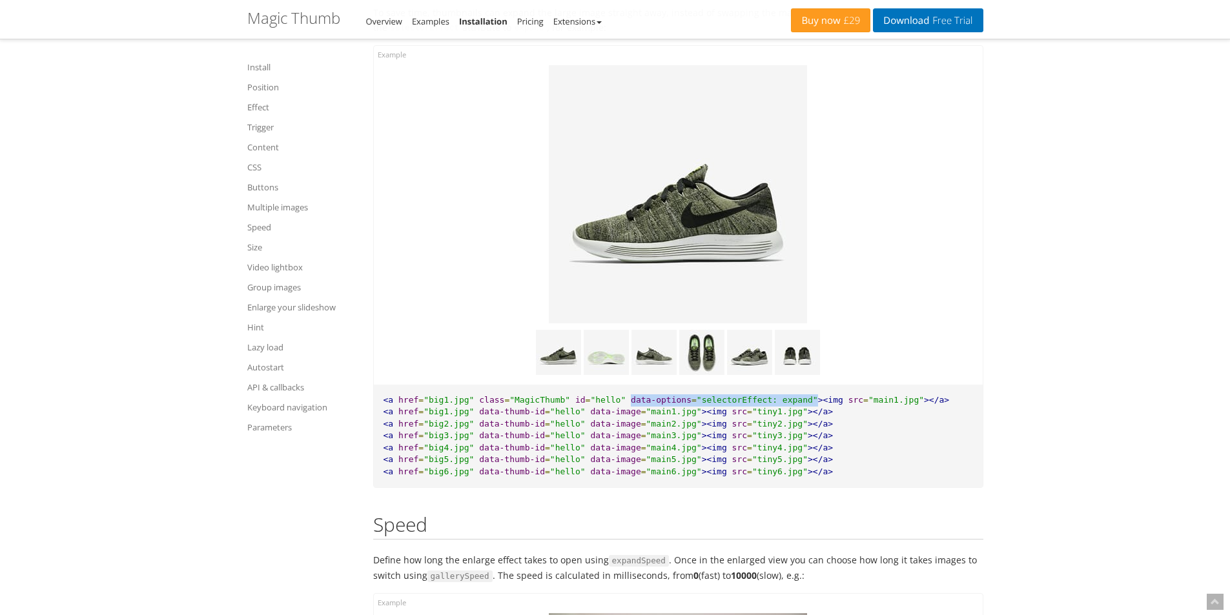
drag, startPoint x: 610, startPoint y: 415, endPoint x: 779, endPoint y: 412, distance: 169.2
click at [779, 412] on pre "<a href = "big1.jpg" class = "MagicThumb" id = "hello" data-options = "selector…" at bounding box center [678, 436] width 609 height 103
copy pre "data-options = "selectorEffect: expand""
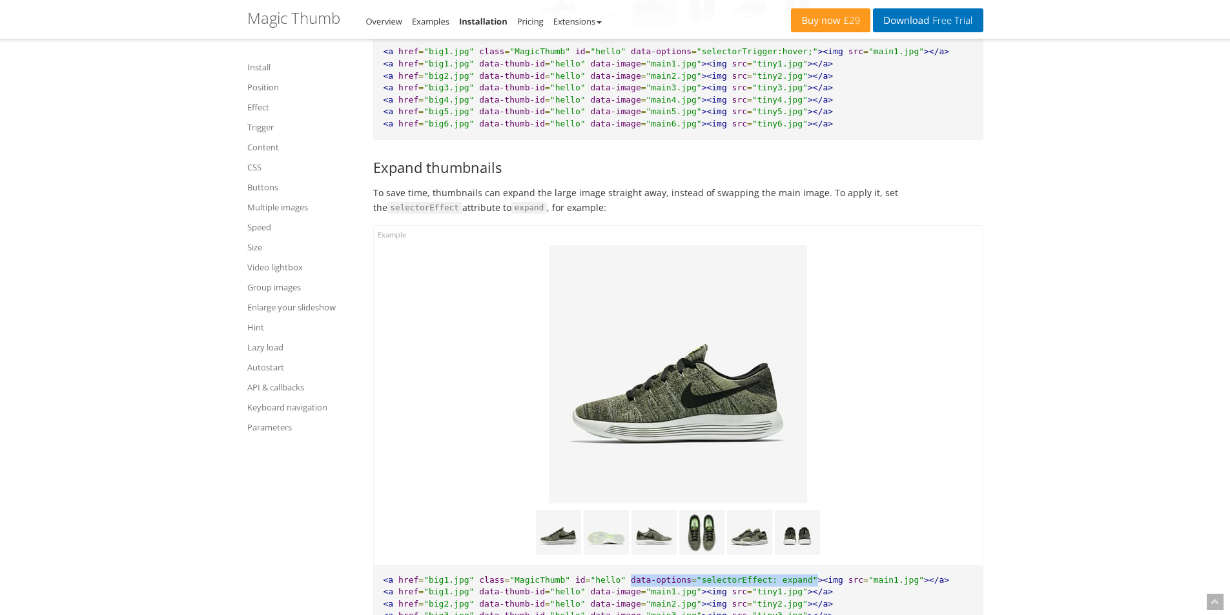
scroll to position [7366, 0]
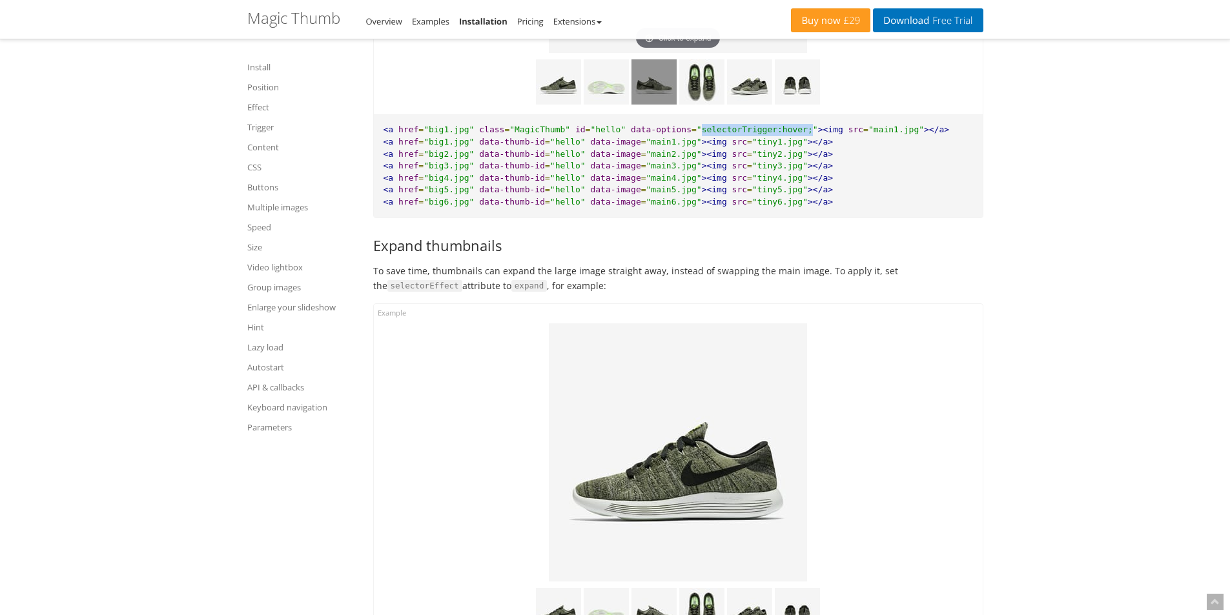
drag, startPoint x: 674, startPoint y: 143, endPoint x: 774, endPoint y: 140, distance: 100.8
click at [774, 134] on span ""selectorTrigger:hover;"" at bounding box center [757, 130] width 121 height 10
copy span "selectorTrigger:hover;"
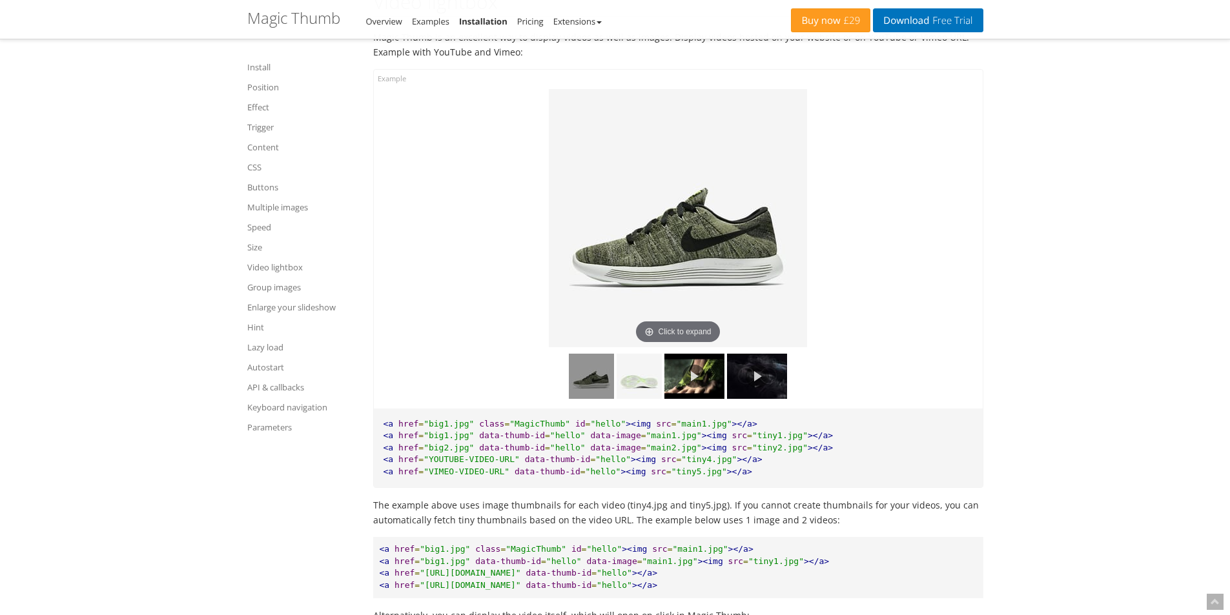
scroll to position [9110, 0]
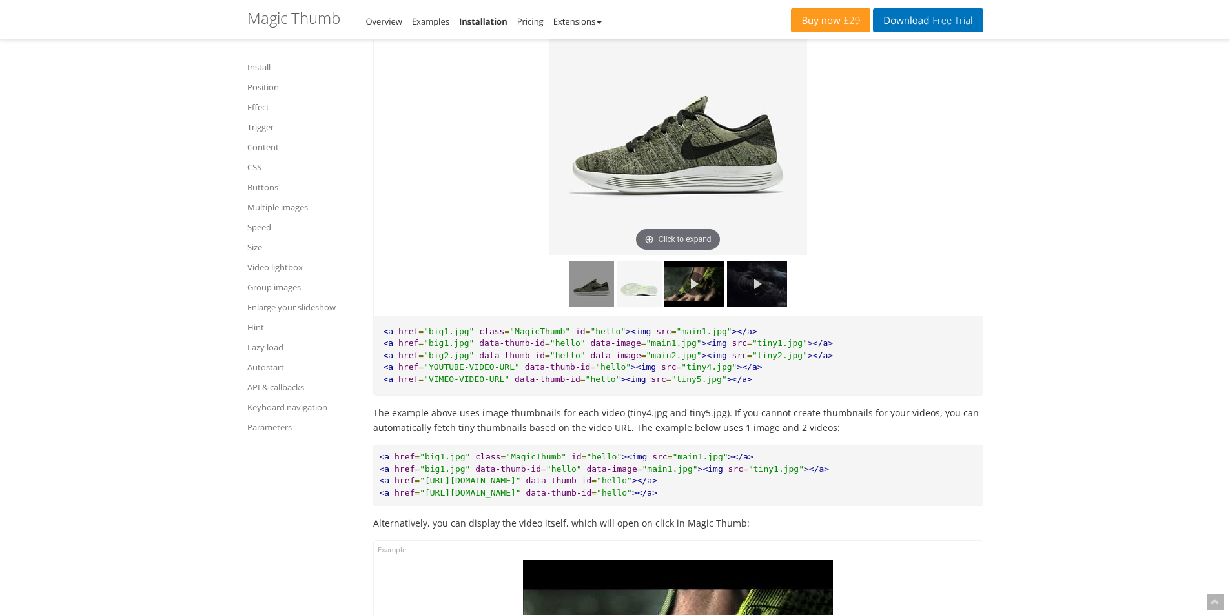
click at [694, 305] on link at bounding box center [694, 284] width 60 height 45
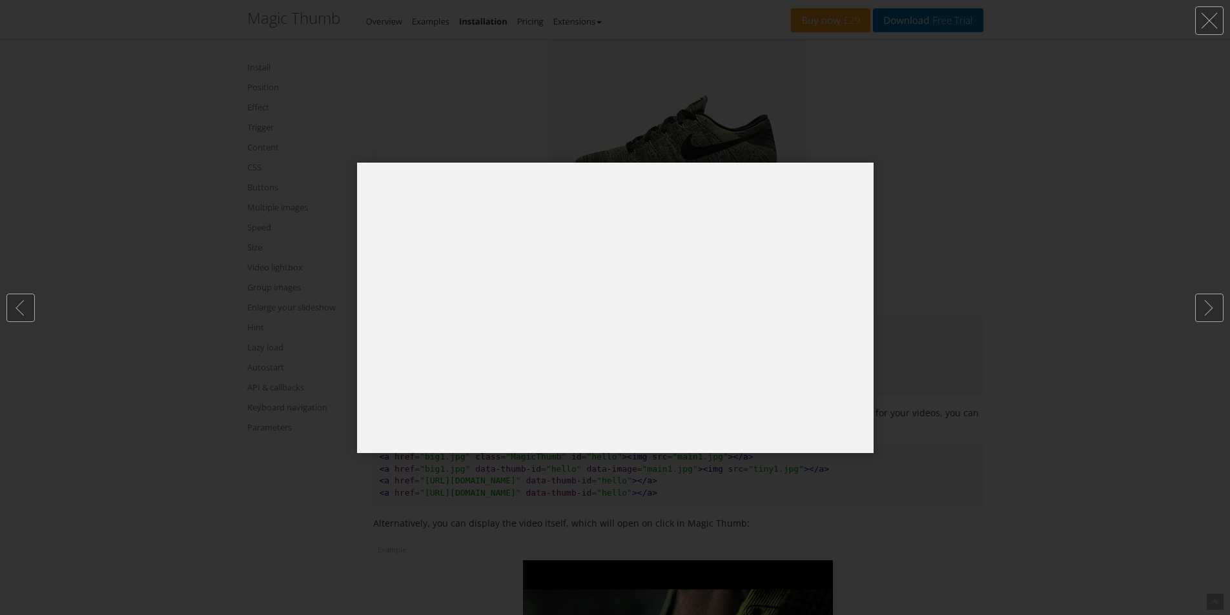
click at [948, 303] on div at bounding box center [615, 307] width 1230 height 615
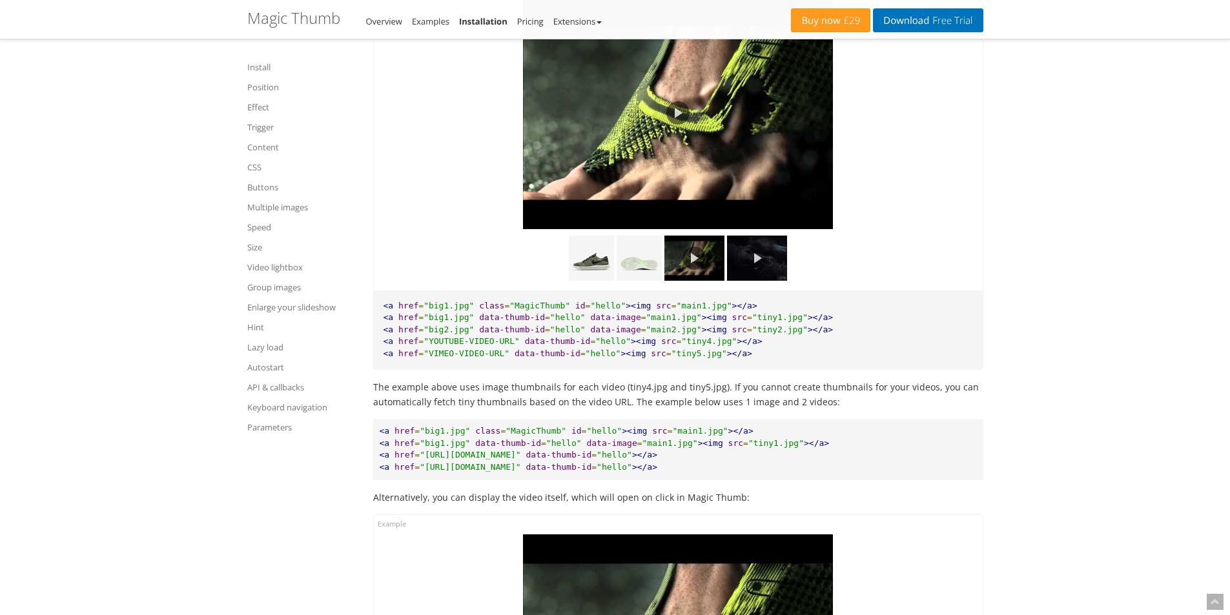
click at [757, 281] on img at bounding box center [757, 258] width 60 height 45
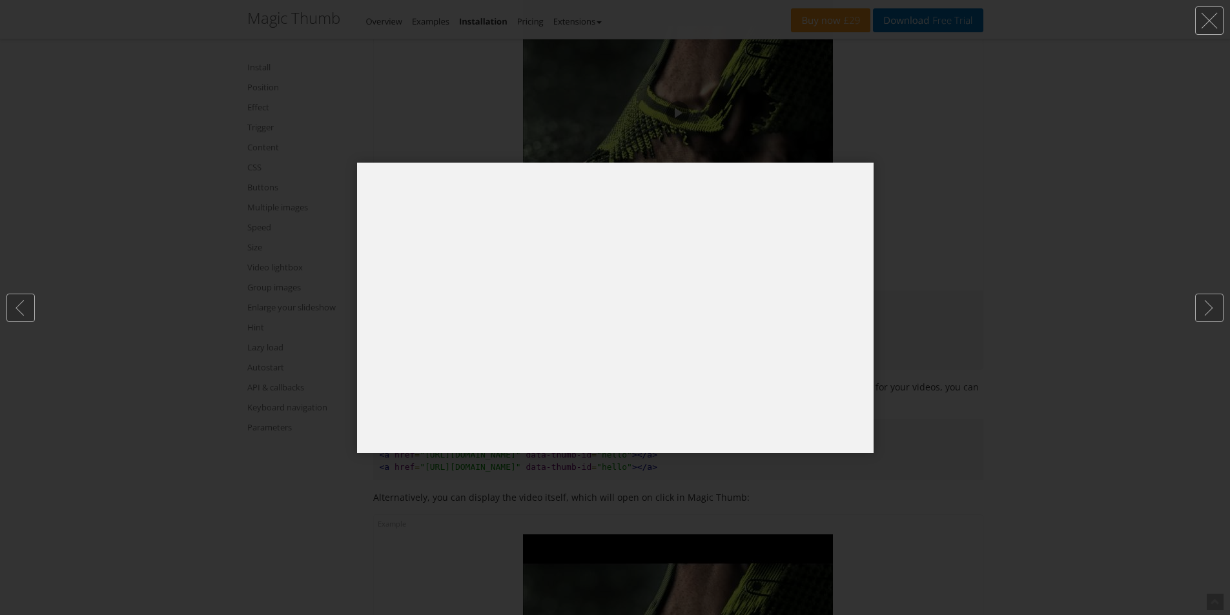
click at [989, 298] on div at bounding box center [615, 307] width 1230 height 615
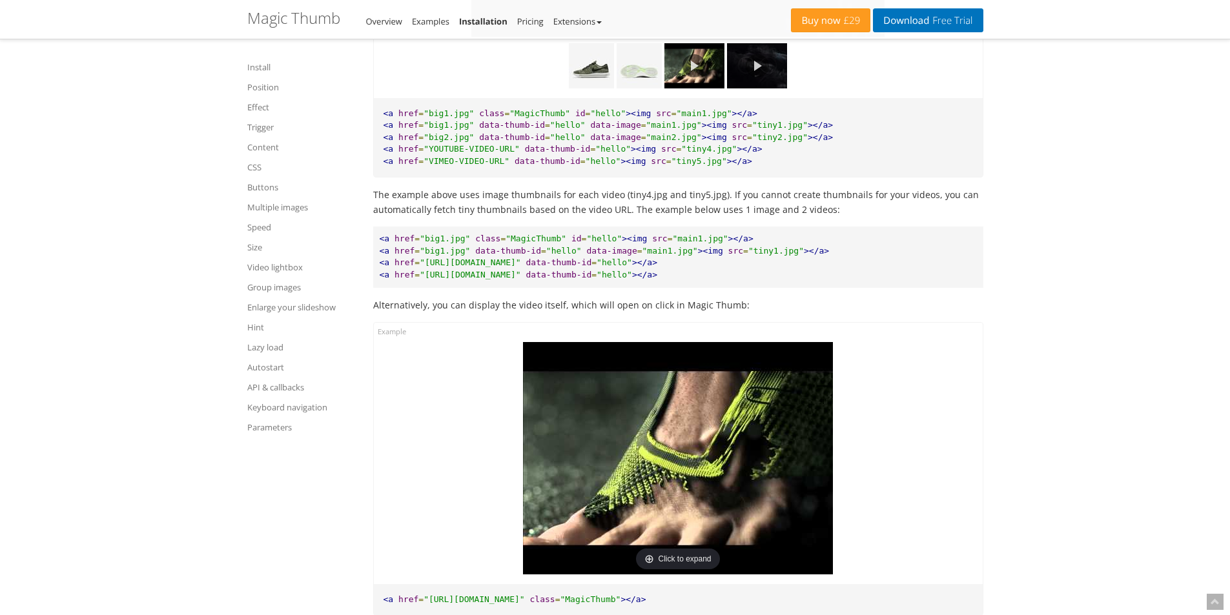
scroll to position [9303, 0]
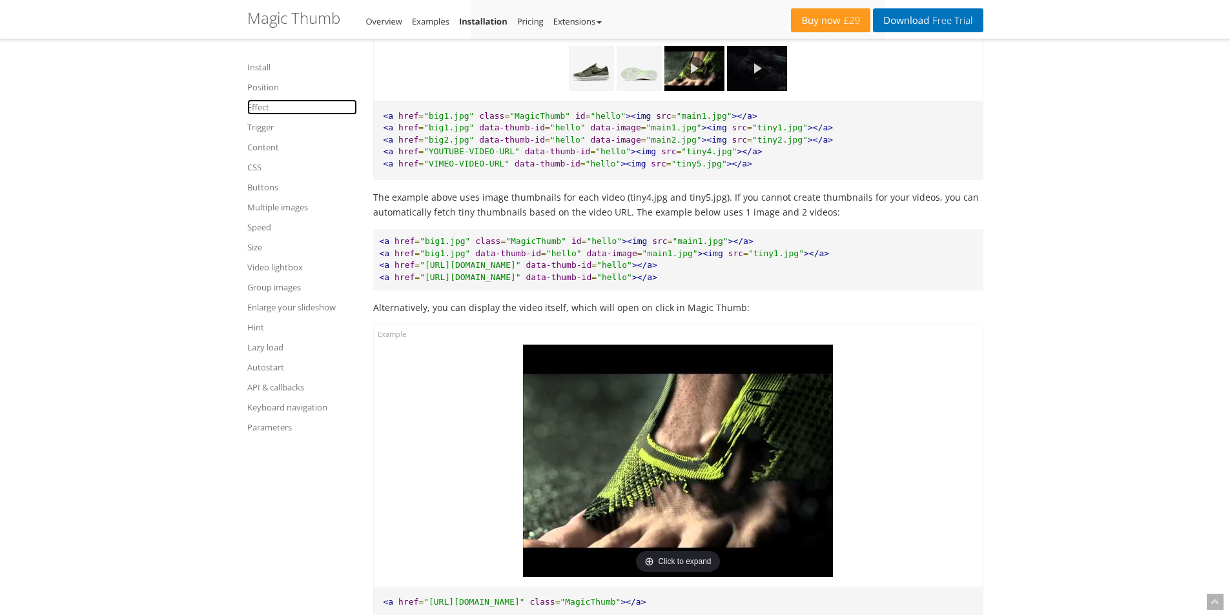
click at [263, 103] on link "Effect" at bounding box center [302, 106] width 110 height 15
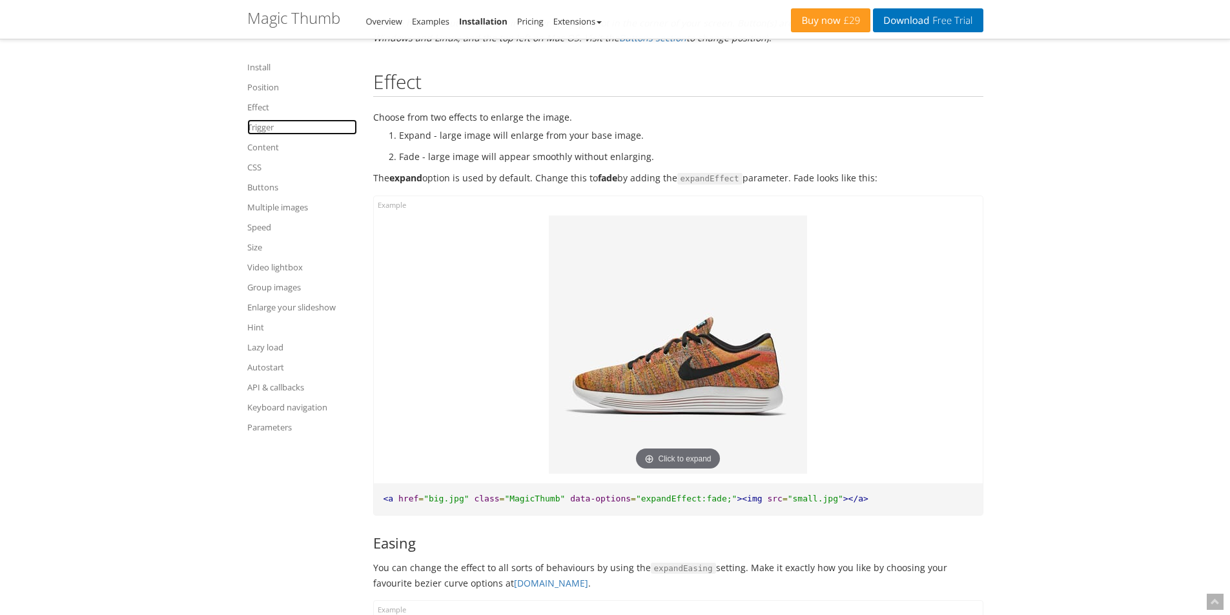
click at [266, 130] on link "Trigger" at bounding box center [302, 126] width 110 height 15
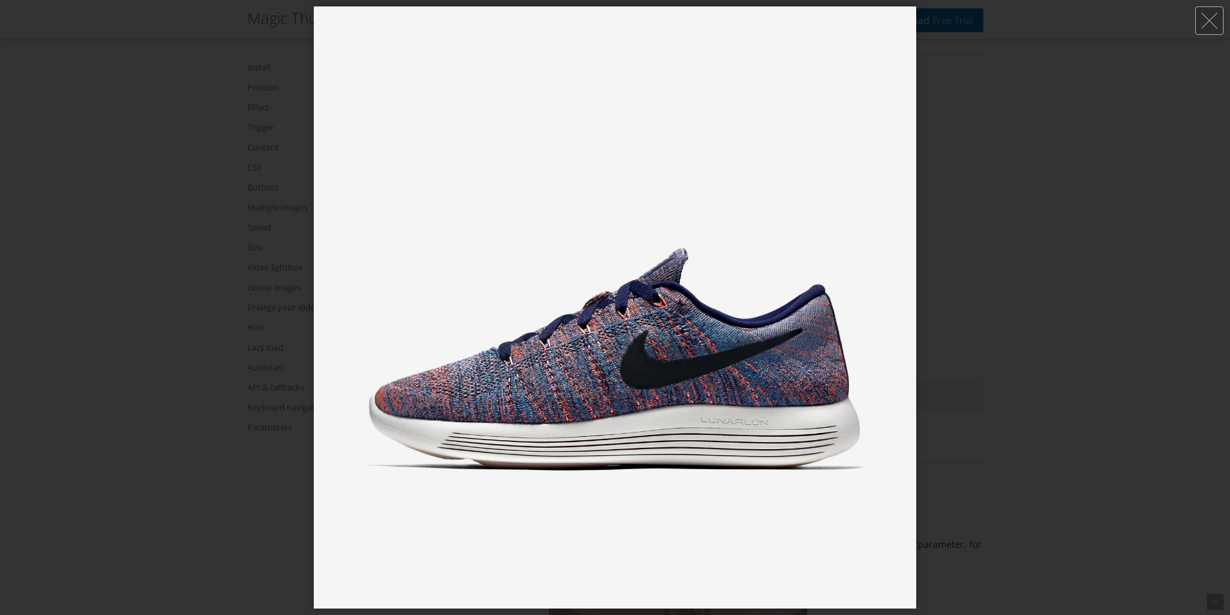
scroll to position [2393, 0]
click at [1147, 251] on div at bounding box center [615, 307] width 1230 height 615
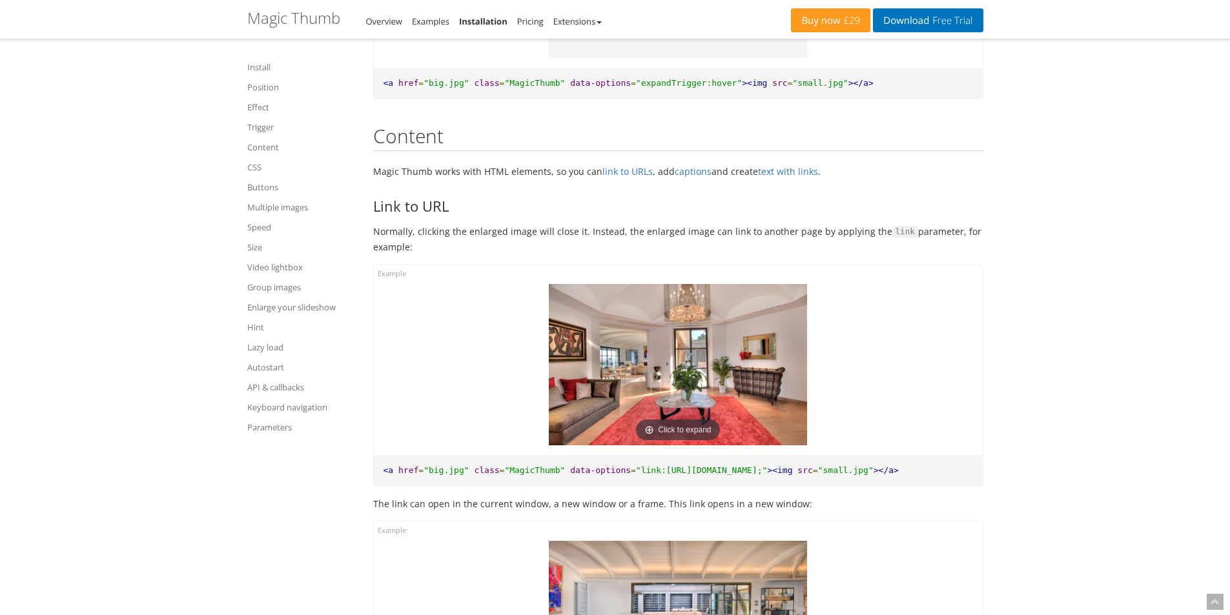
scroll to position [2780, 0]
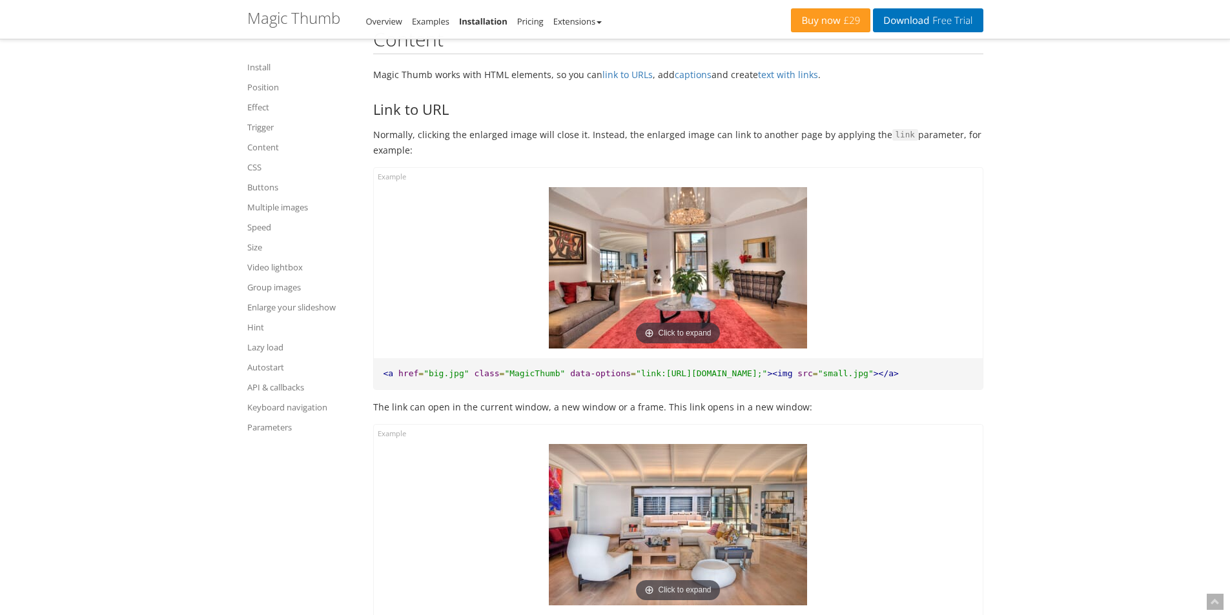
click at [659, 298] on img at bounding box center [678, 267] width 258 height 161
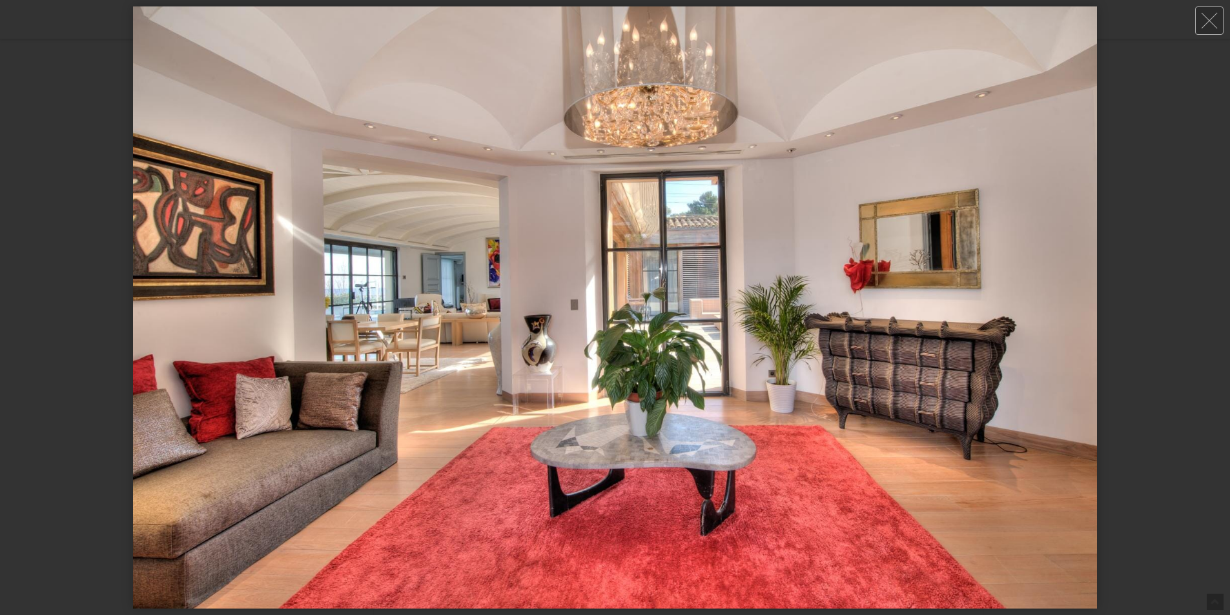
click at [1157, 232] on div at bounding box center [615, 307] width 1230 height 615
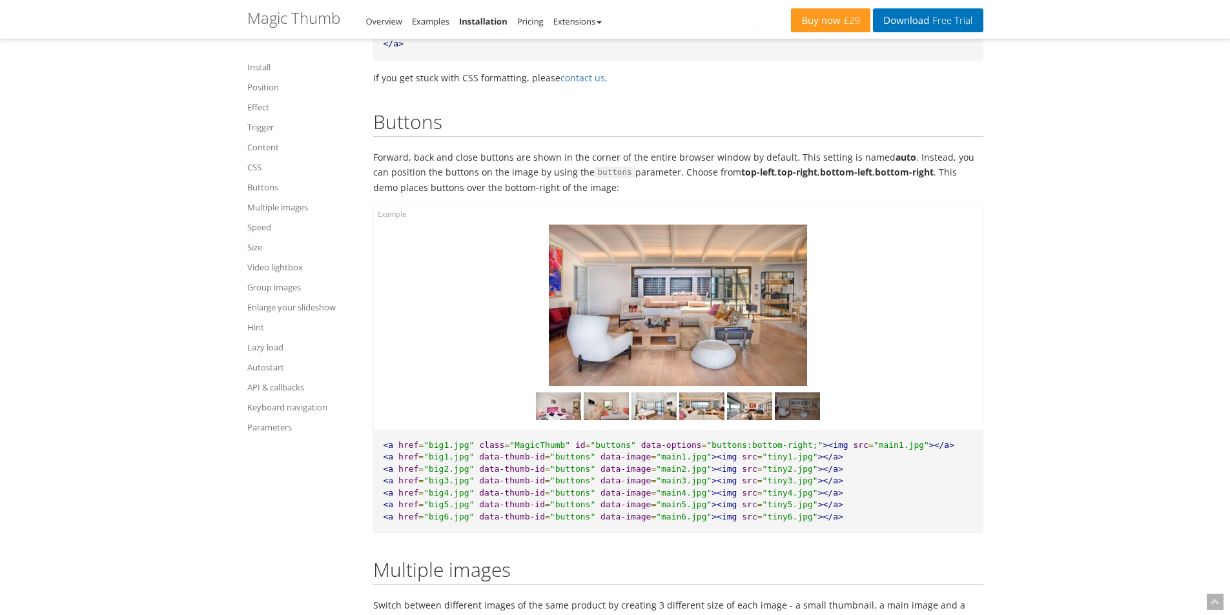
scroll to position [6073, 0]
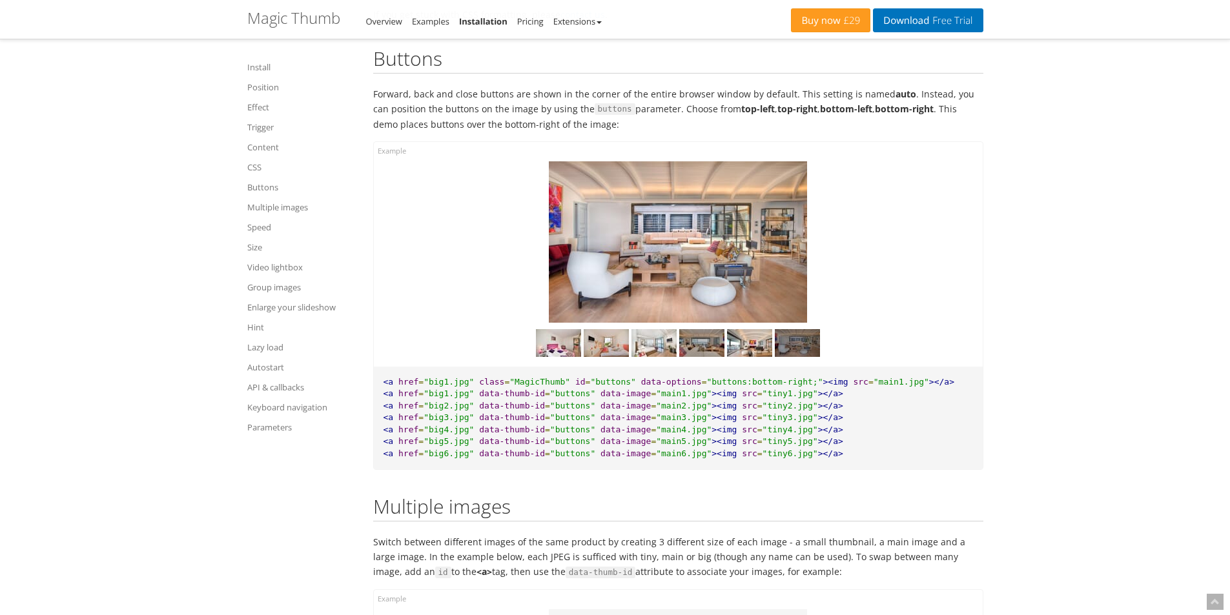
click at [696, 356] on img at bounding box center [701, 343] width 45 height 28
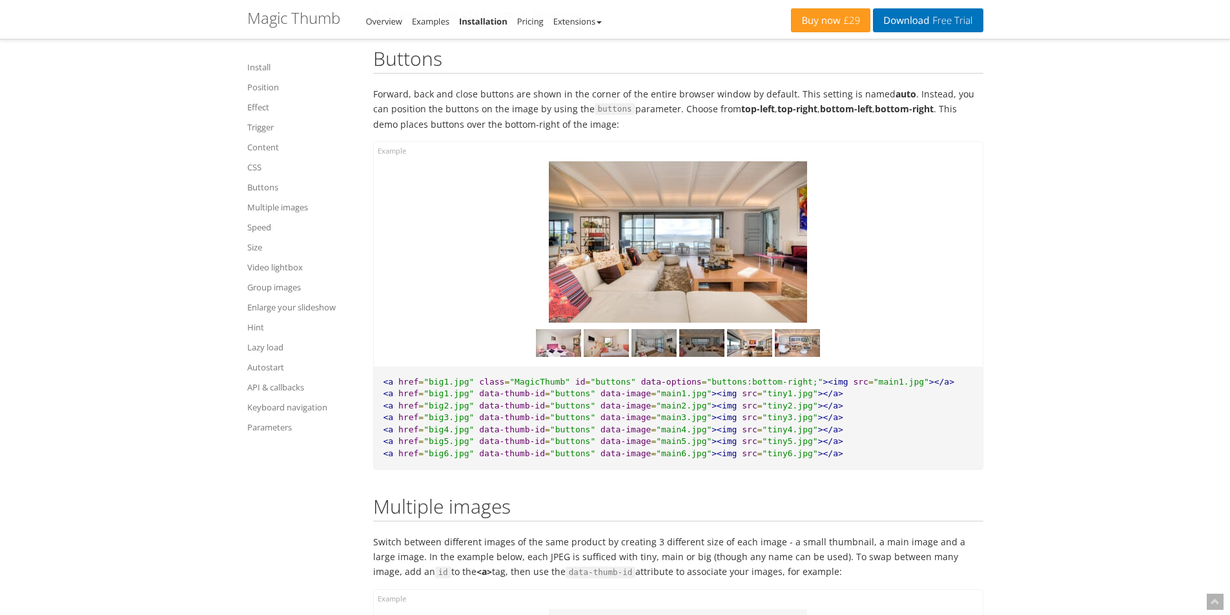
click at [649, 357] on img at bounding box center [654, 343] width 45 height 28
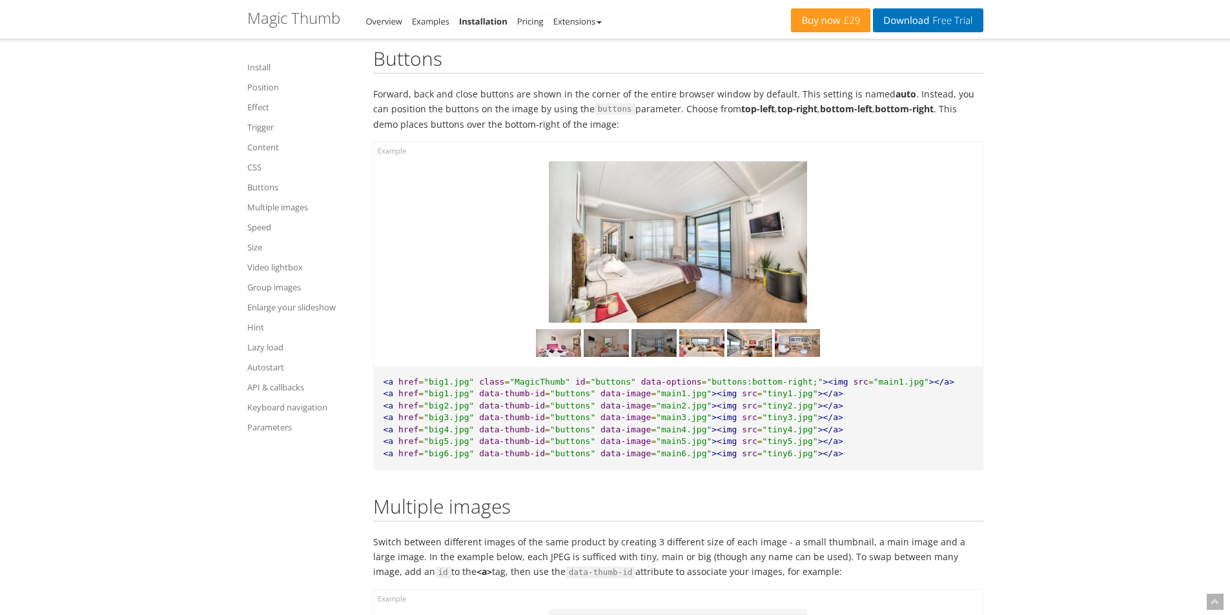
click at [592, 357] on img at bounding box center [606, 343] width 45 height 28
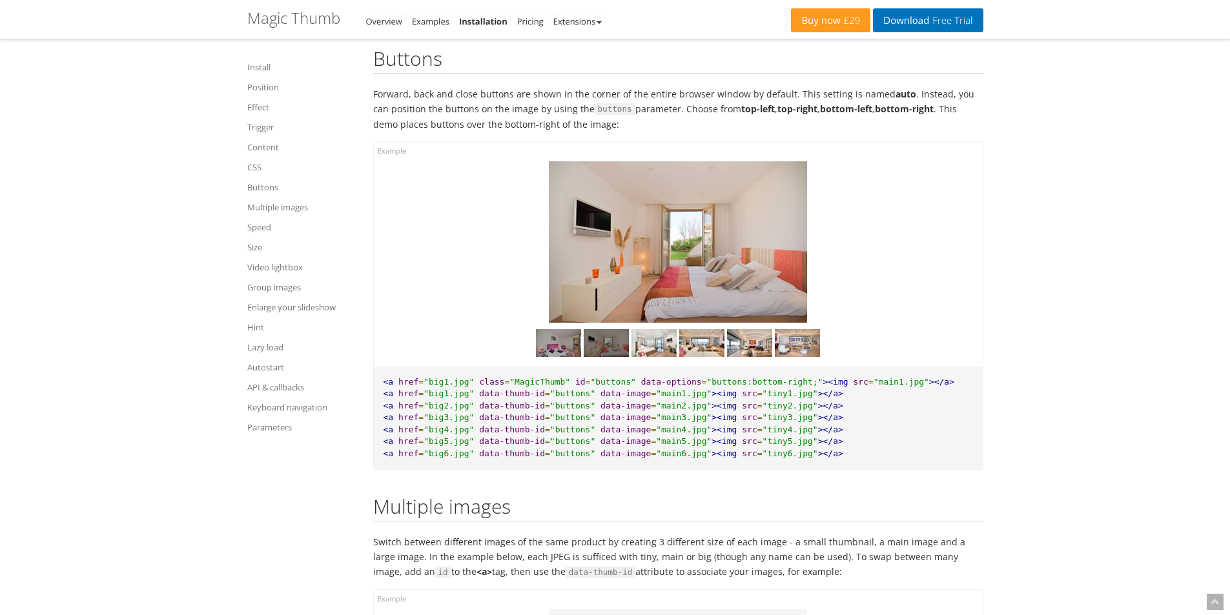
click at [561, 357] on img at bounding box center [558, 343] width 45 height 28
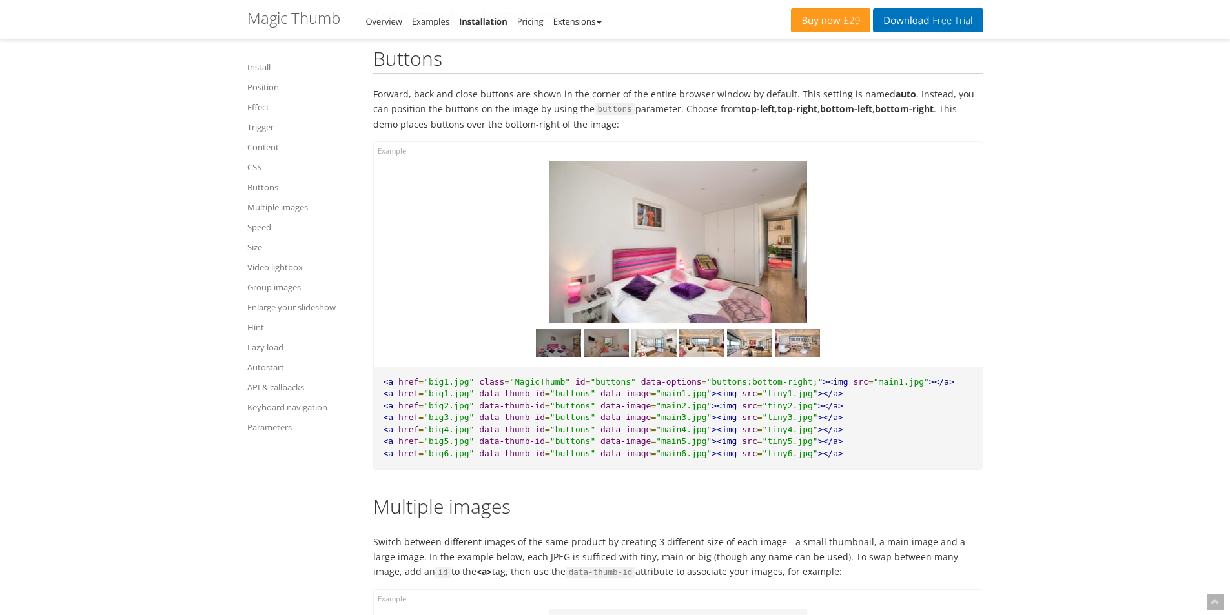
click at [603, 357] on img at bounding box center [606, 343] width 45 height 28
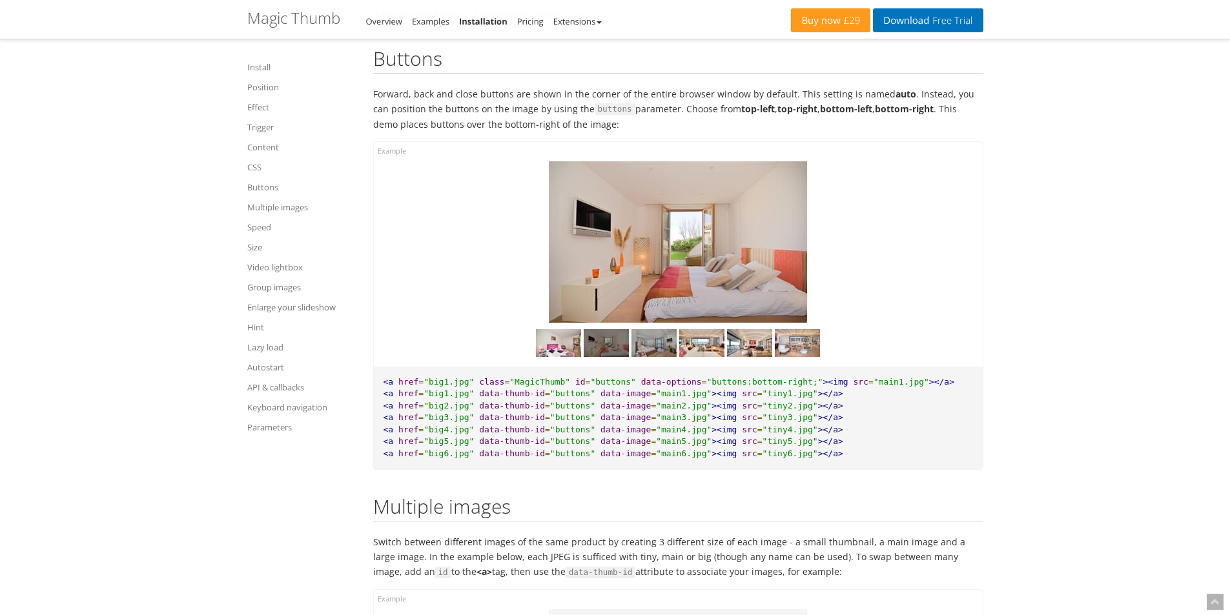
click at [643, 356] on img at bounding box center [654, 343] width 45 height 28
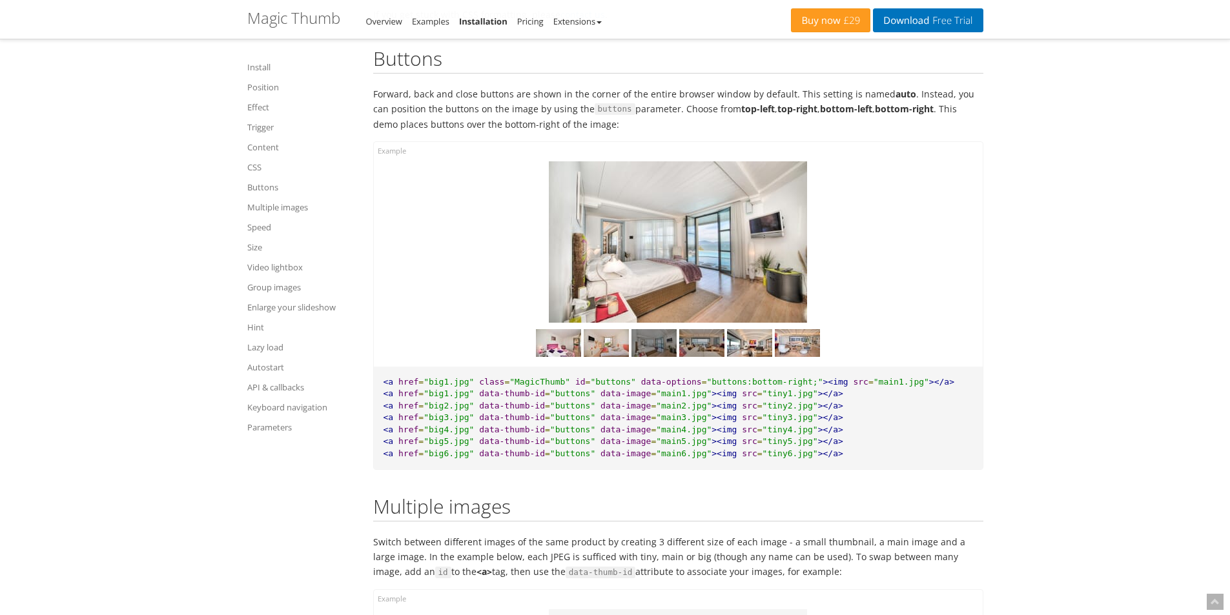
click at [691, 356] on img at bounding box center [701, 343] width 45 height 28
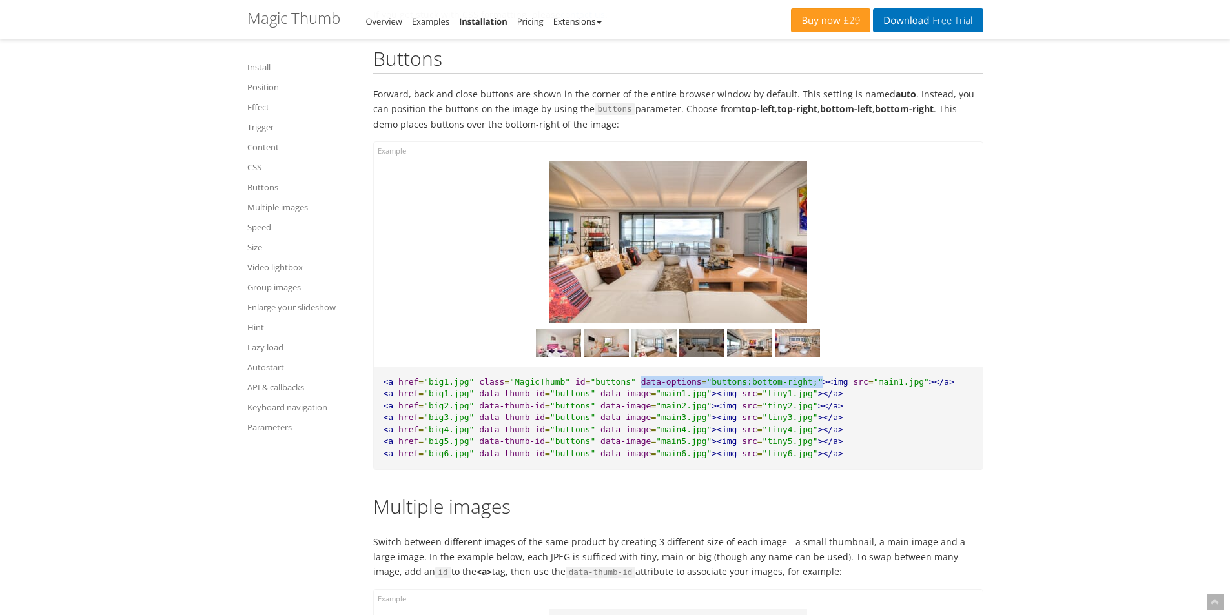
drag, startPoint x: 617, startPoint y: 396, endPoint x: 783, endPoint y: 393, distance: 165.3
click at [783, 393] on pre "<a href = "big1.jpg" class = "MagicThumb" id = "buttons" data-options = "button…" at bounding box center [678, 418] width 609 height 103
copy pre "data-options = "buttons:bottom-right;""
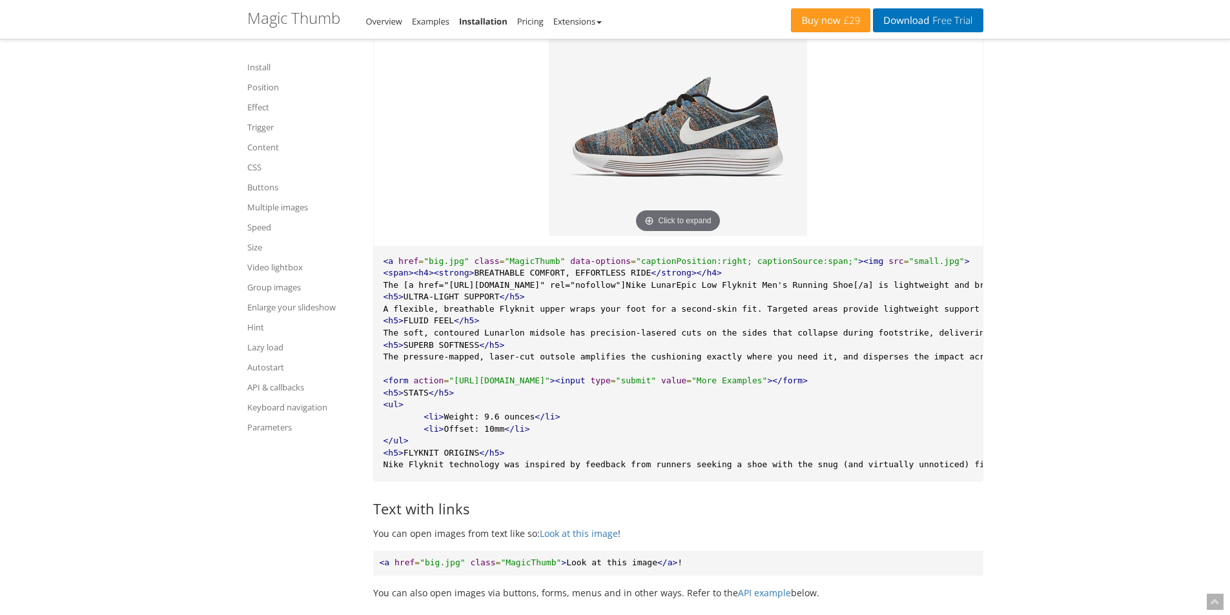
scroll to position [4846, 0]
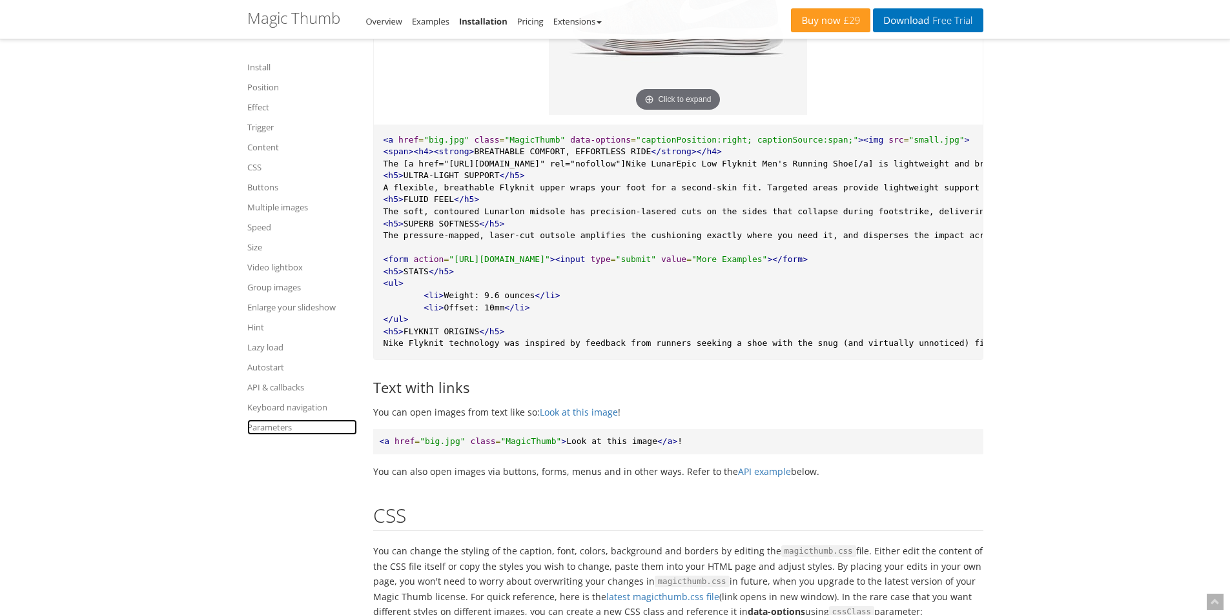
click at [272, 429] on link "Parameters" at bounding box center [302, 427] width 110 height 15
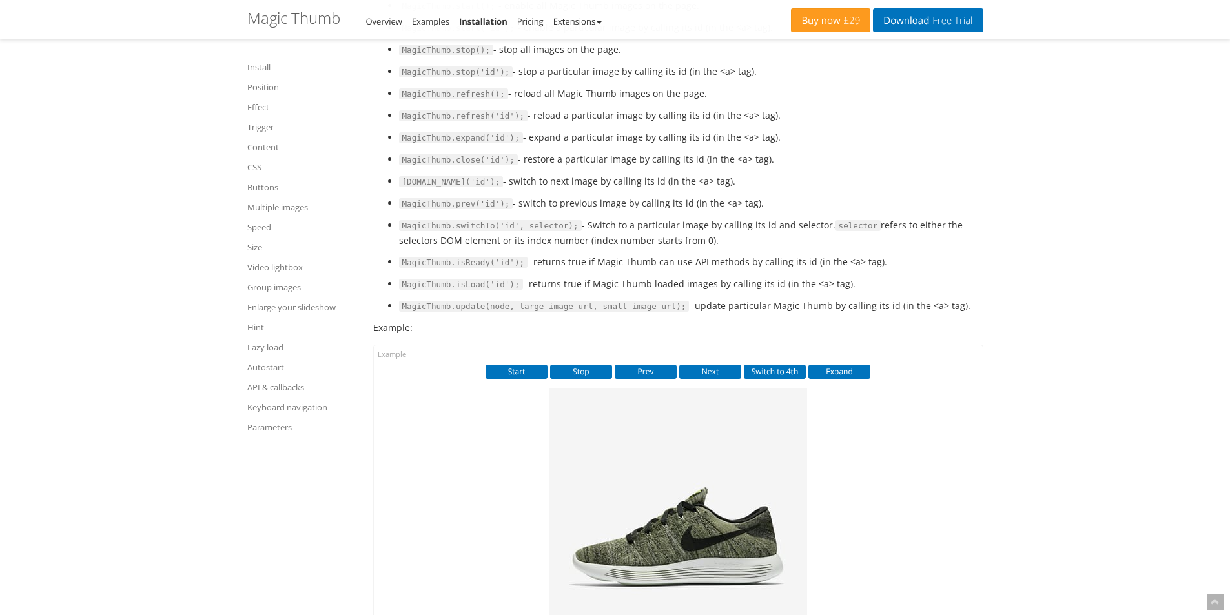
scroll to position [13016, 0]
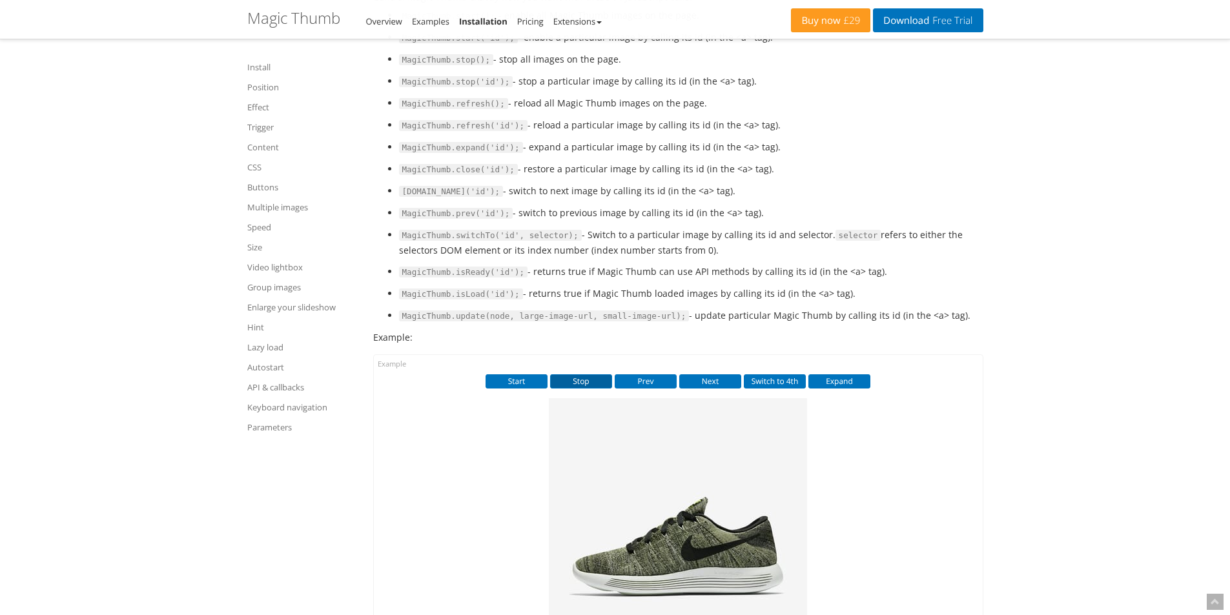
click at [588, 389] on button "Stop" at bounding box center [581, 382] width 62 height 14
click at [630, 389] on button "Prev" at bounding box center [646, 382] width 62 height 14
click at [721, 389] on button "Next" at bounding box center [710, 382] width 62 height 14
click at [774, 389] on button "Switch to 4th" at bounding box center [775, 382] width 62 height 14
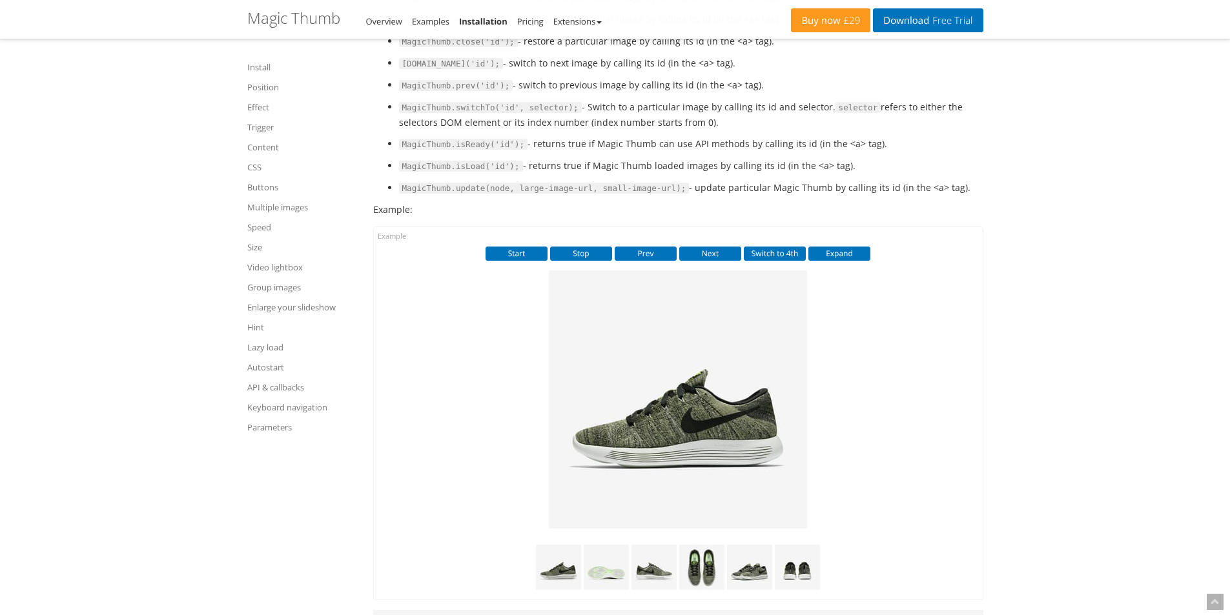
scroll to position [13145, 0]
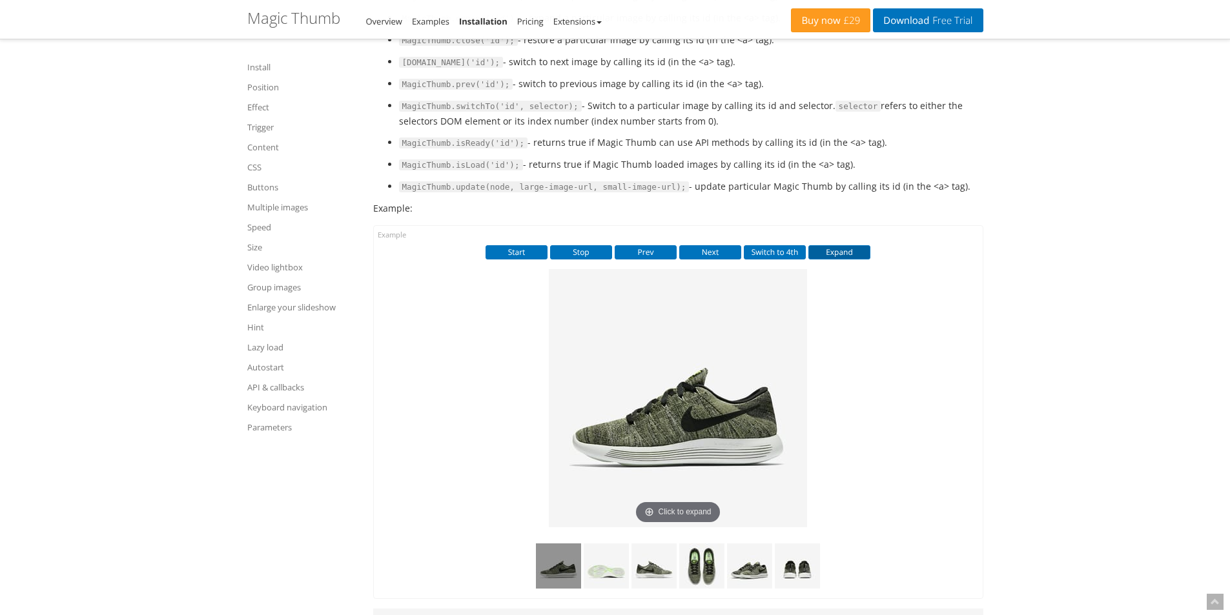
click at [832, 260] on button "Expand" at bounding box center [839, 252] width 62 height 14
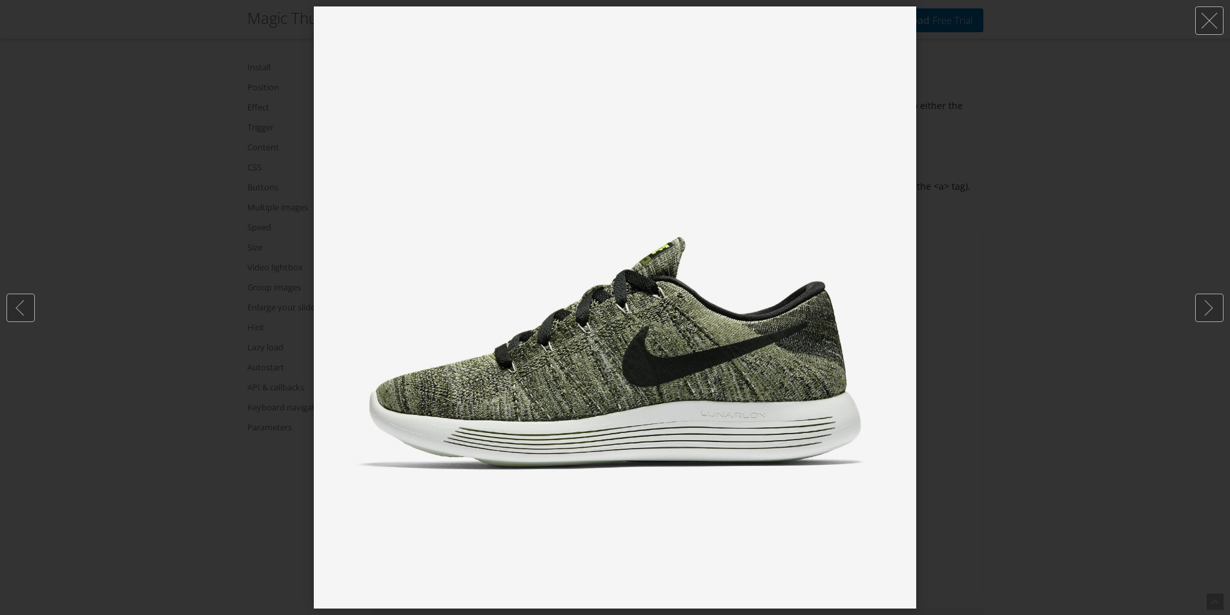
click at [951, 307] on div at bounding box center [615, 307] width 1230 height 615
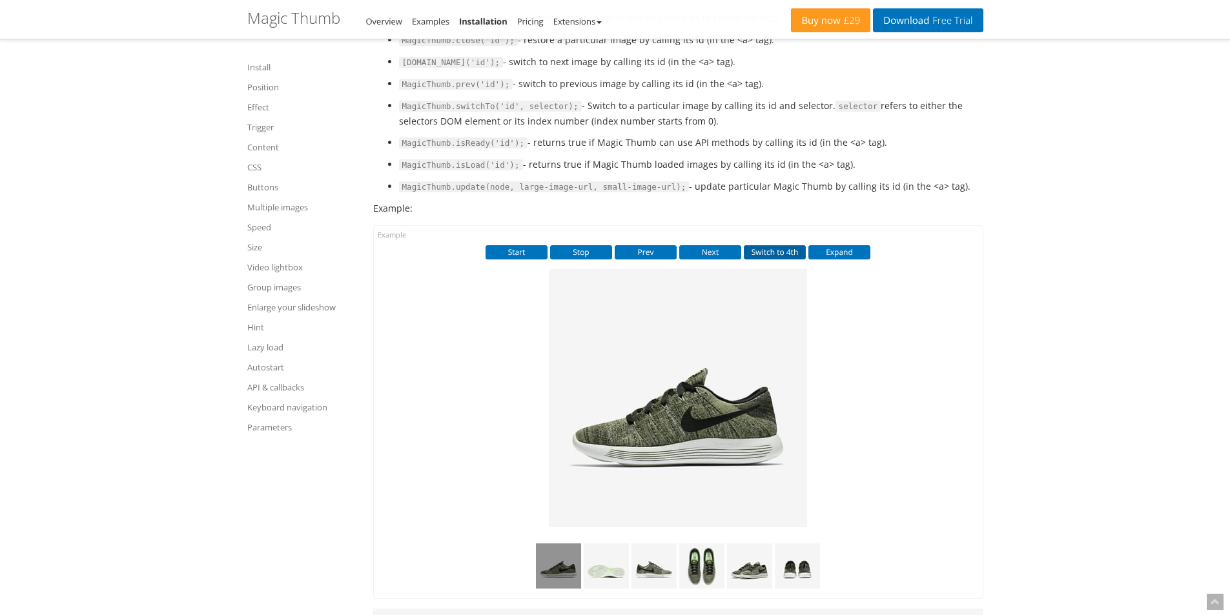
click at [766, 260] on button "Switch to 4th" at bounding box center [775, 252] width 62 height 14
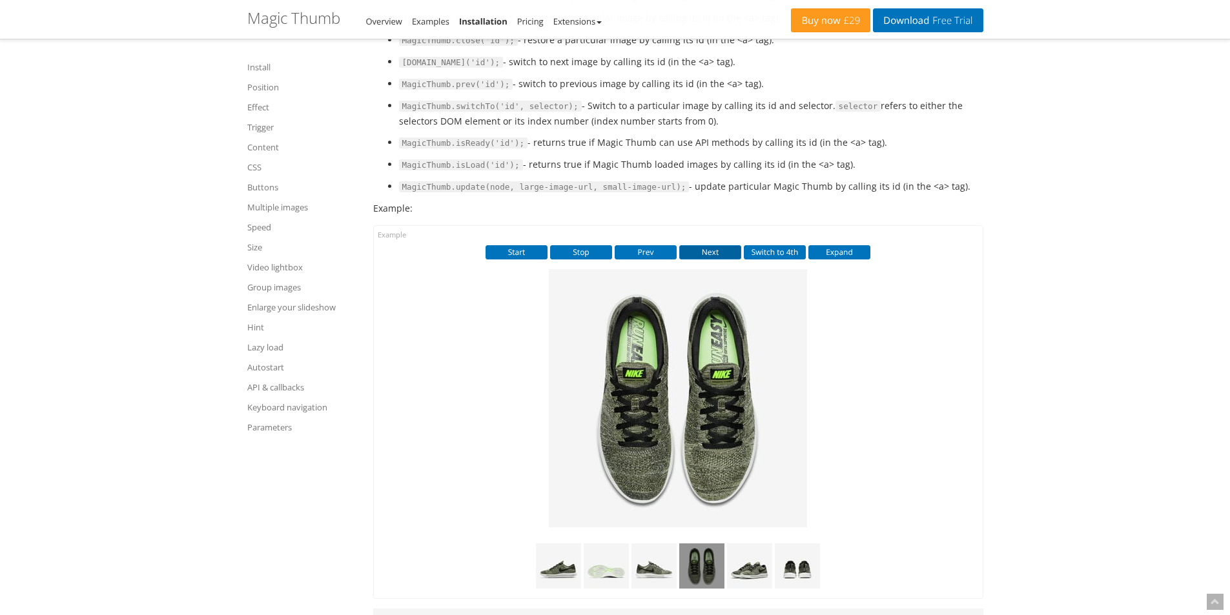
click at [705, 260] on button "Next" at bounding box center [710, 252] width 62 height 14
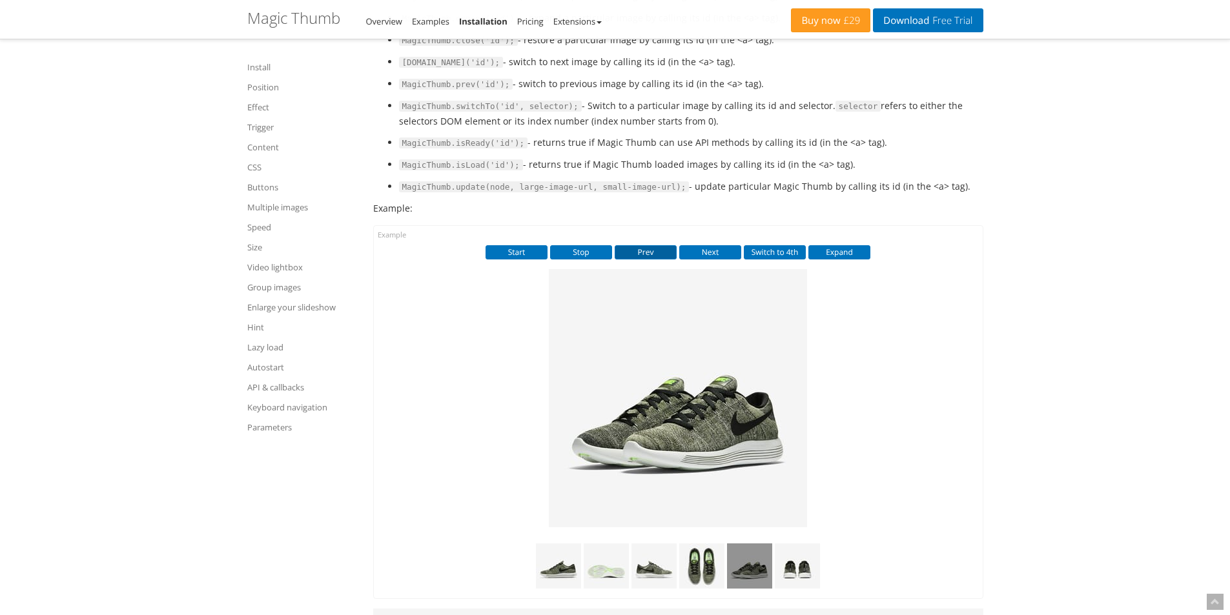
click at [659, 260] on button "Prev" at bounding box center [646, 252] width 62 height 14
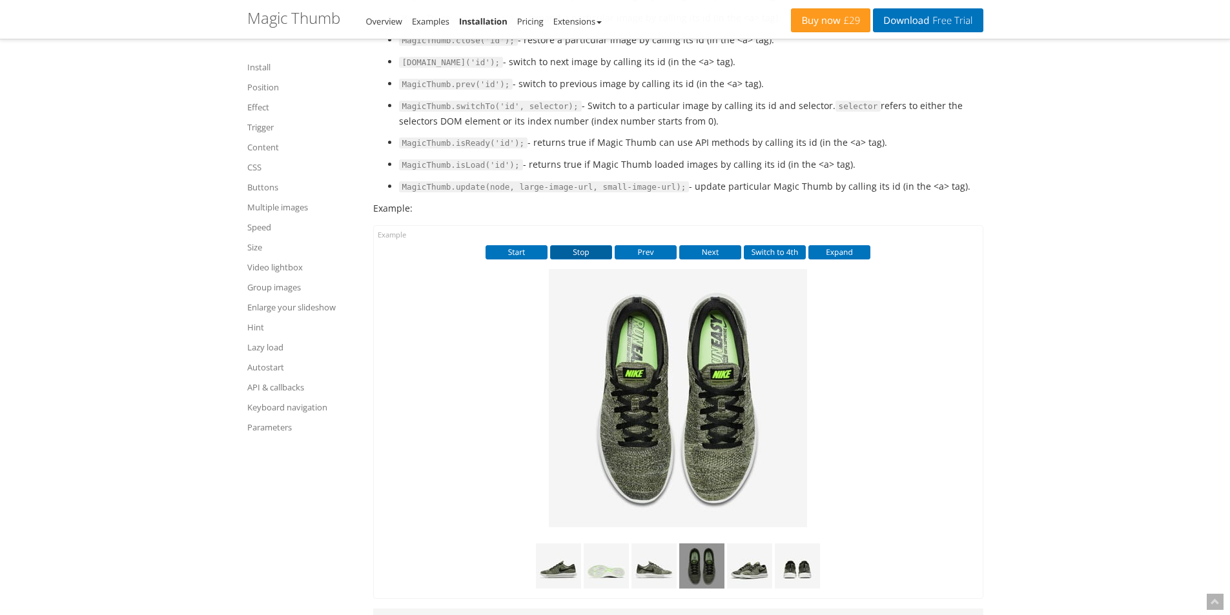
click at [589, 260] on button "Stop" at bounding box center [581, 252] width 62 height 14
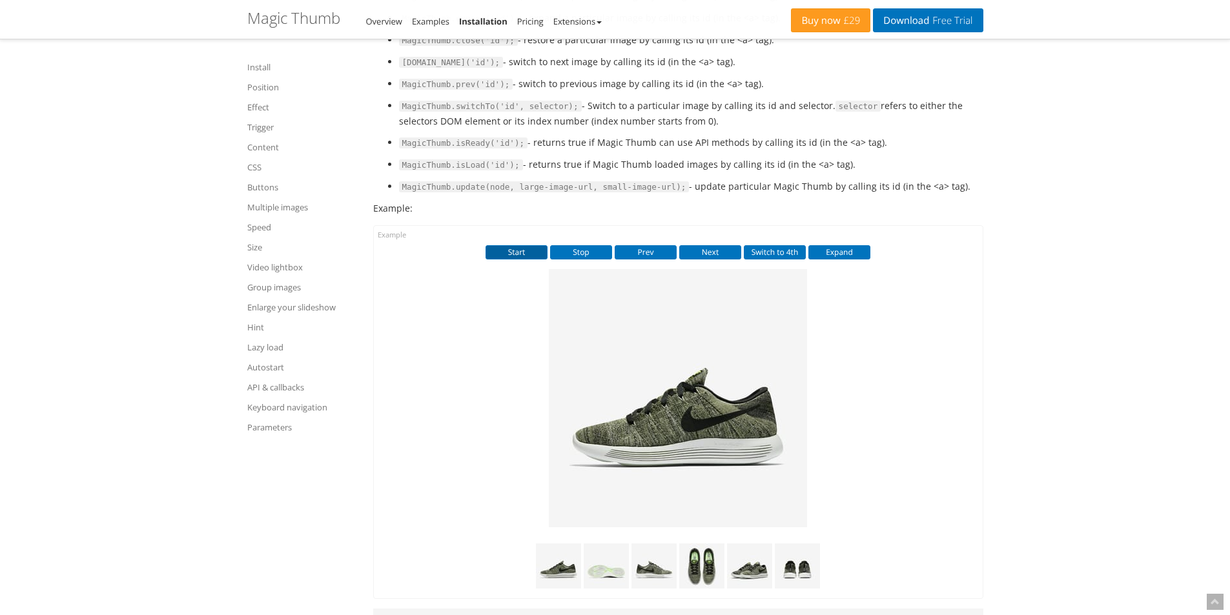
click at [520, 260] on button "Start" at bounding box center [517, 252] width 62 height 14
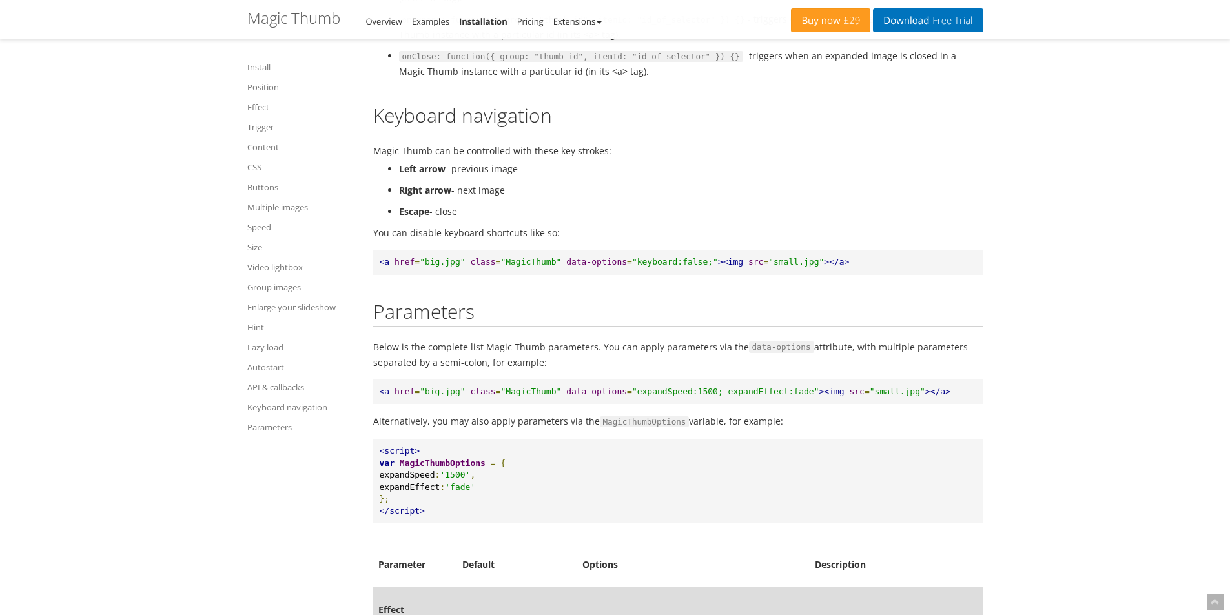
scroll to position [14307, 0]
